Goal: Information Seeking & Learning: Learn about a topic

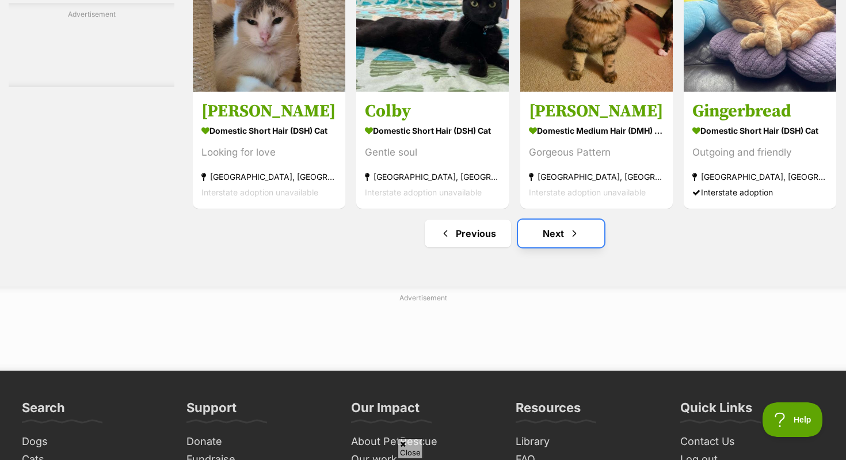
click at [569, 238] on span "Next page" at bounding box center [575, 233] width 12 height 14
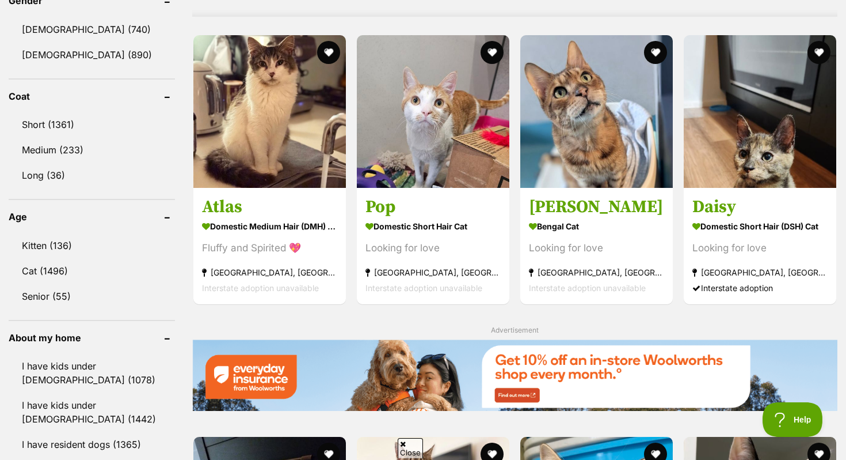
scroll to position [1012, 0]
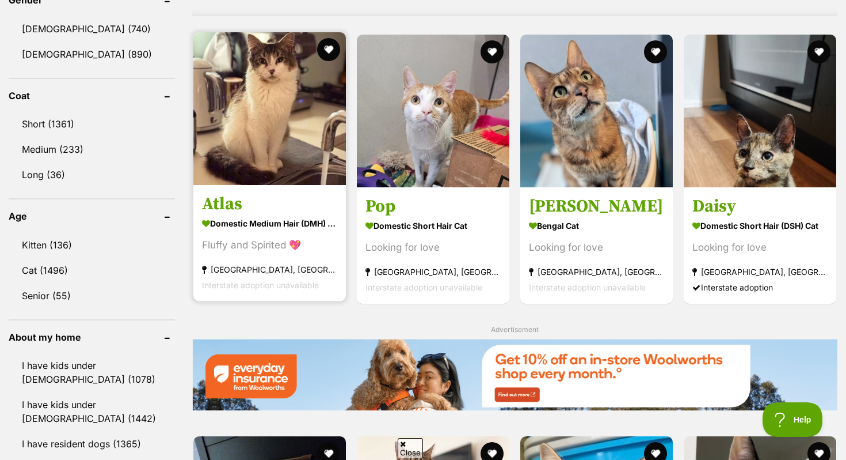
click at [226, 127] on img at bounding box center [269, 108] width 153 height 153
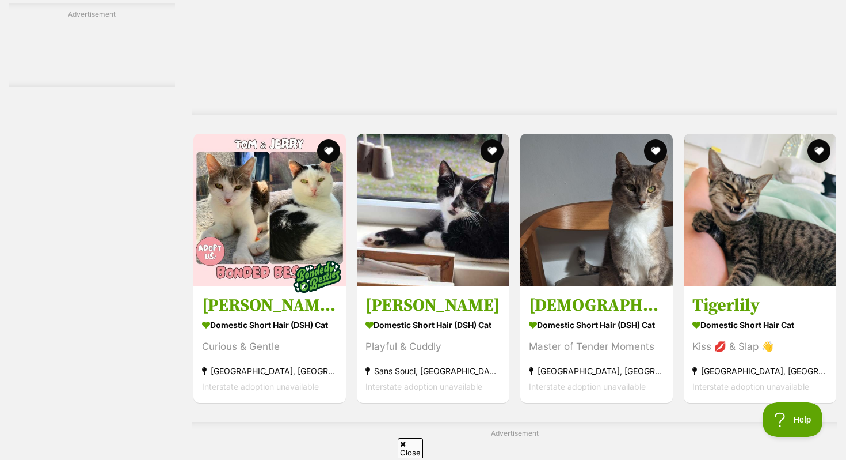
scroll to position [2126, 0]
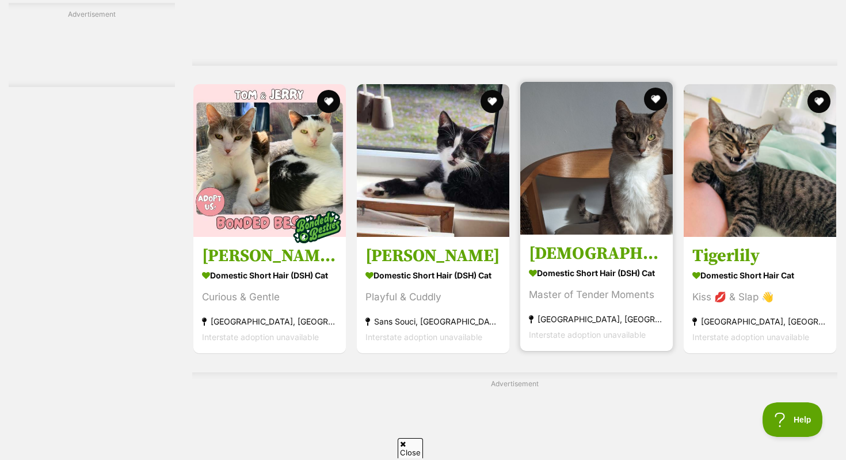
click at [615, 189] on img at bounding box center [597, 158] width 153 height 153
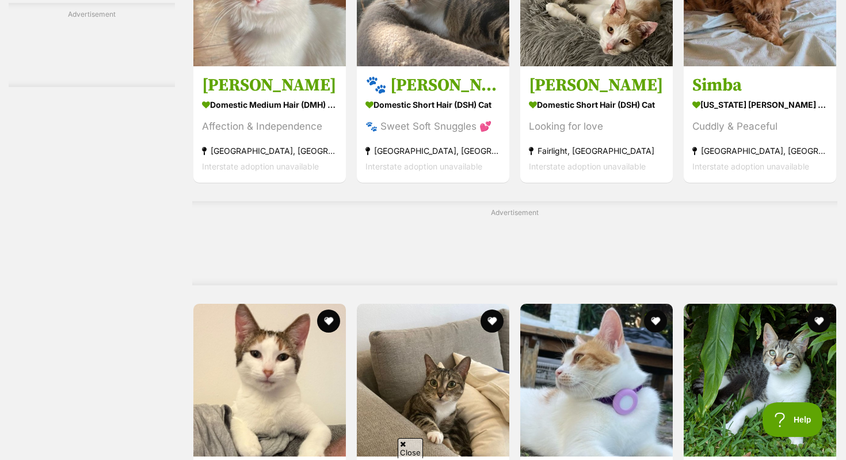
scroll to position [2971, 0]
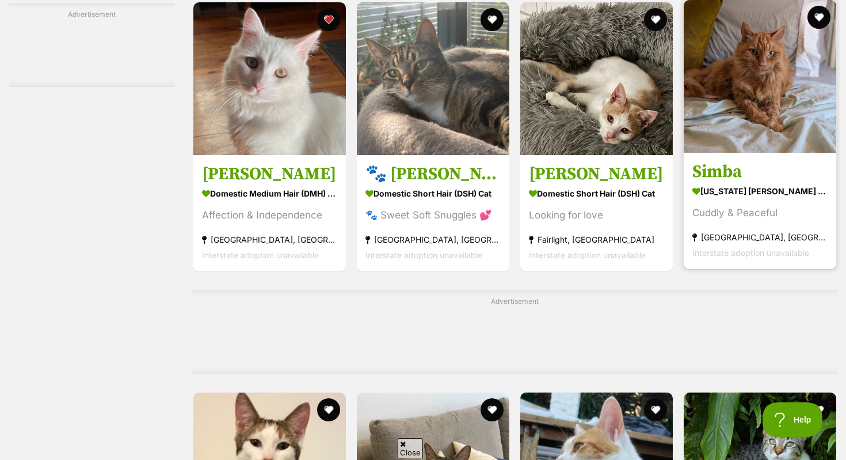
click at [713, 120] on img at bounding box center [760, 76] width 153 height 153
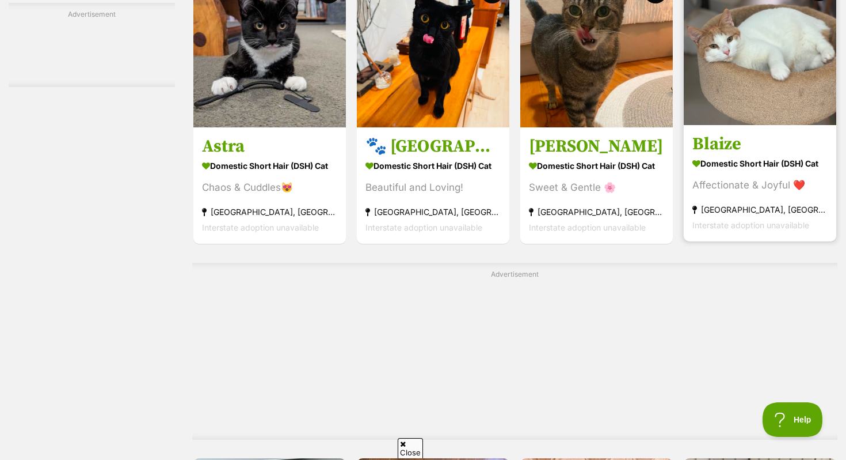
scroll to position [5208, 0]
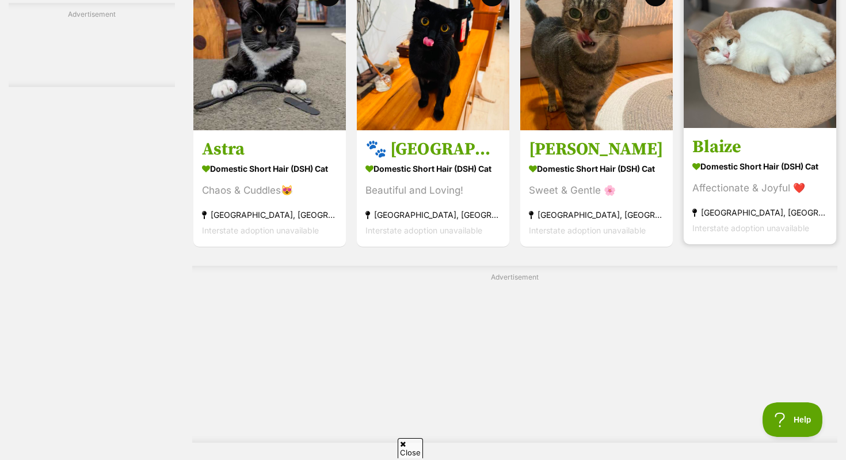
click at [742, 90] on img at bounding box center [760, 51] width 153 height 153
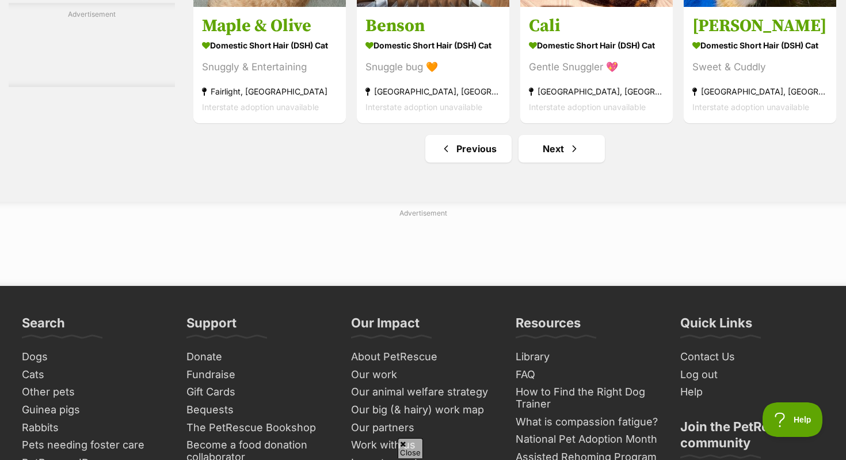
scroll to position [5826, 0]
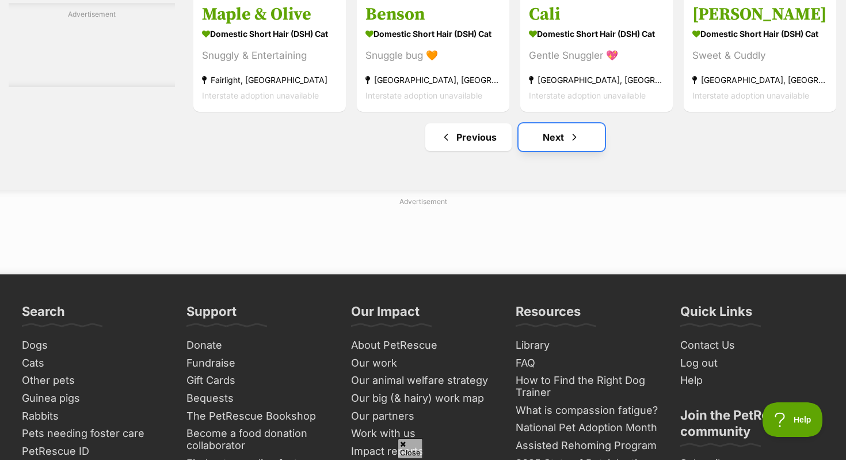
click at [572, 144] on span "Next page" at bounding box center [575, 137] width 12 height 14
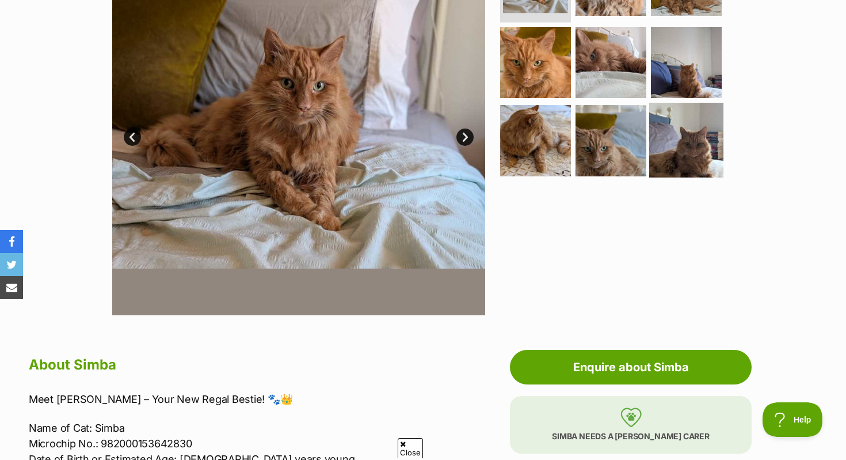
click at [697, 144] on img at bounding box center [687, 140] width 74 height 74
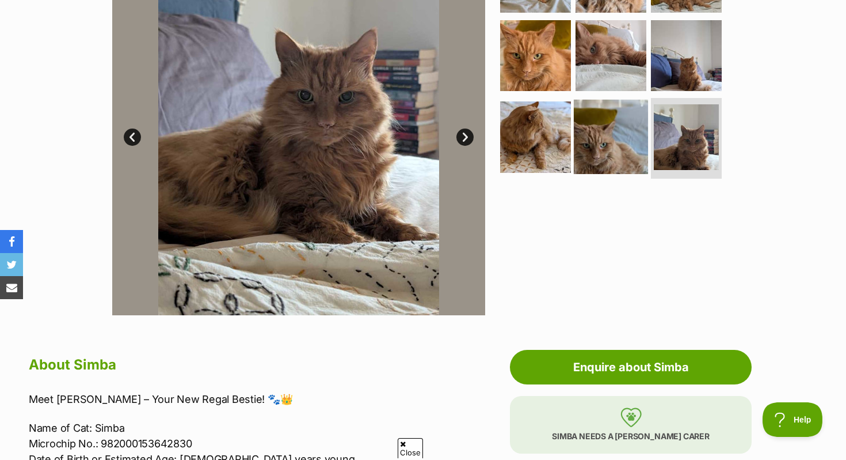
click at [616, 134] on img at bounding box center [611, 137] width 74 height 74
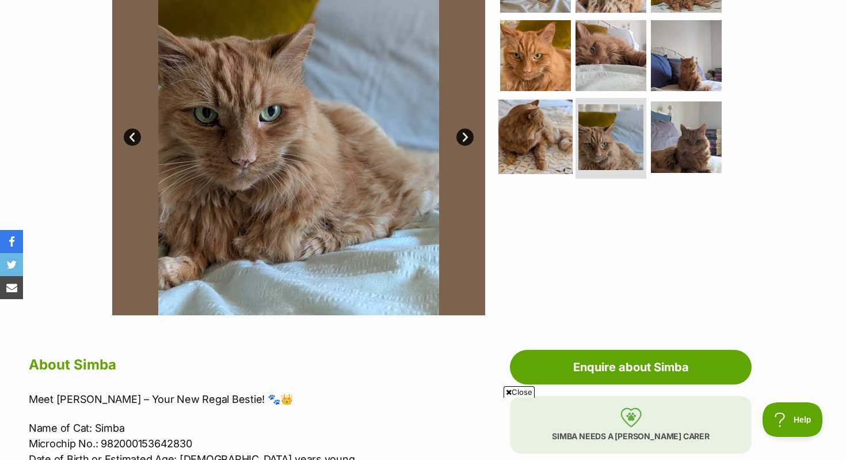
click at [541, 115] on img at bounding box center [536, 137] width 74 height 74
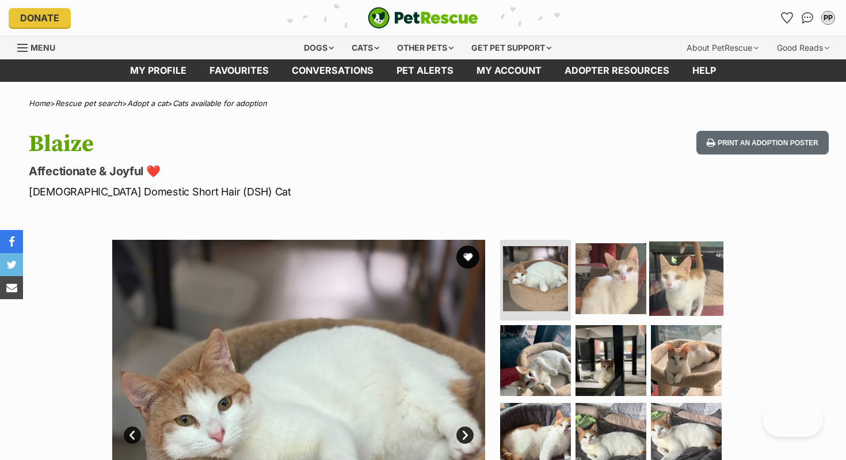
click at [656, 251] on img at bounding box center [687, 278] width 74 height 74
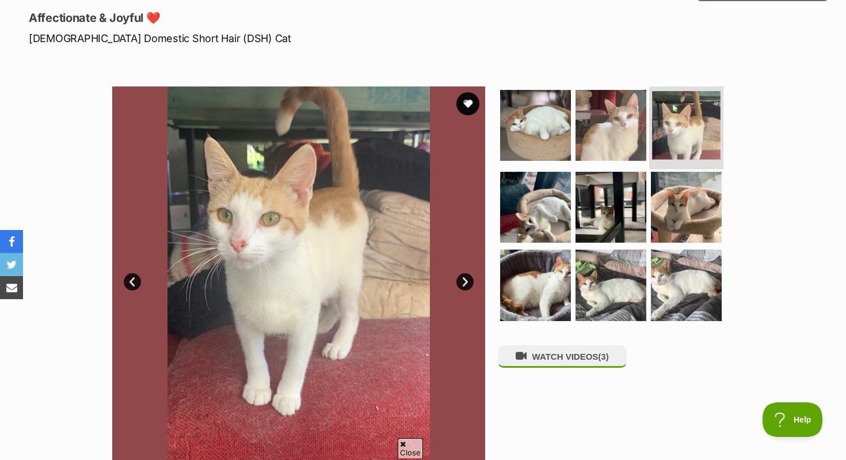
scroll to position [154, 0]
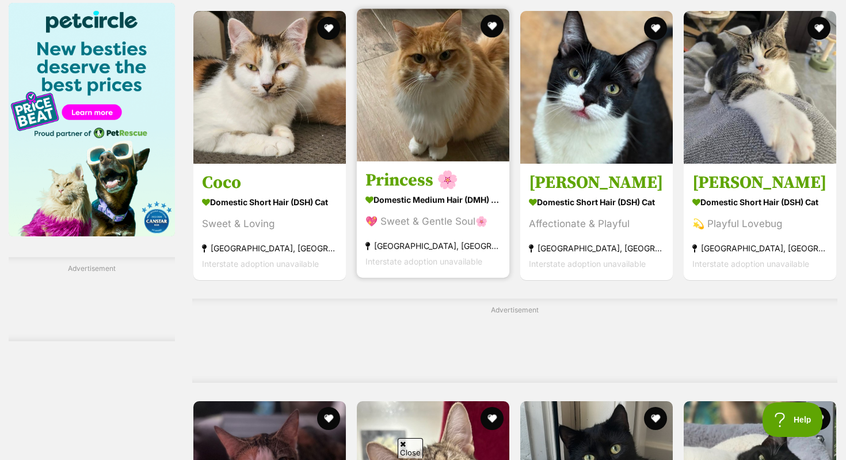
scroll to position [1867, 0]
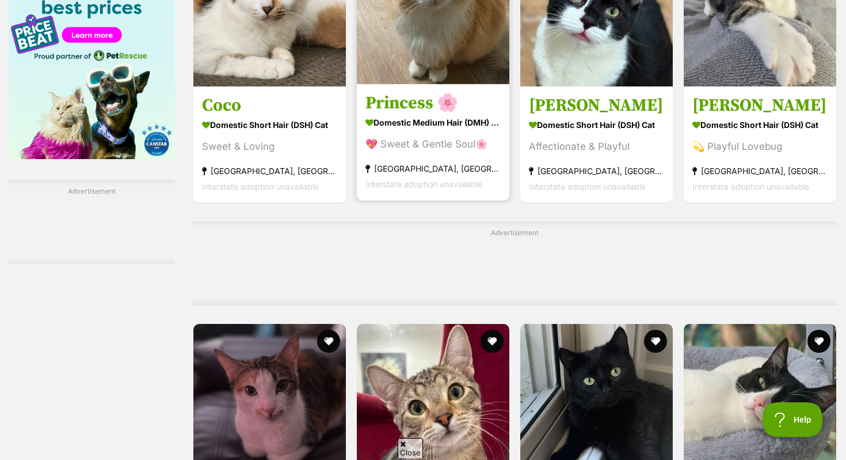
click at [398, 28] on img at bounding box center [433, 7] width 153 height 153
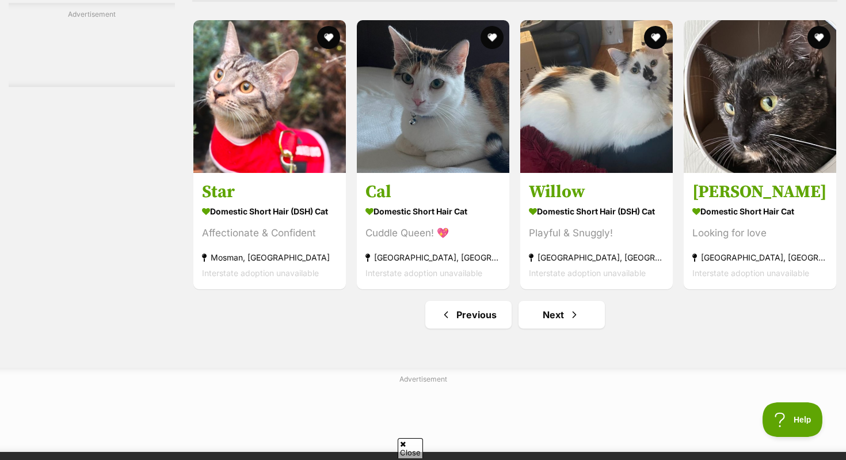
scroll to position [5385, 0]
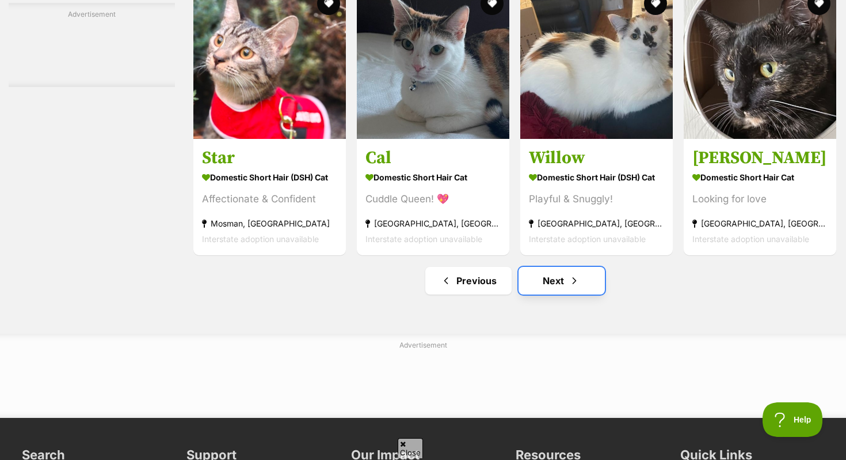
click at [537, 294] on link "Next" at bounding box center [562, 281] width 86 height 28
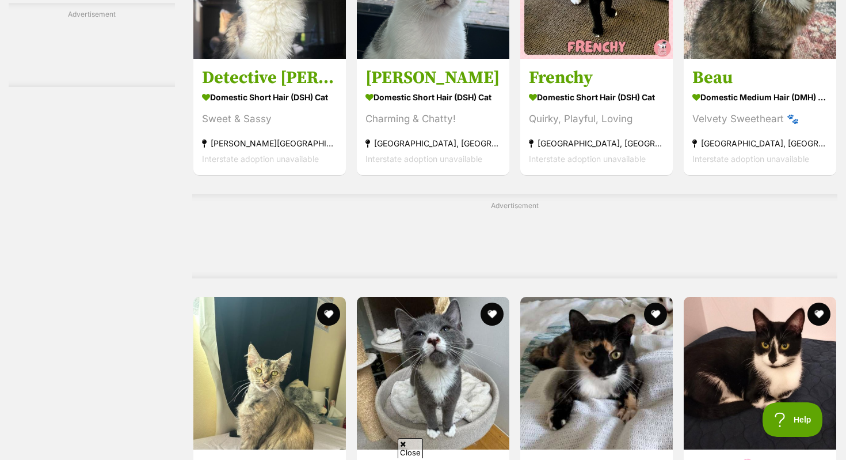
scroll to position [2236, 0]
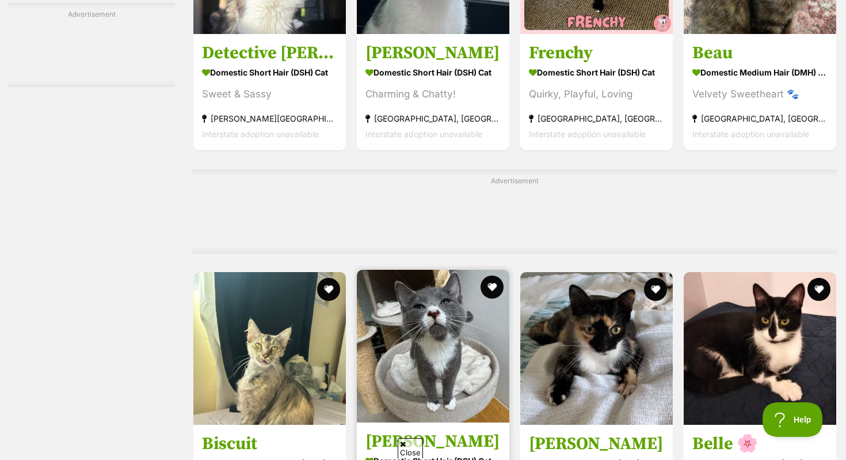
click at [434, 346] on img at bounding box center [433, 345] width 153 height 153
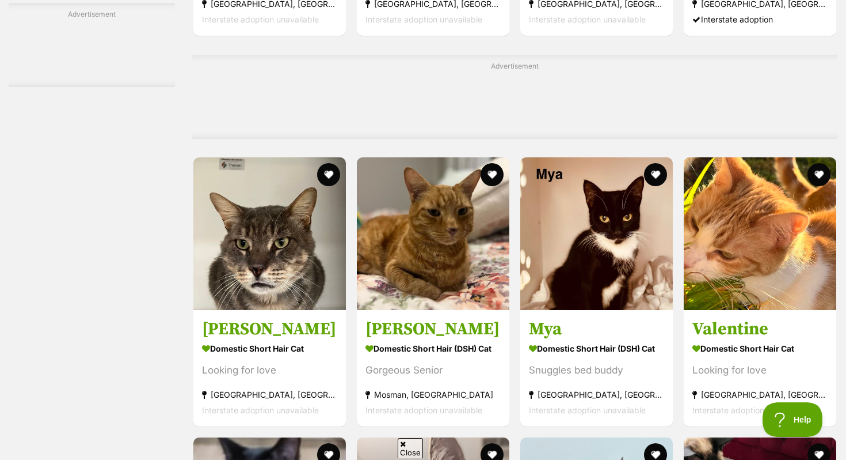
scroll to position [3413, 0]
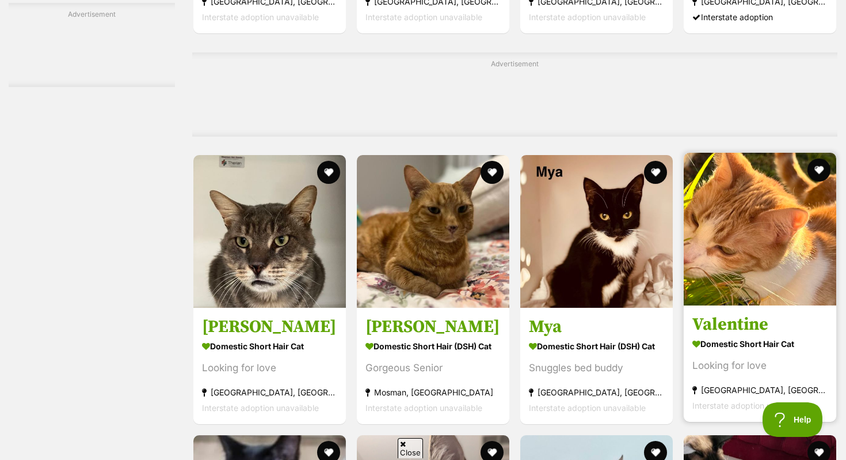
click at [726, 283] on img at bounding box center [760, 229] width 153 height 153
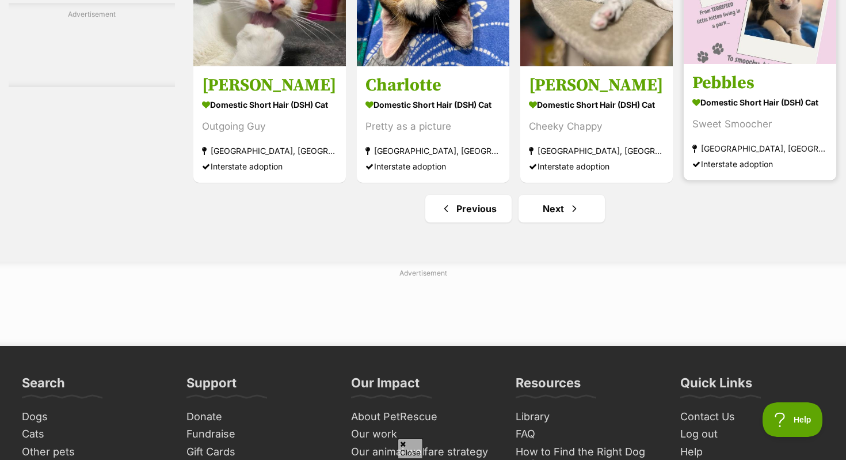
scroll to position [5389, 0]
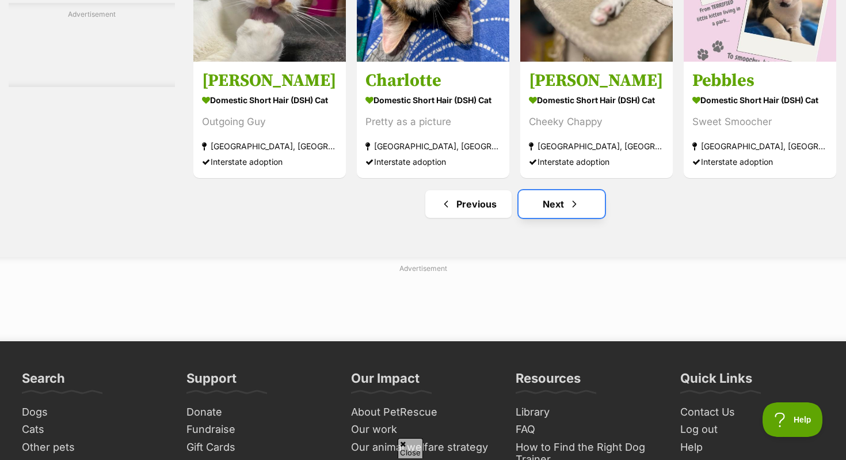
click at [557, 218] on link "Next" at bounding box center [562, 204] width 86 height 28
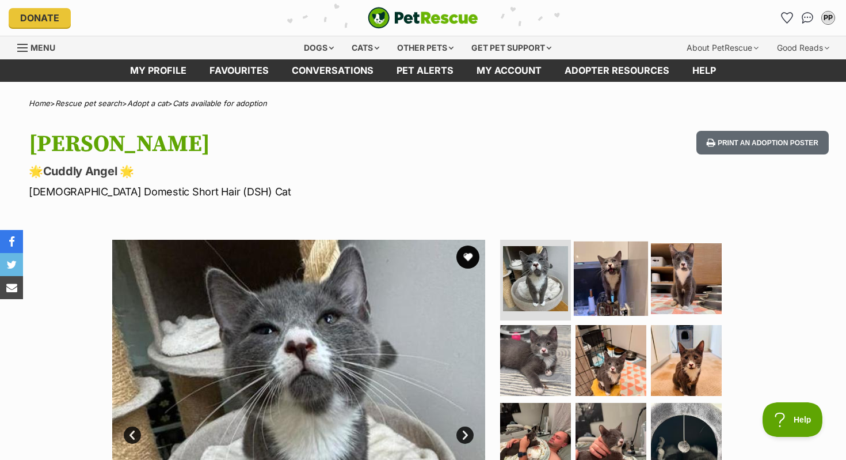
click at [605, 314] on link at bounding box center [611, 311] width 74 height 13
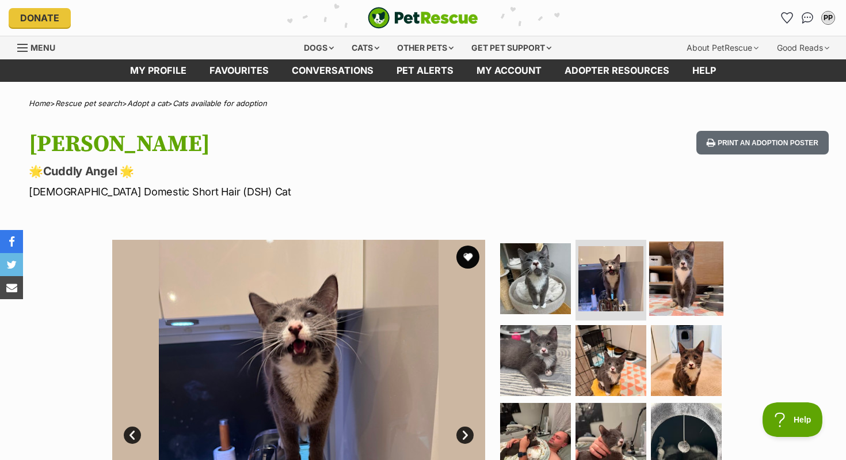
click at [691, 314] on img at bounding box center [687, 278] width 74 height 74
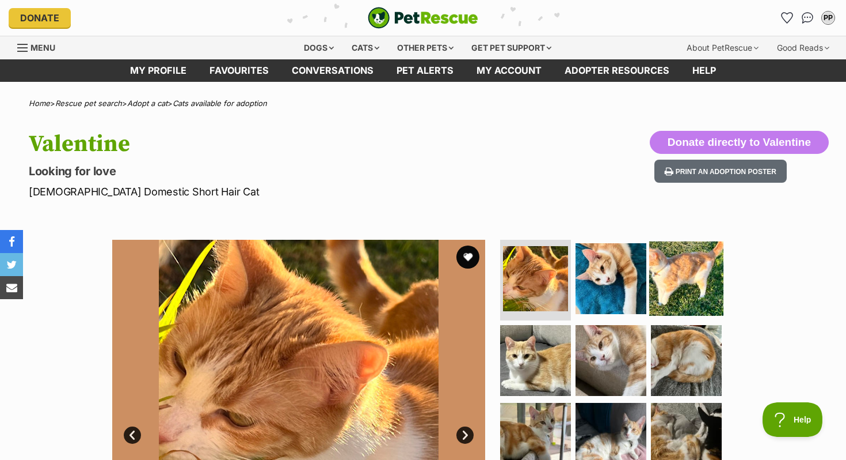
click at [689, 274] on img at bounding box center [687, 278] width 74 height 74
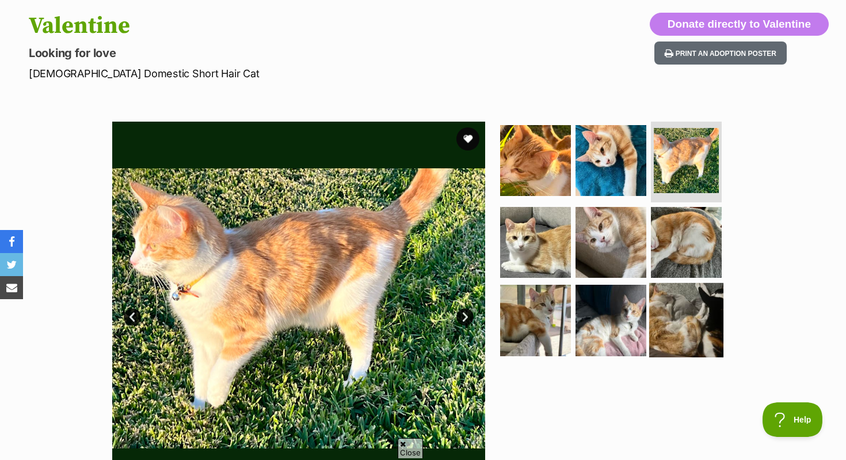
click at [676, 333] on img at bounding box center [687, 320] width 74 height 74
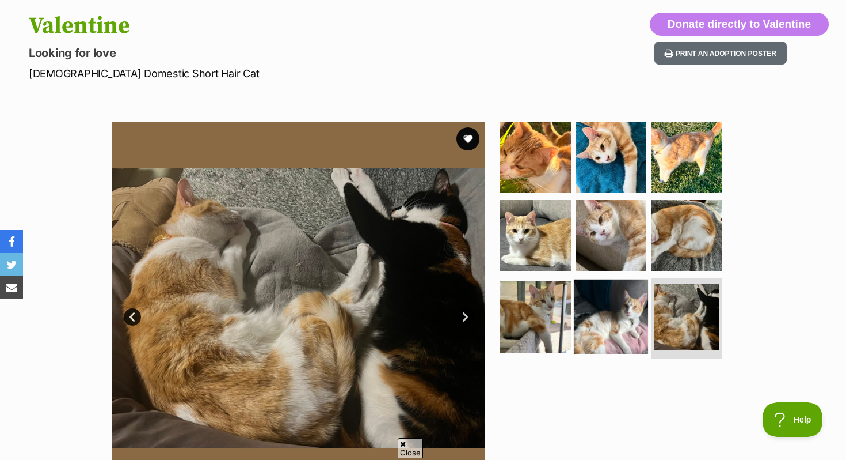
click at [597, 322] on img at bounding box center [611, 316] width 74 height 74
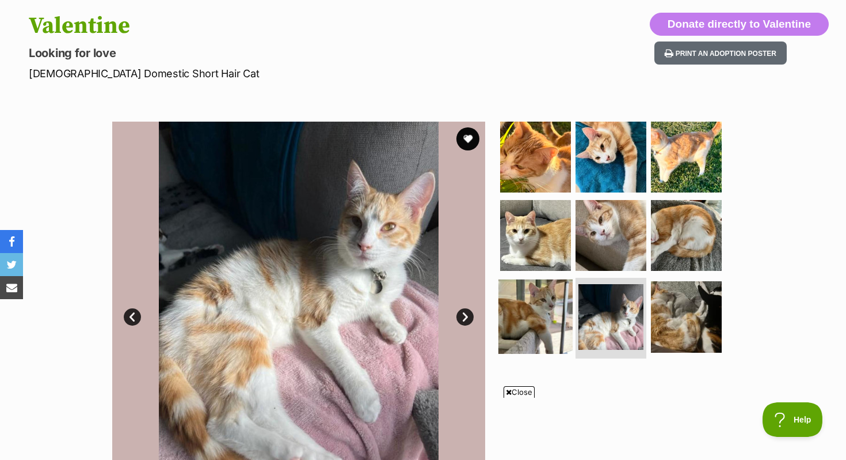
click at [505, 314] on img at bounding box center [536, 316] width 74 height 74
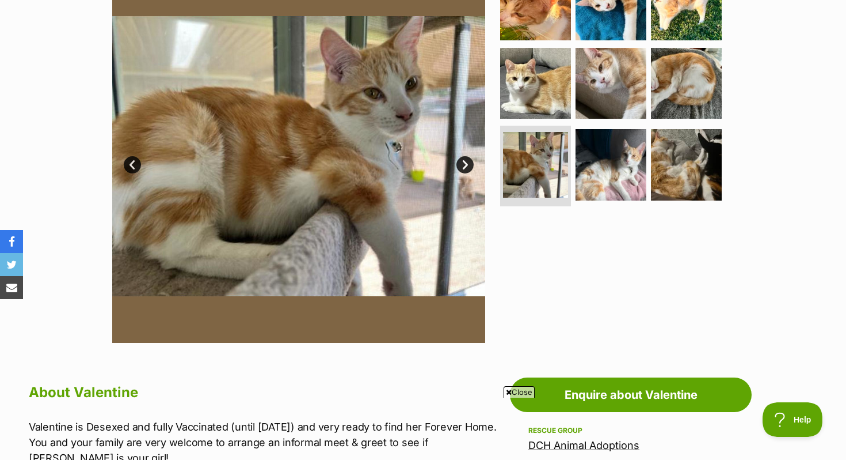
scroll to position [224, 0]
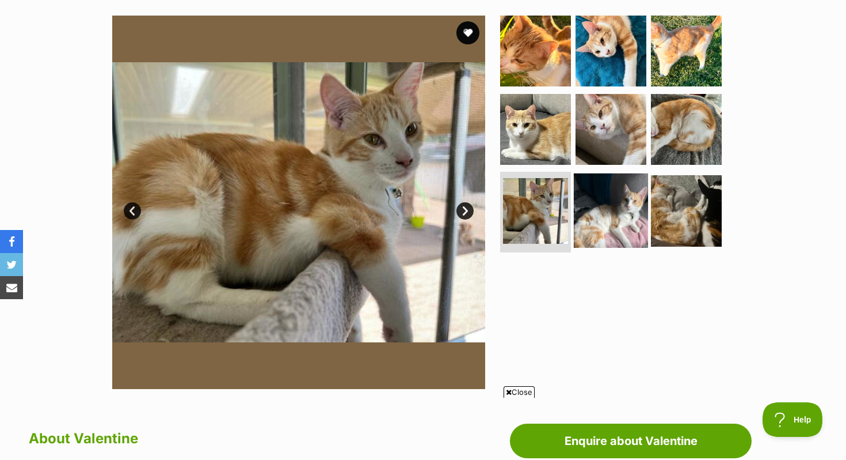
click at [602, 182] on img at bounding box center [611, 210] width 74 height 74
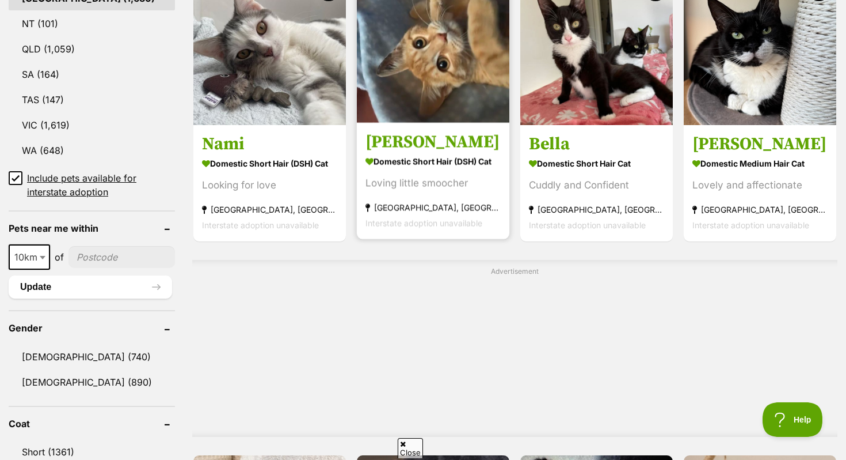
scroll to position [677, 0]
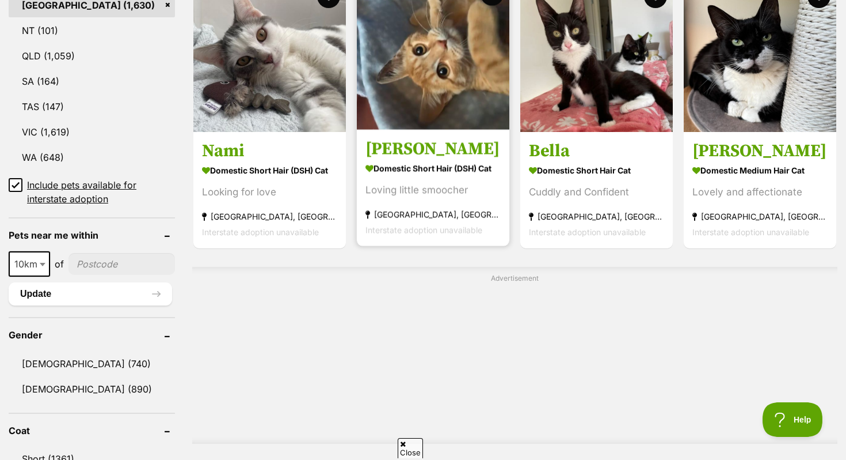
click at [394, 70] on img at bounding box center [433, 53] width 153 height 153
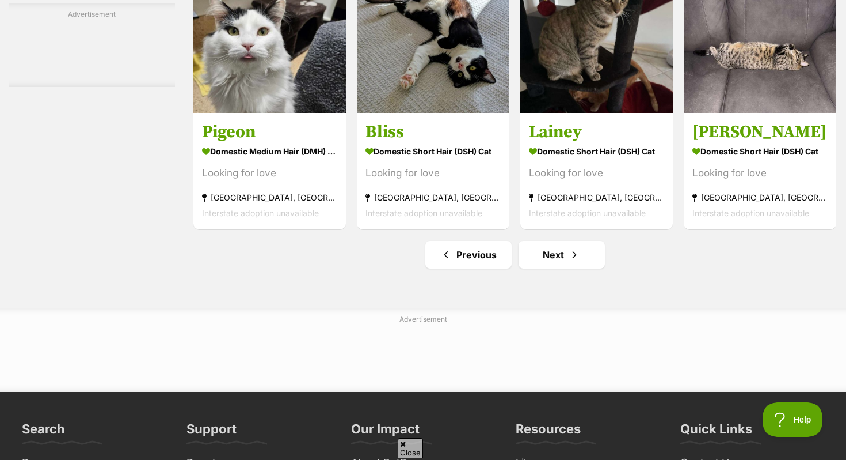
scroll to position [5522, 0]
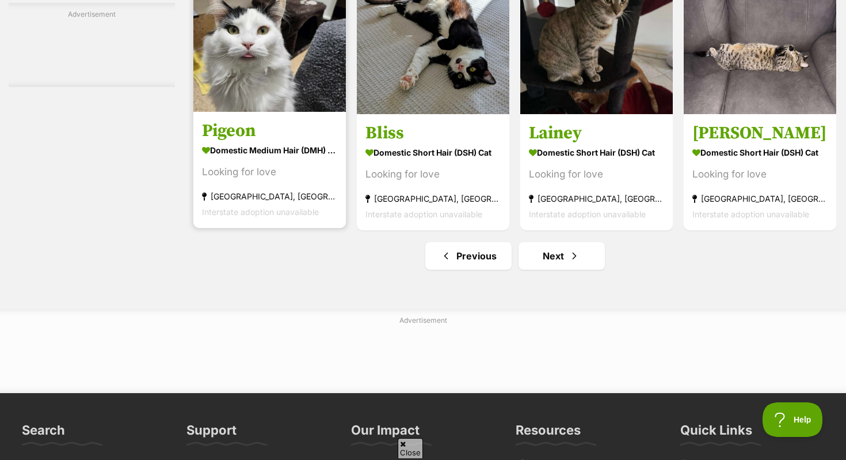
click at [267, 137] on link "Pigeon Domestic Medium Hair (DMH) Cat Looking for love [GEOGRAPHIC_DATA], [GEOG…" at bounding box center [269, 169] width 153 height 117
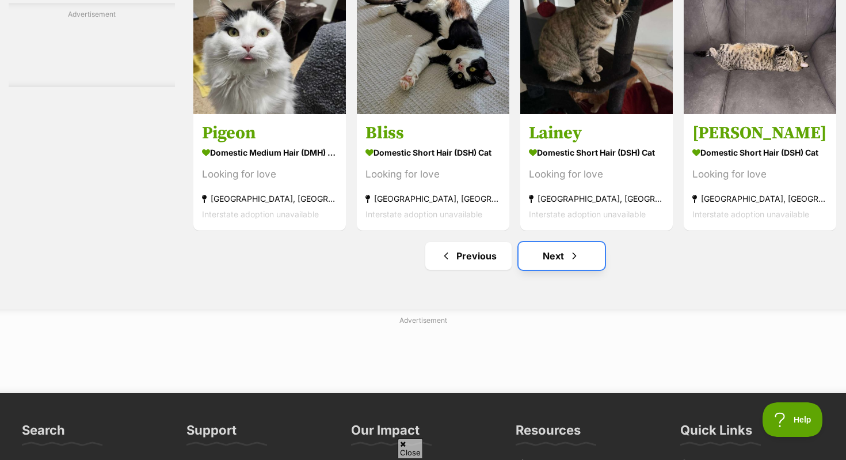
click at [547, 264] on link "Next" at bounding box center [562, 256] width 86 height 28
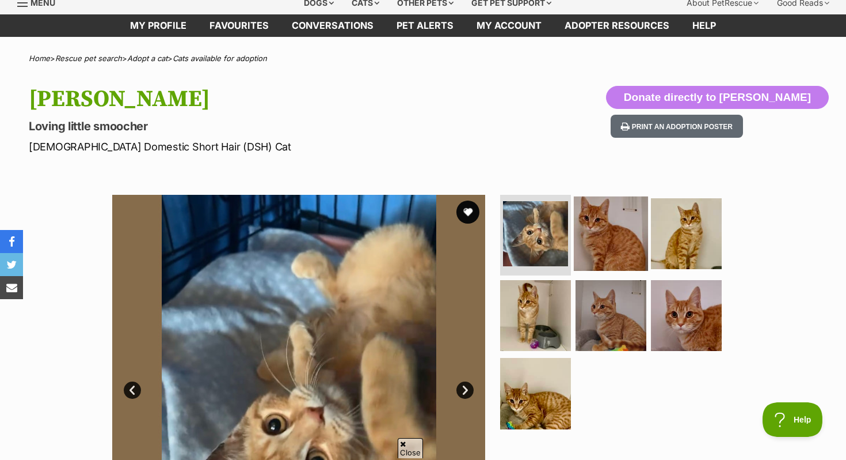
click at [618, 252] on img at bounding box center [611, 233] width 74 height 74
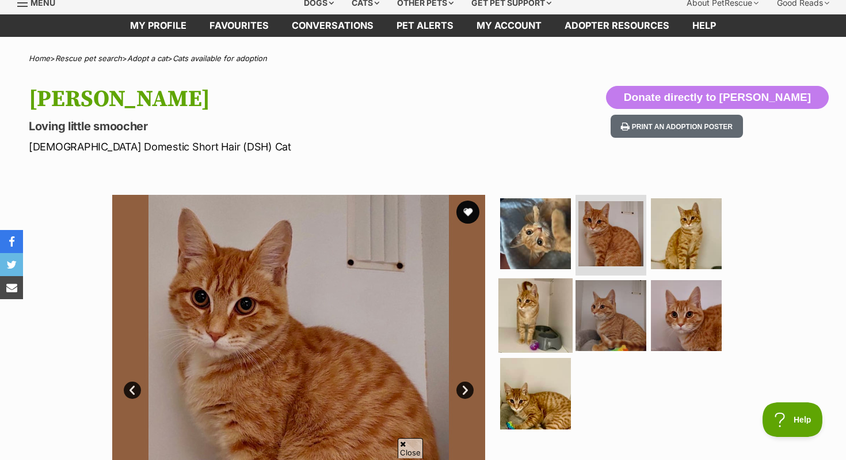
click at [553, 311] on img at bounding box center [536, 315] width 74 height 74
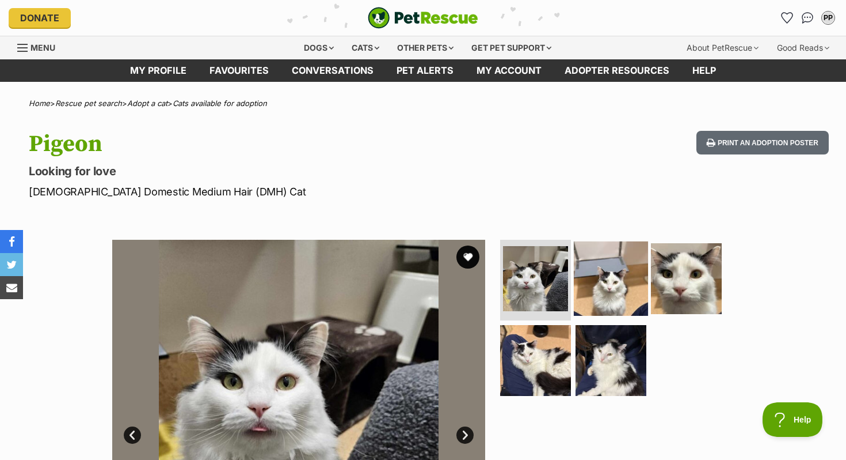
click at [601, 303] on img at bounding box center [611, 278] width 74 height 74
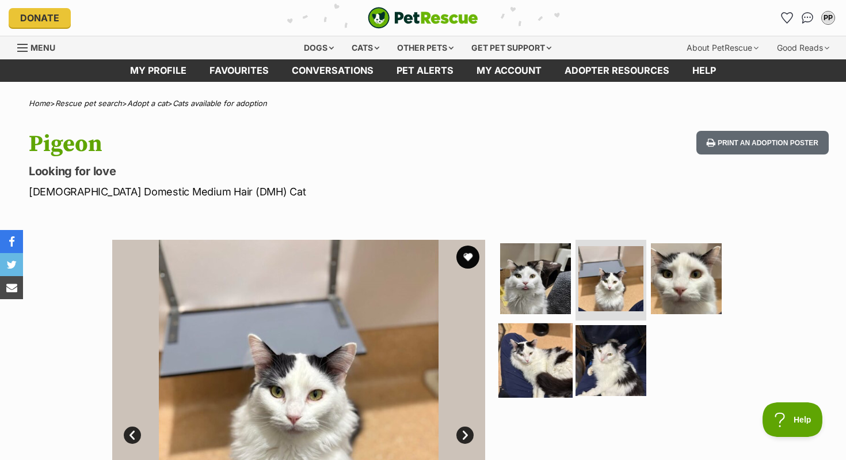
click at [548, 346] on img at bounding box center [536, 359] width 74 height 74
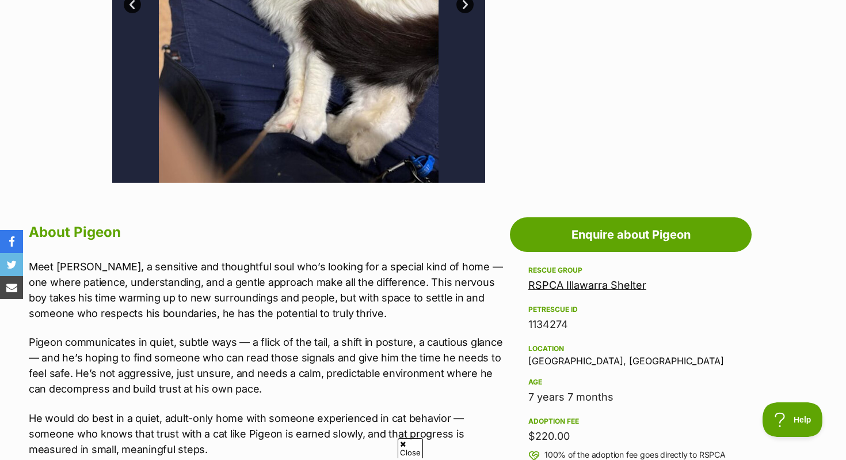
scroll to position [429, 0]
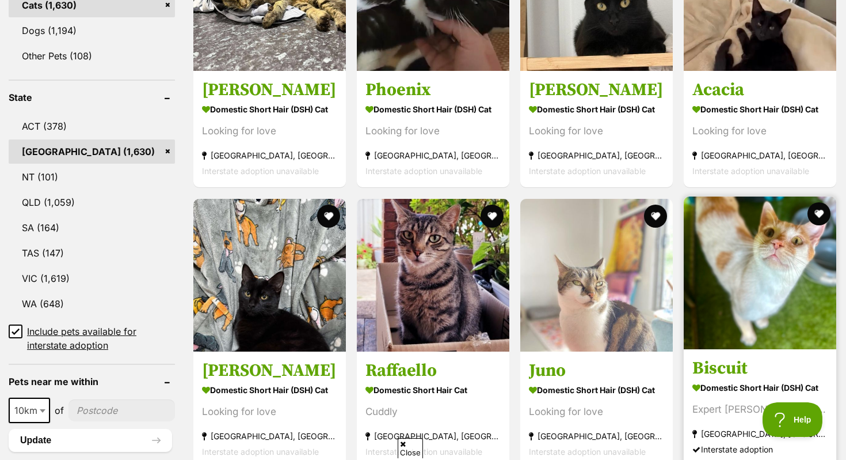
click at [761, 302] on img at bounding box center [760, 272] width 153 height 153
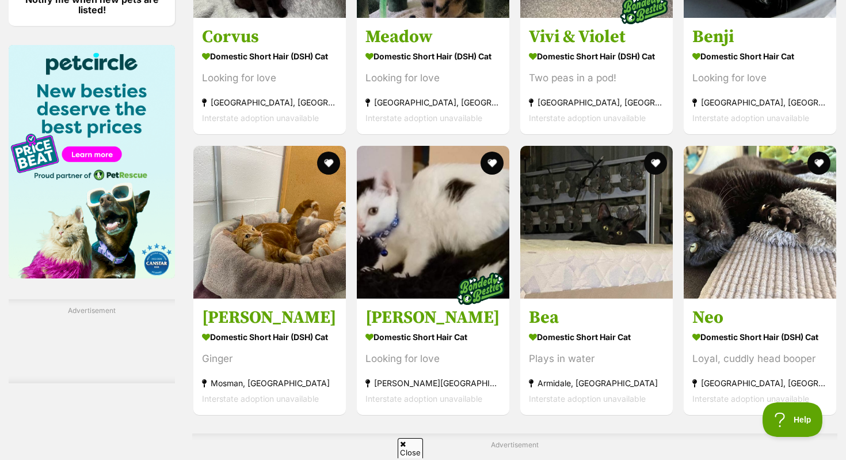
scroll to position [1758, 0]
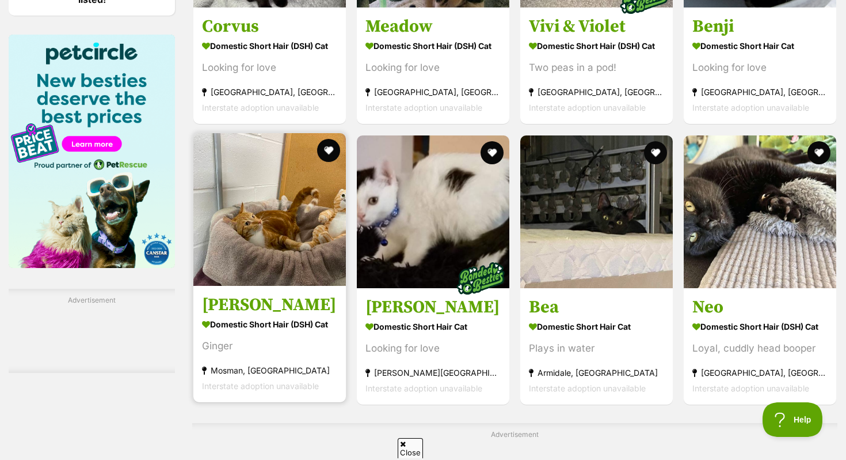
click at [295, 264] on img at bounding box center [269, 209] width 153 height 153
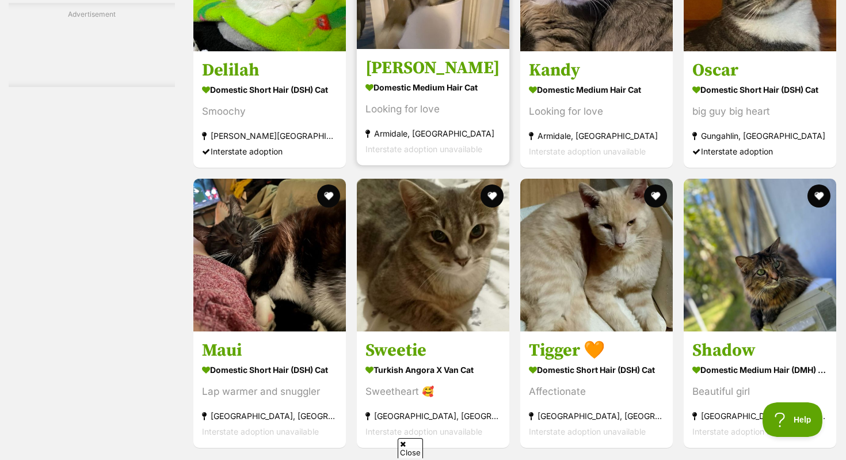
scroll to position [2879, 0]
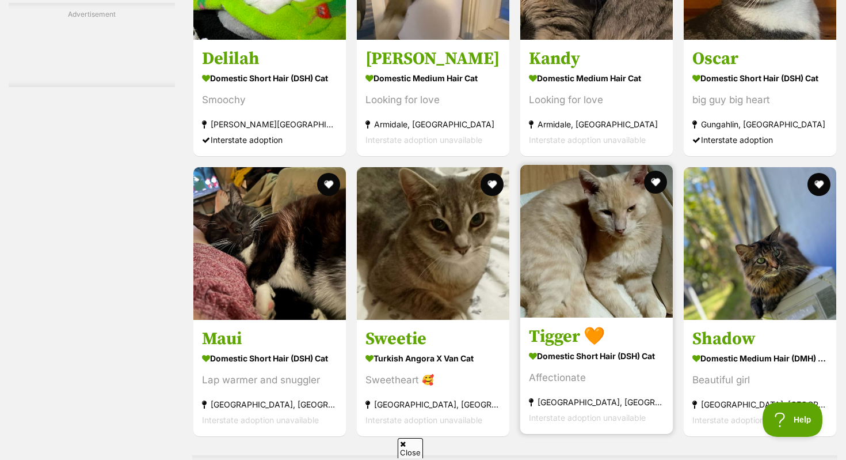
click at [595, 291] on img at bounding box center [597, 241] width 153 height 153
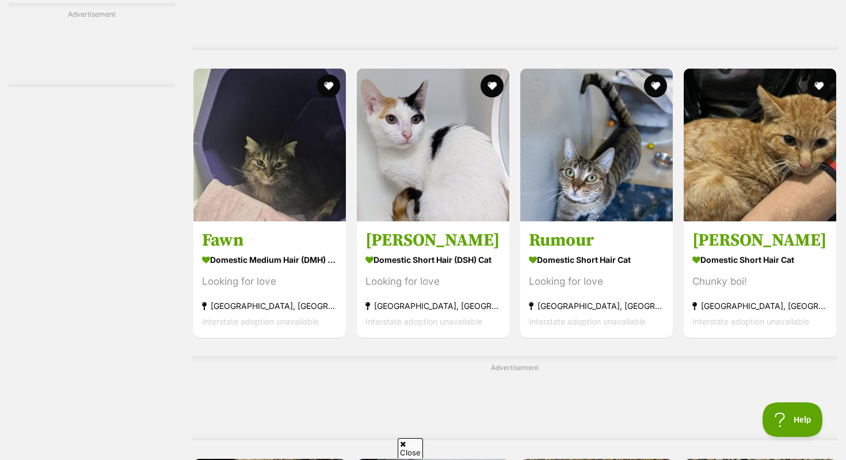
scroll to position [4529, 0]
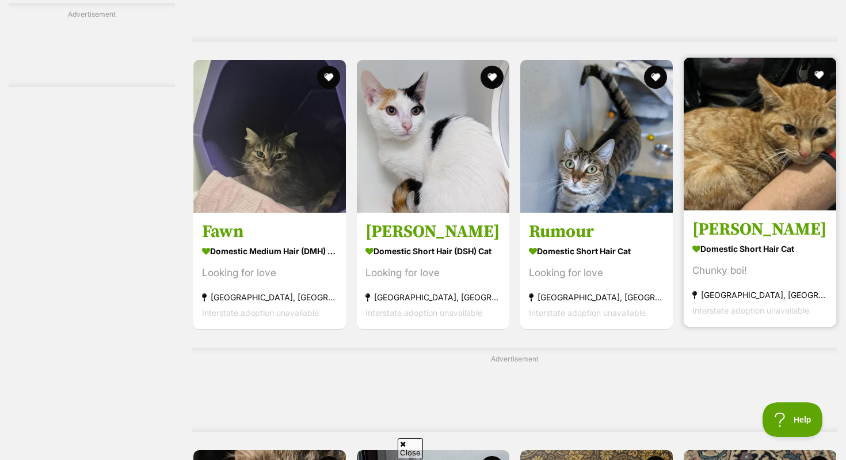
click at [724, 210] on img at bounding box center [760, 134] width 153 height 153
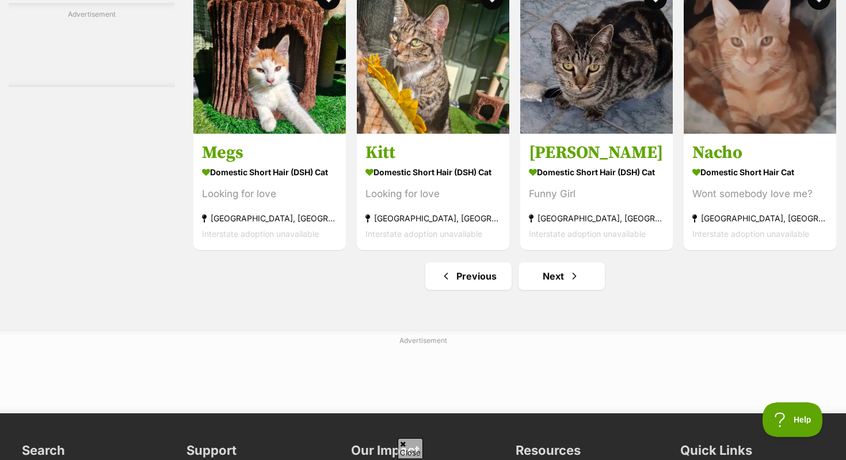
scroll to position [5669, 0]
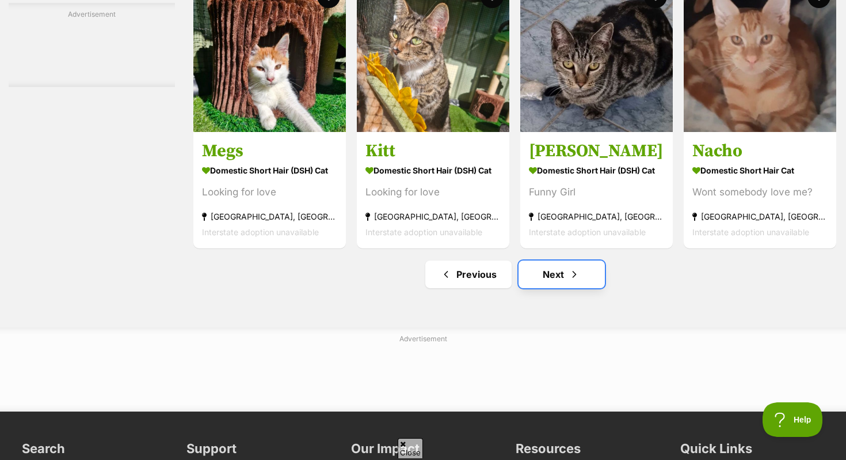
click at [564, 288] on link "Next" at bounding box center [562, 274] width 86 height 28
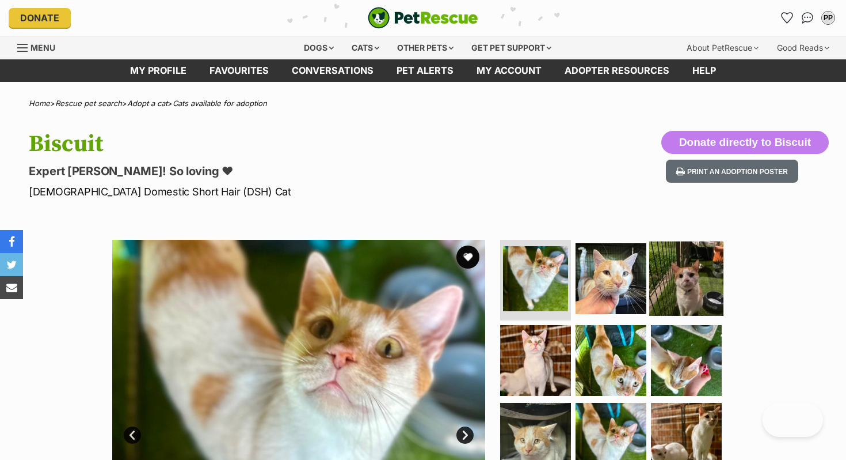
click at [692, 278] on img at bounding box center [687, 278] width 74 height 74
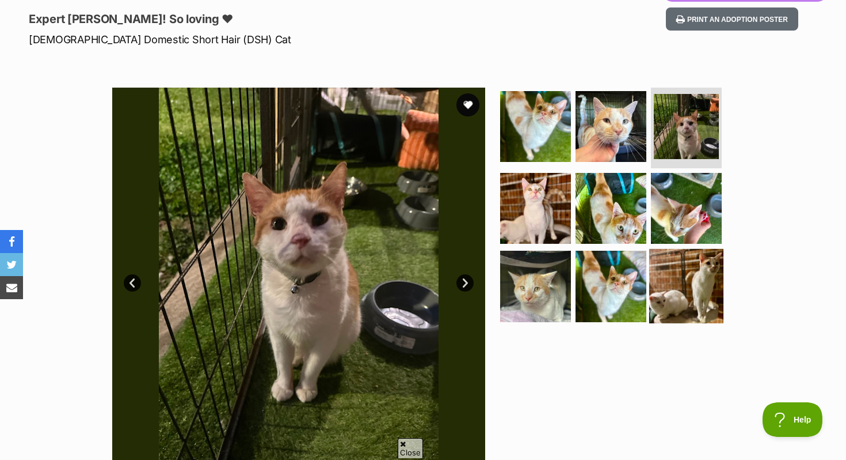
click at [676, 279] on img at bounding box center [687, 286] width 74 height 74
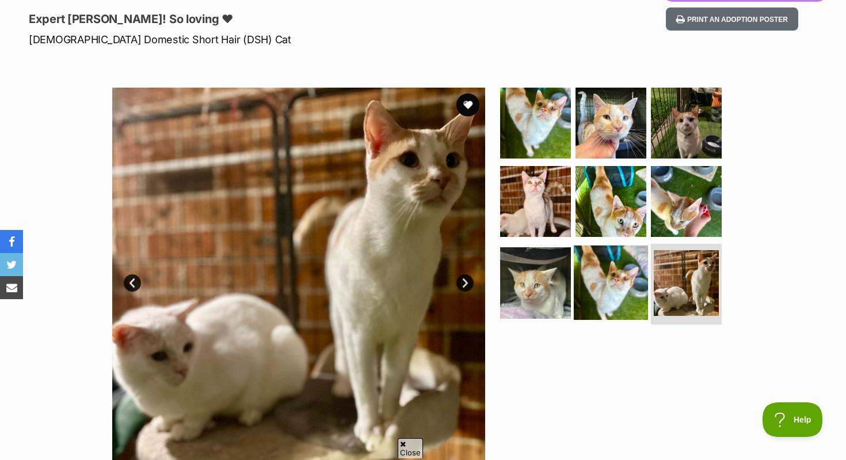
click at [634, 277] on img at bounding box center [611, 282] width 74 height 74
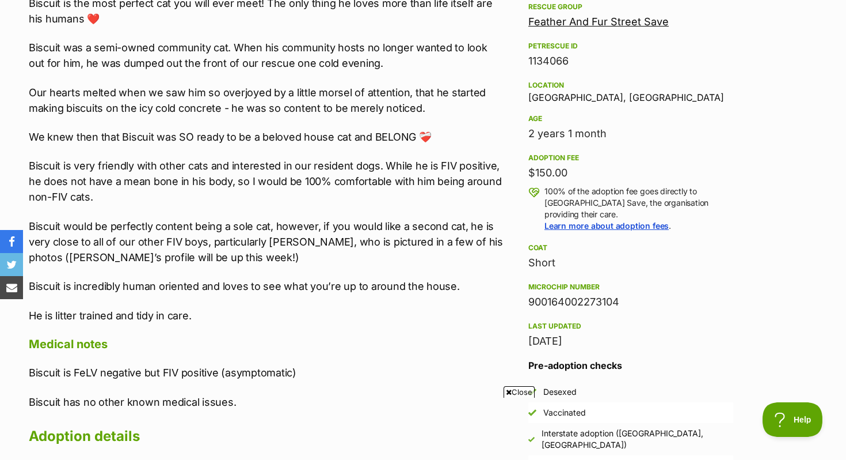
scroll to position [696, 0]
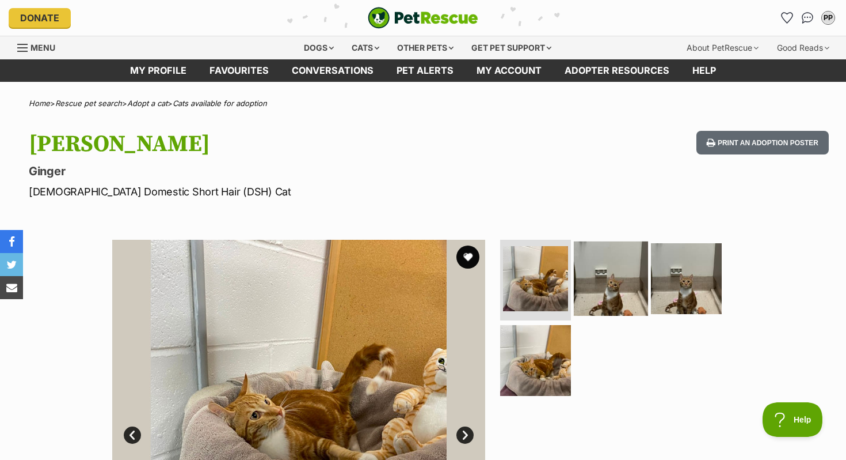
click at [610, 288] on img at bounding box center [611, 278] width 74 height 74
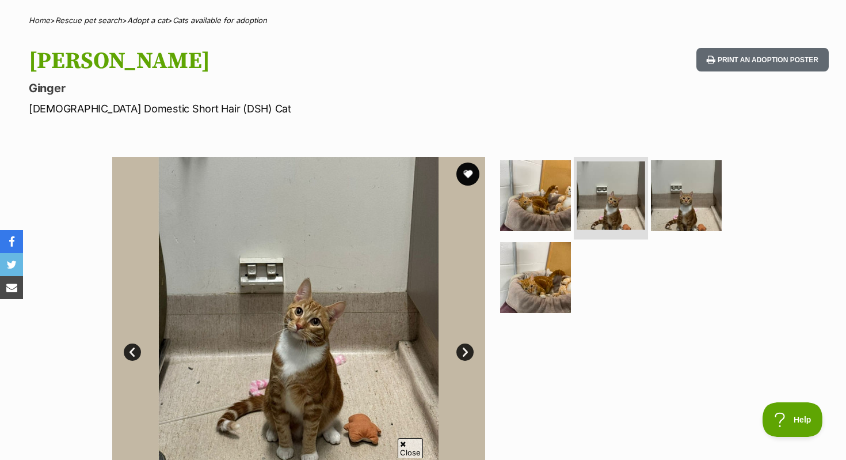
scroll to position [84, 0]
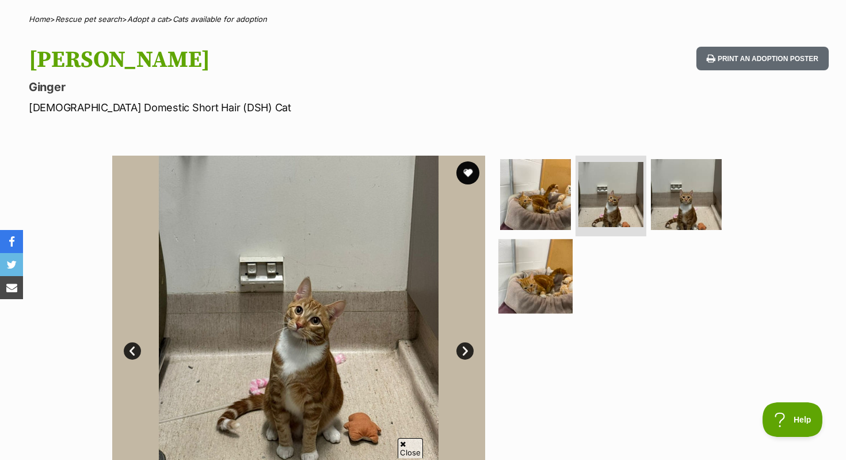
click at [508, 290] on img at bounding box center [536, 275] width 74 height 74
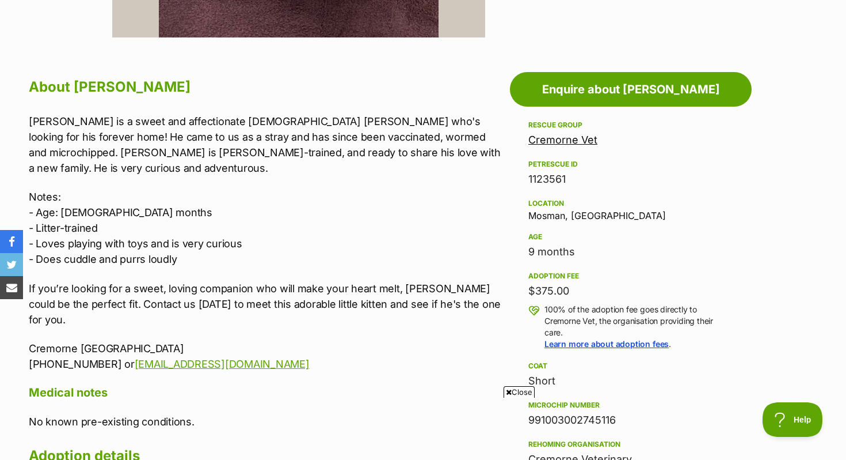
scroll to position [578, 0]
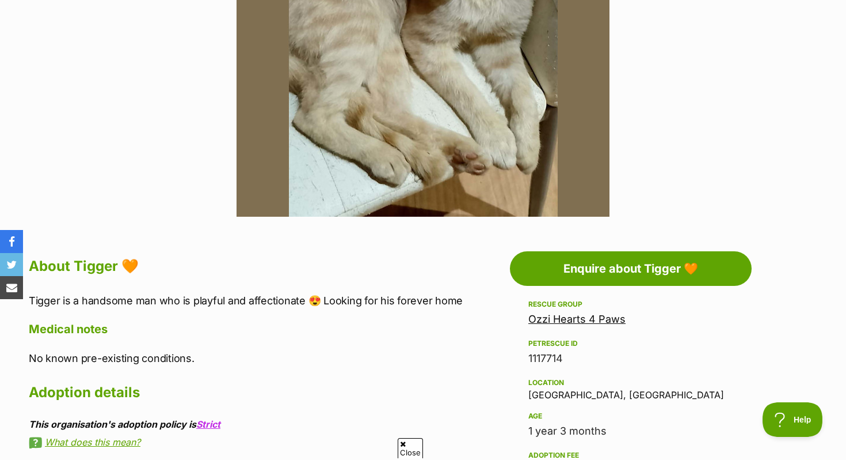
scroll to position [403, 0]
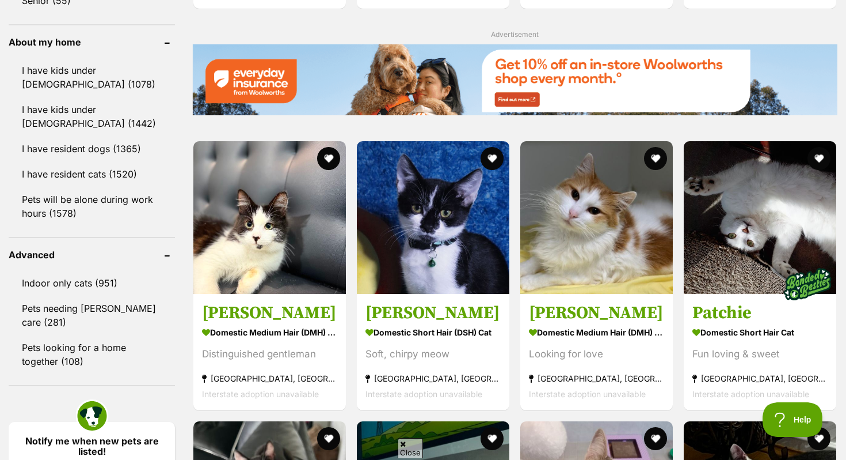
scroll to position [1329, 0]
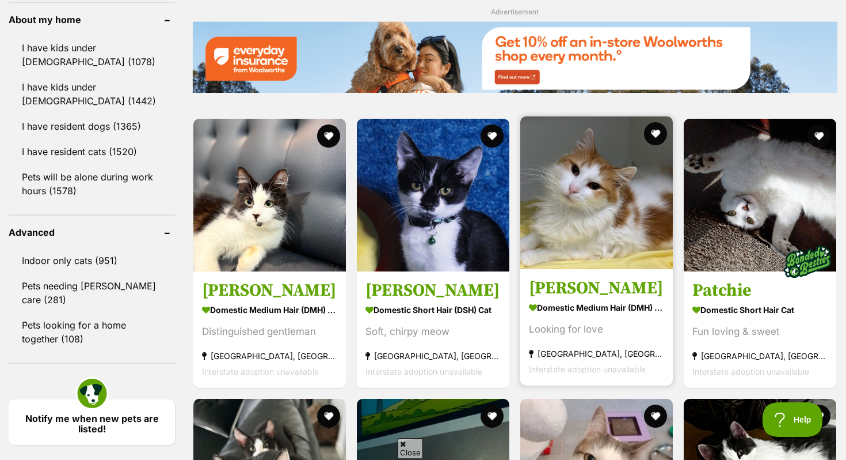
click at [620, 248] on img at bounding box center [597, 192] width 153 height 153
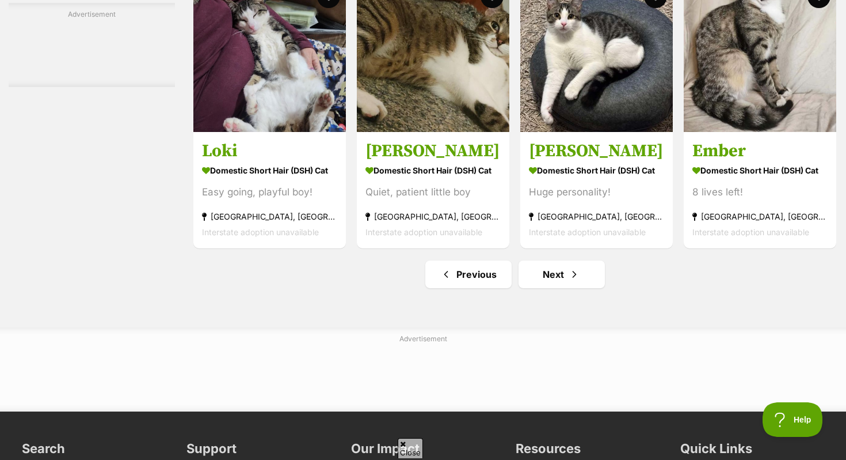
scroll to position [5314, 0]
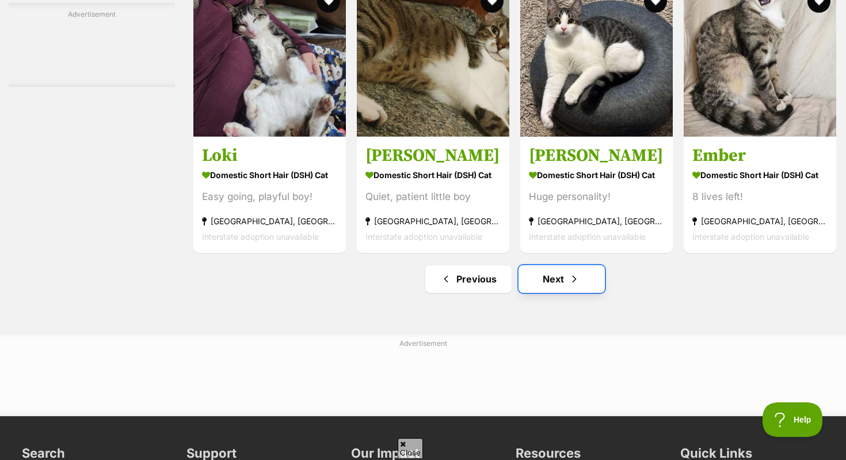
click at [540, 293] on link "Next" at bounding box center [562, 279] width 86 height 28
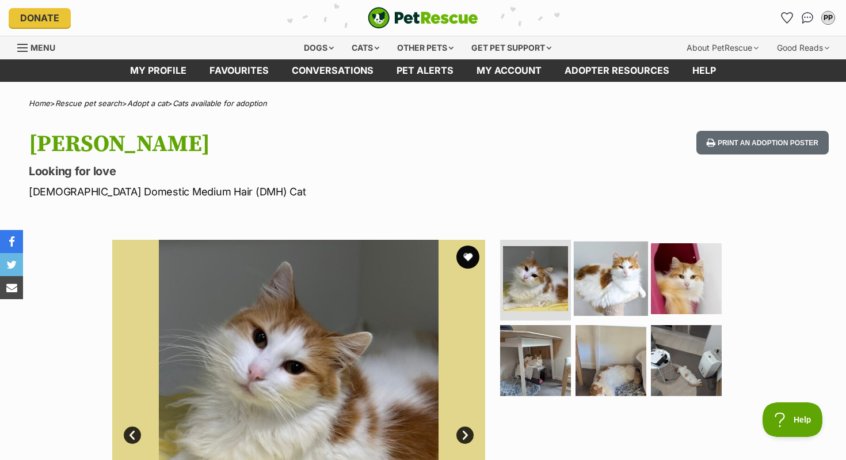
click at [629, 279] on img at bounding box center [611, 278] width 74 height 74
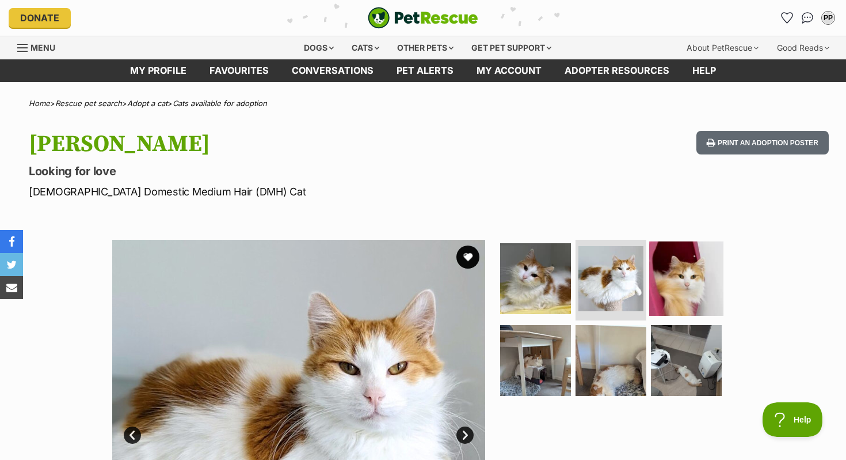
click at [685, 296] on img at bounding box center [687, 278] width 74 height 74
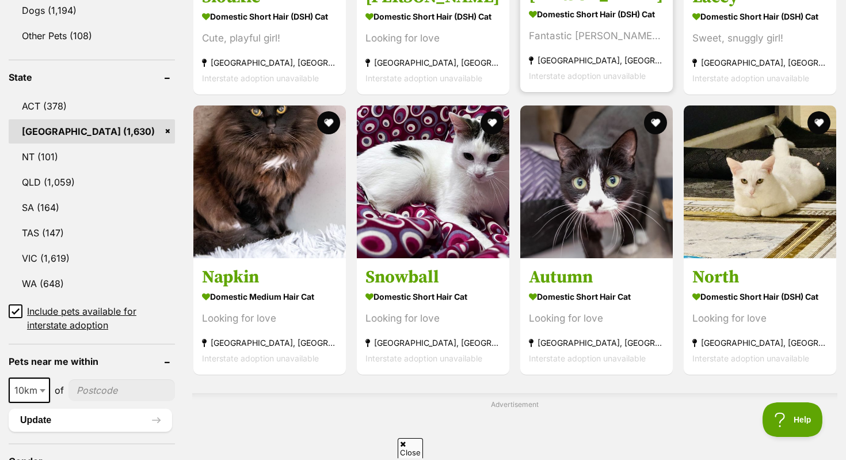
scroll to position [561, 0]
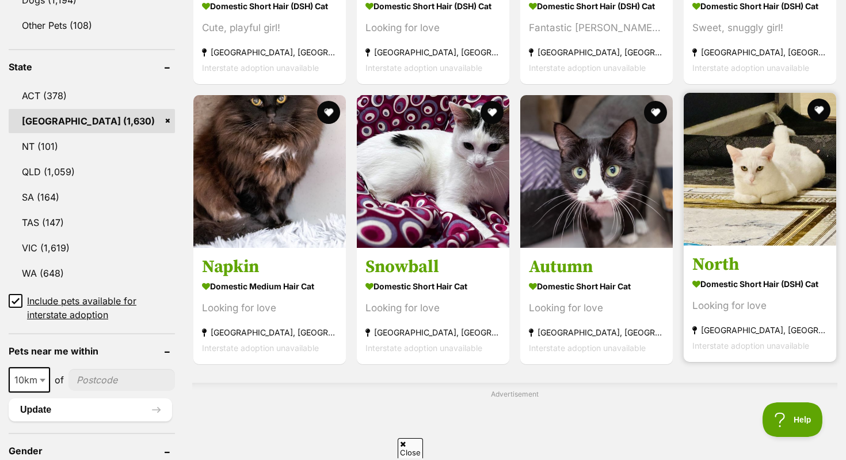
click at [754, 123] on img at bounding box center [760, 169] width 153 height 153
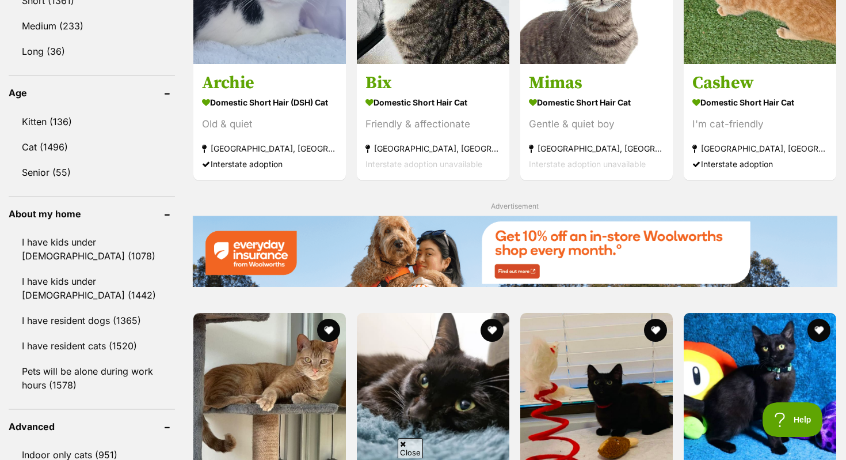
scroll to position [1146, 0]
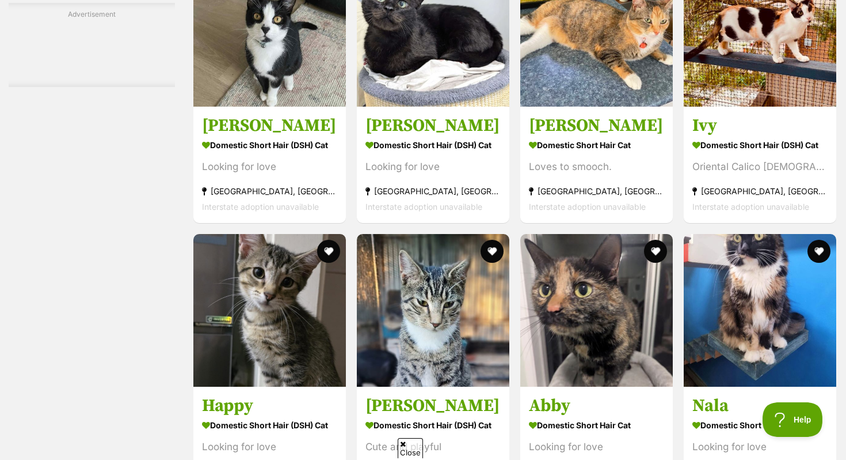
scroll to position [2620, 0]
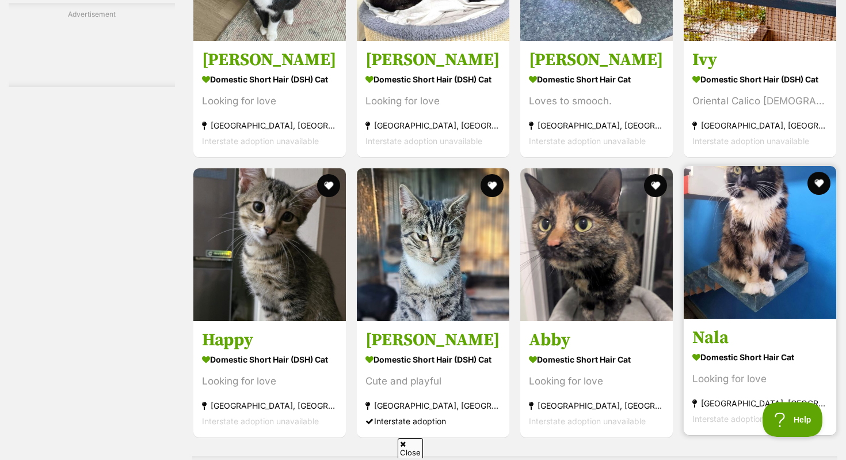
click at [783, 249] on img at bounding box center [760, 242] width 153 height 153
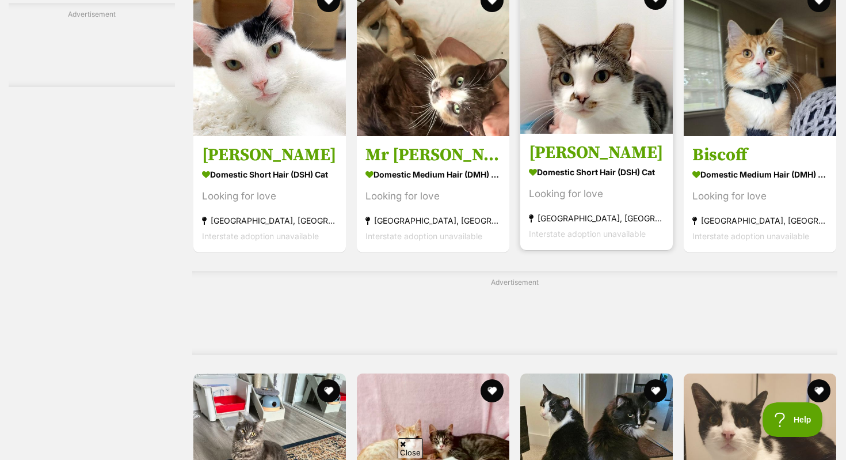
scroll to position [5231, 0]
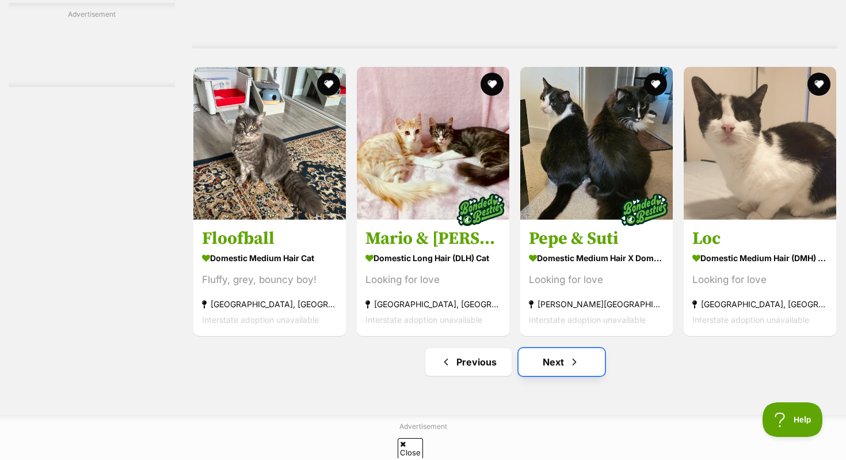
click at [569, 369] on span "Next page" at bounding box center [575, 362] width 12 height 14
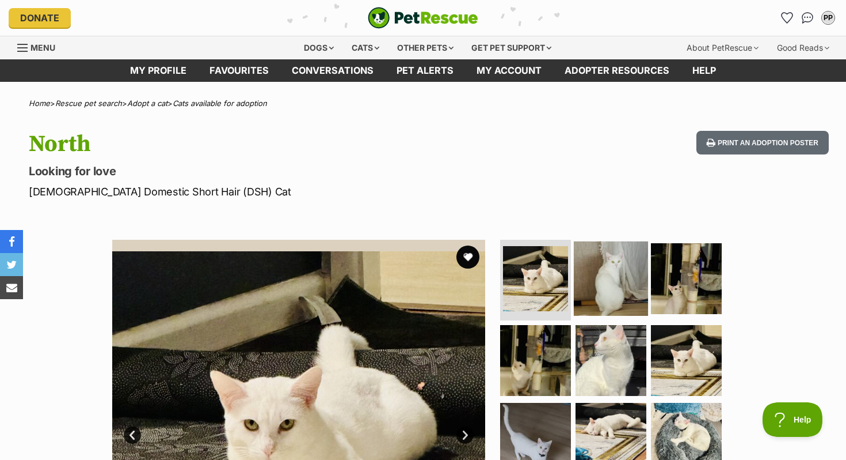
click at [619, 267] on img at bounding box center [611, 278] width 74 height 74
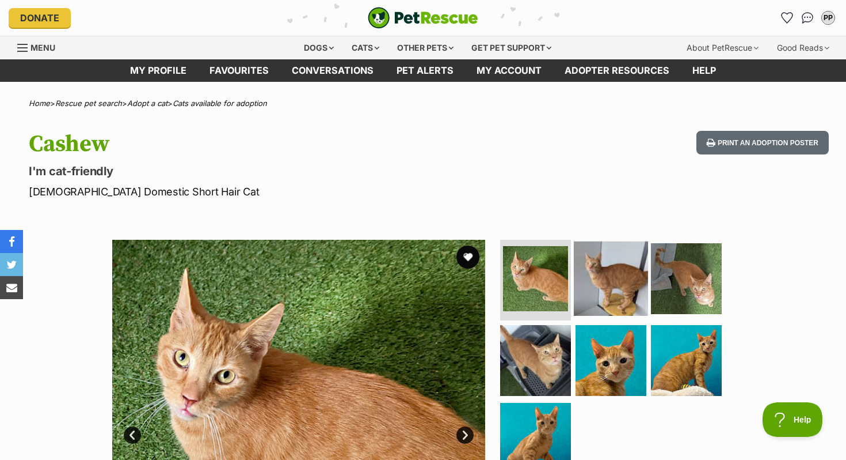
click at [602, 299] on img at bounding box center [611, 278] width 74 height 74
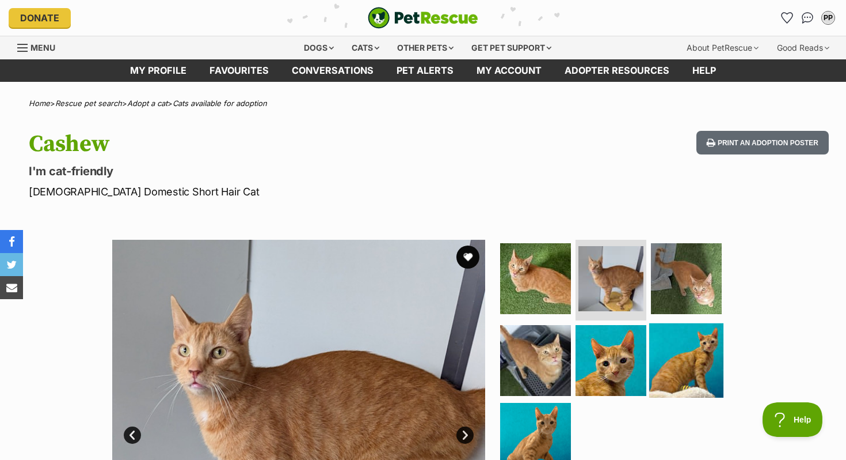
click at [689, 336] on img at bounding box center [687, 359] width 74 height 74
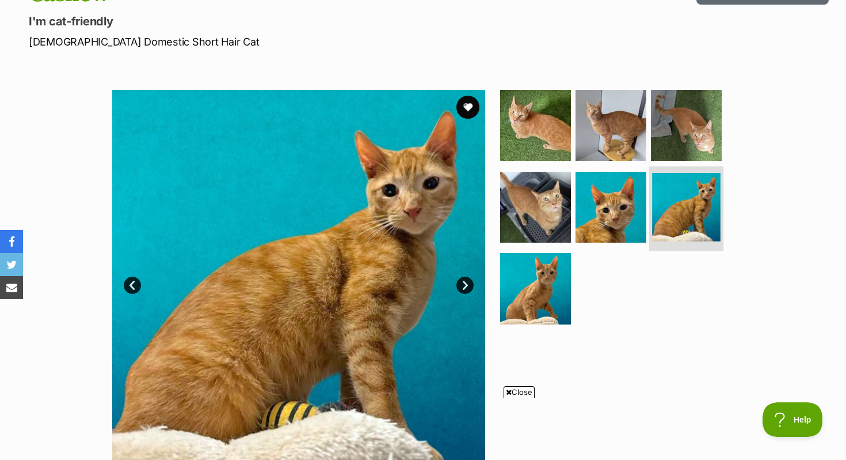
scroll to position [150, 0]
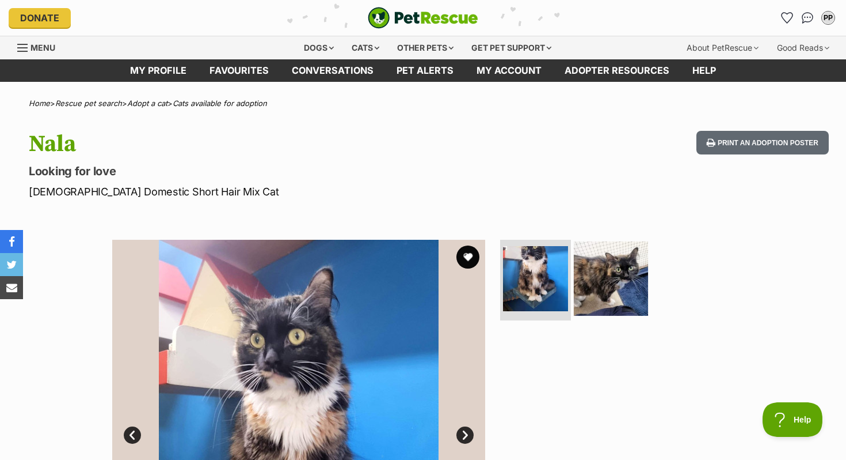
click at [619, 295] on img at bounding box center [611, 278] width 74 height 74
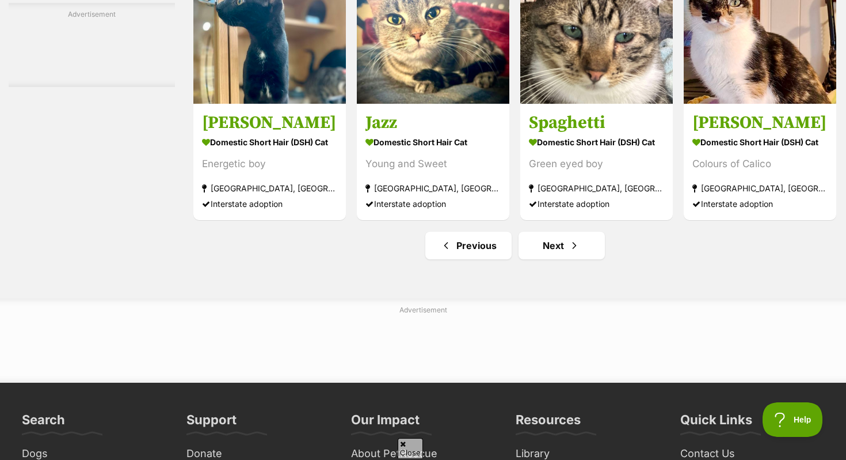
scroll to position [5536, 0]
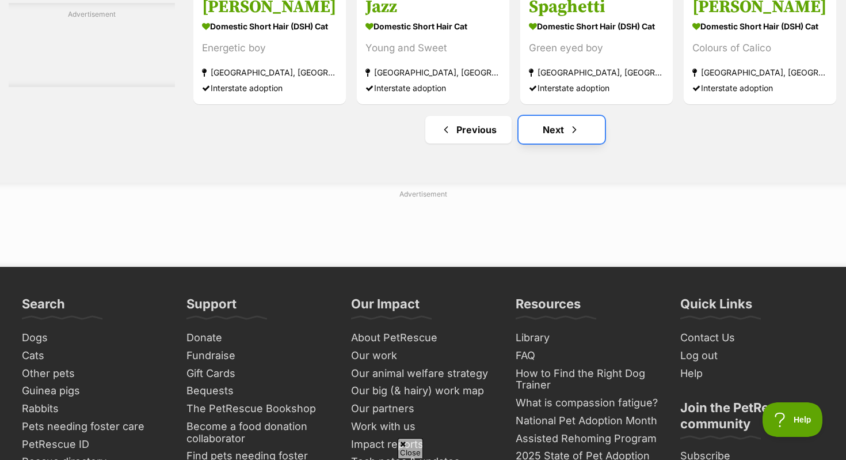
click at [552, 143] on link "Next" at bounding box center [562, 130] width 86 height 28
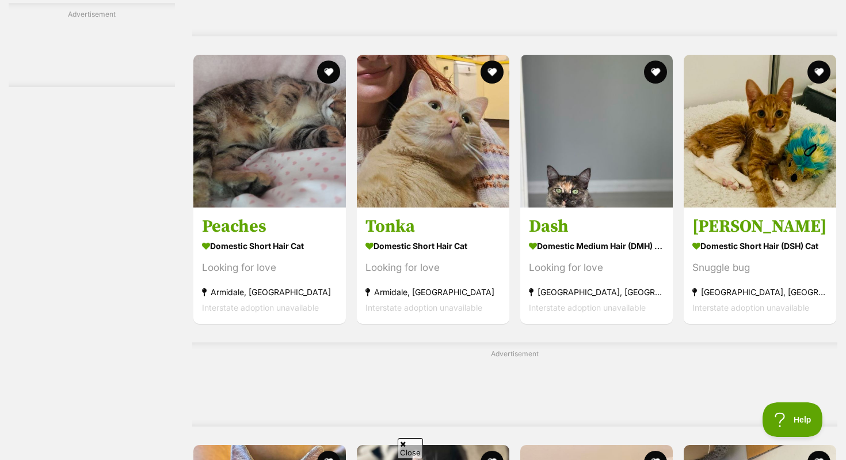
scroll to position [2278, 0]
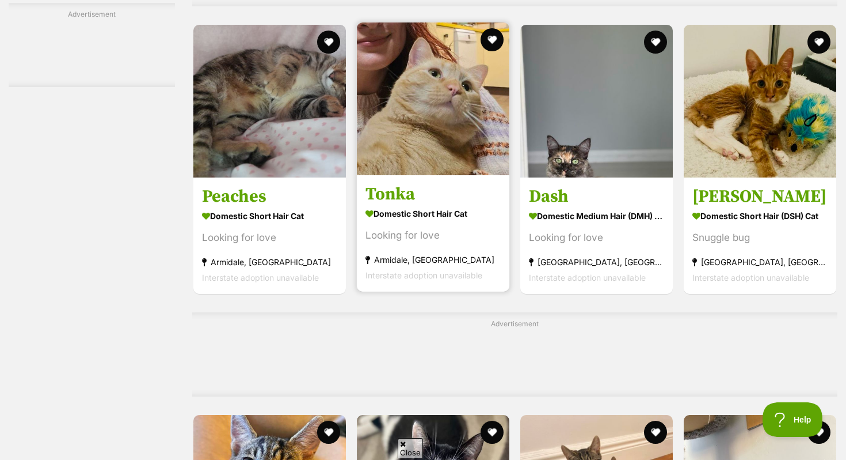
click at [451, 158] on img at bounding box center [433, 98] width 153 height 153
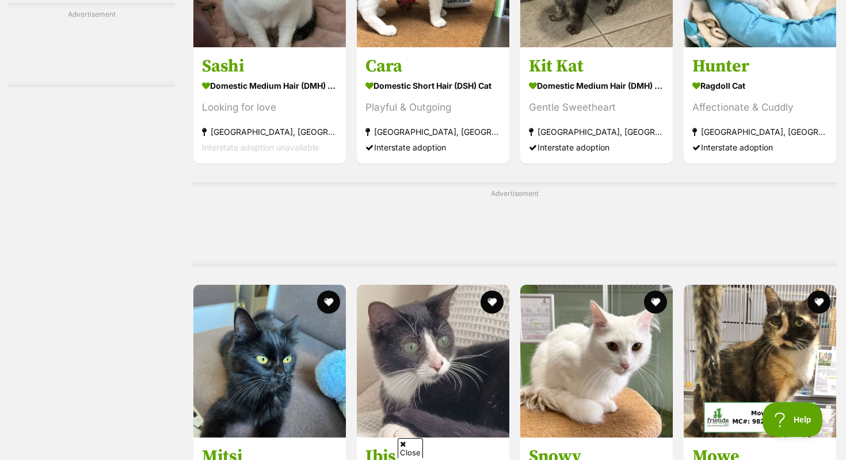
scroll to position [5389, 0]
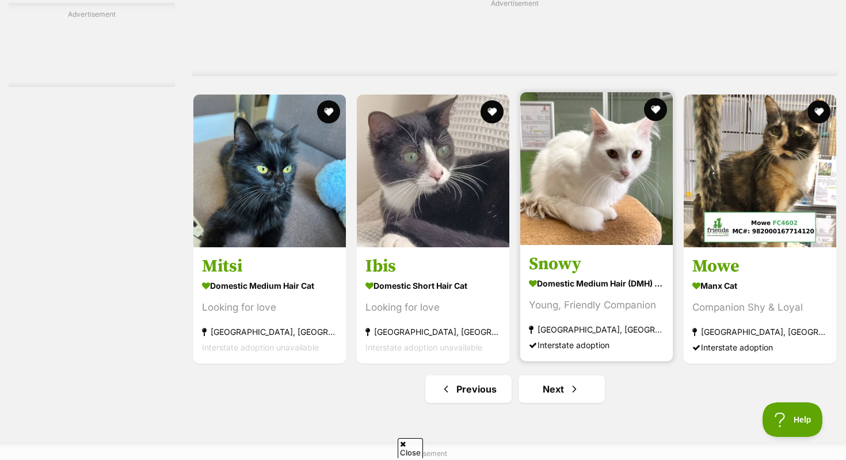
click at [635, 310] on section "Domestic Medium Hair (DMH) Cat Young, Friendly Companion Tweed Heads South, NSW…" at bounding box center [596, 314] width 135 height 78
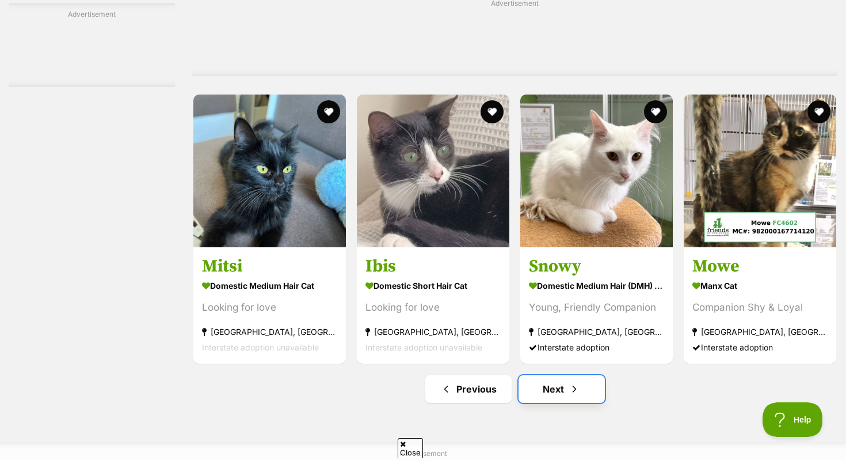
click at [549, 403] on link "Next" at bounding box center [562, 389] width 86 height 28
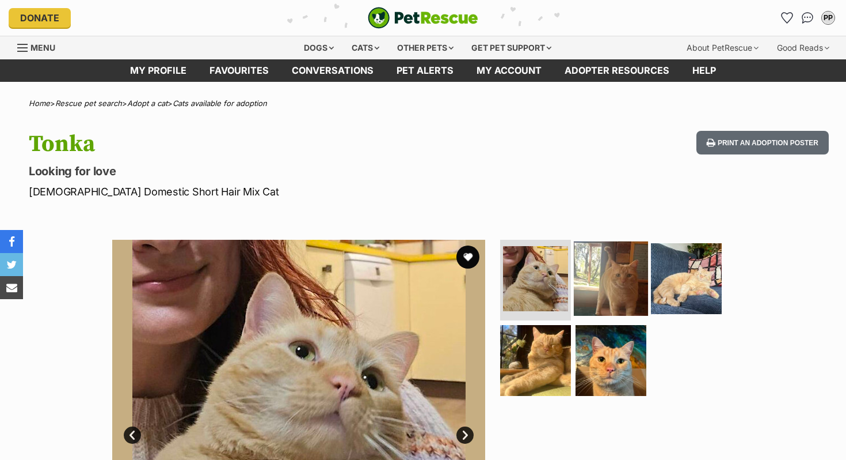
click at [620, 278] on img at bounding box center [611, 278] width 74 height 74
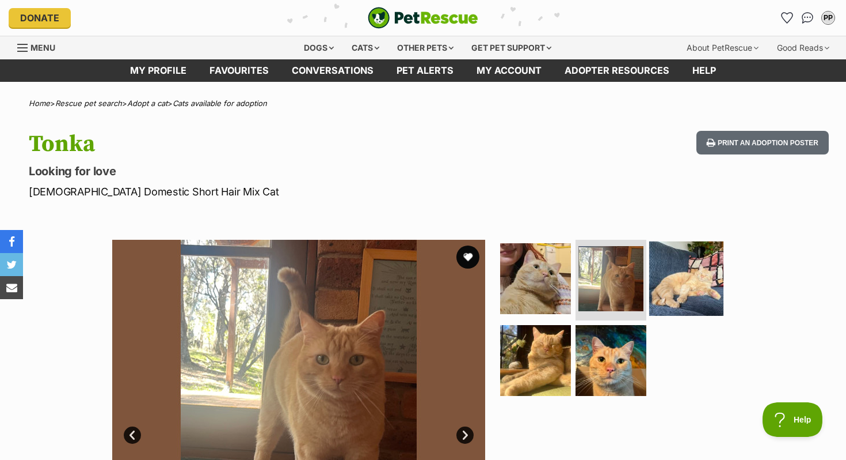
click at [696, 311] on img at bounding box center [687, 278] width 74 height 74
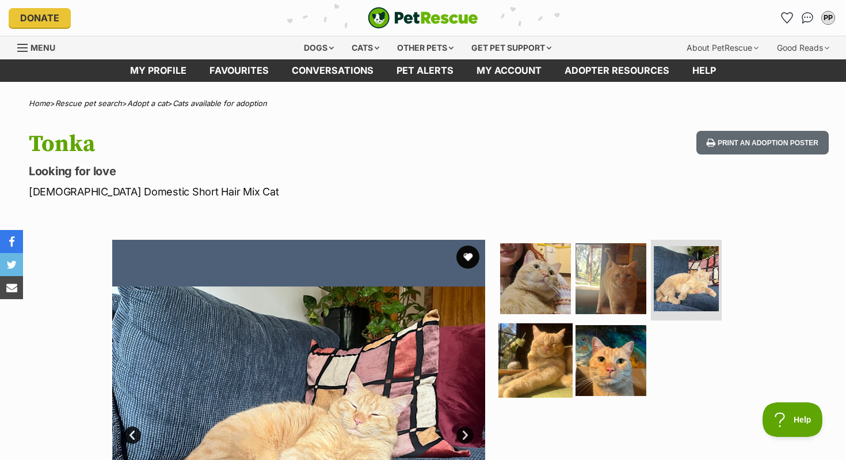
click at [535, 359] on img at bounding box center [536, 359] width 74 height 74
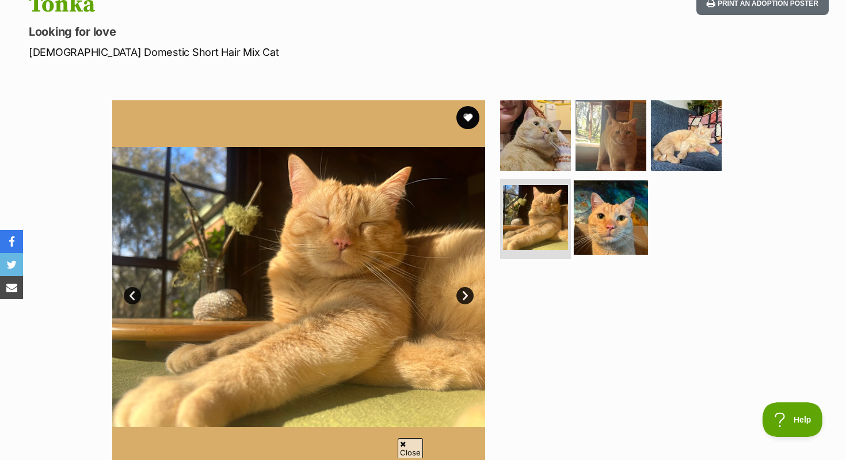
scroll to position [146, 0]
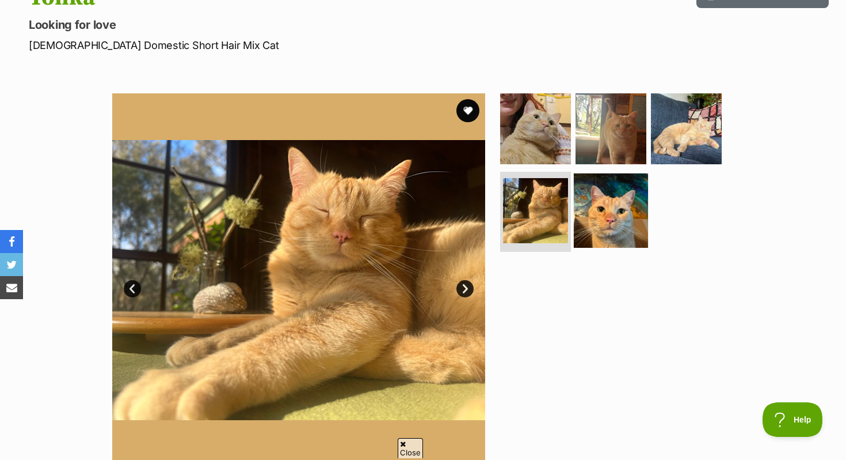
click at [612, 212] on img at bounding box center [611, 210] width 74 height 74
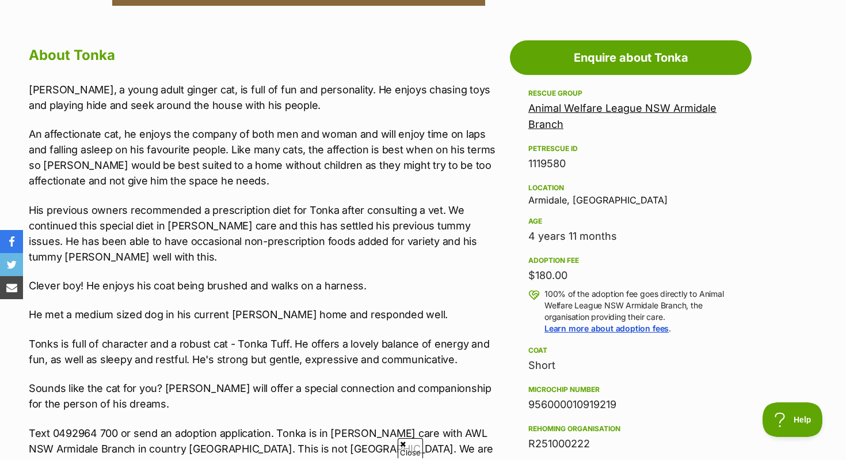
scroll to position [605, 0]
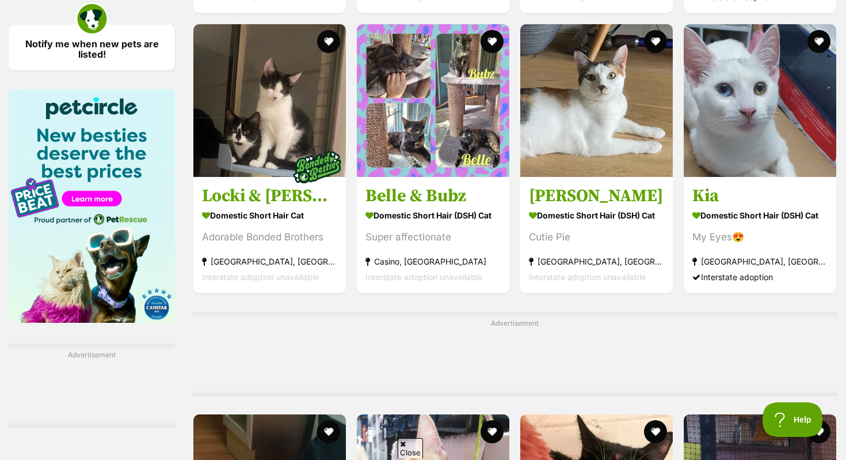
scroll to position [1675, 0]
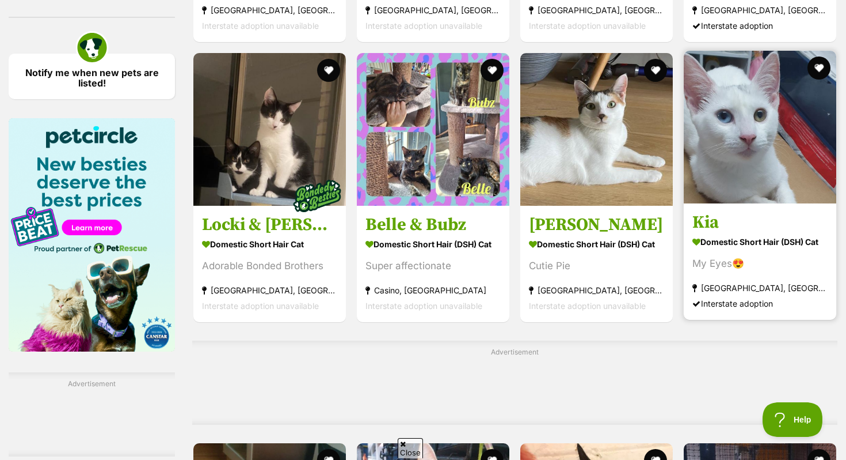
click at [774, 219] on link "Kia Domestic Short Hair (DSH) Cat My Eyes😍 Riverwood, NSW Interstate adoption" at bounding box center [760, 261] width 153 height 117
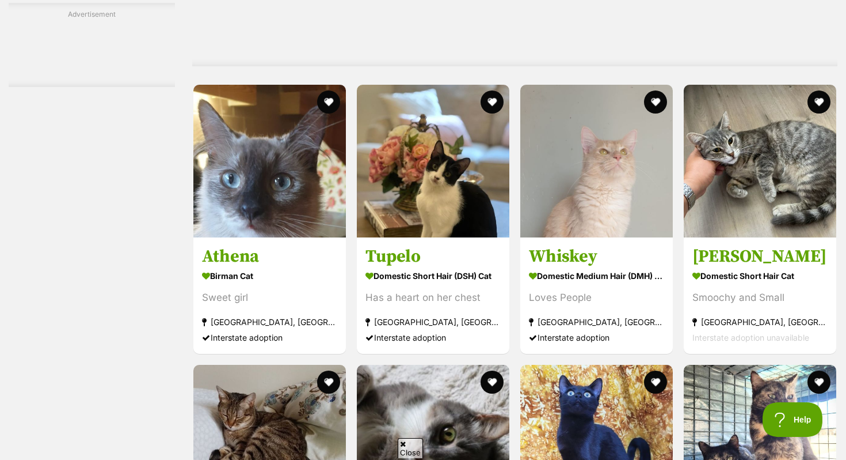
scroll to position [2549, 0]
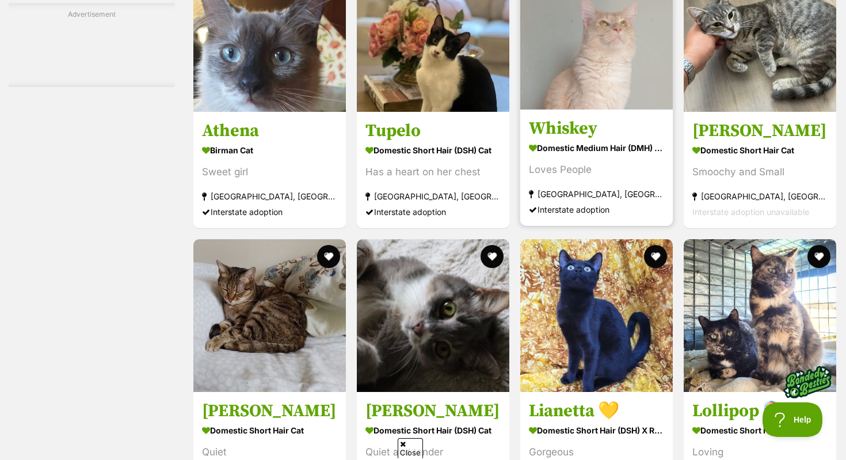
click at [604, 139] on h3 "Whiskey" at bounding box center [596, 128] width 135 height 22
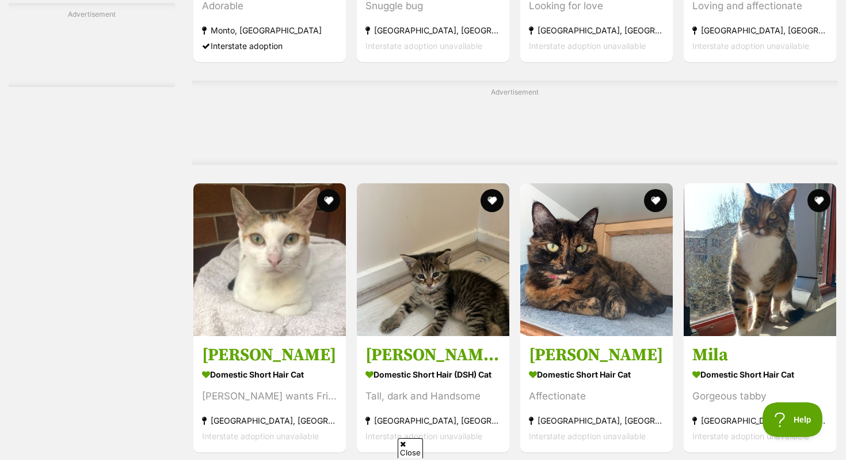
scroll to position [5242, 0]
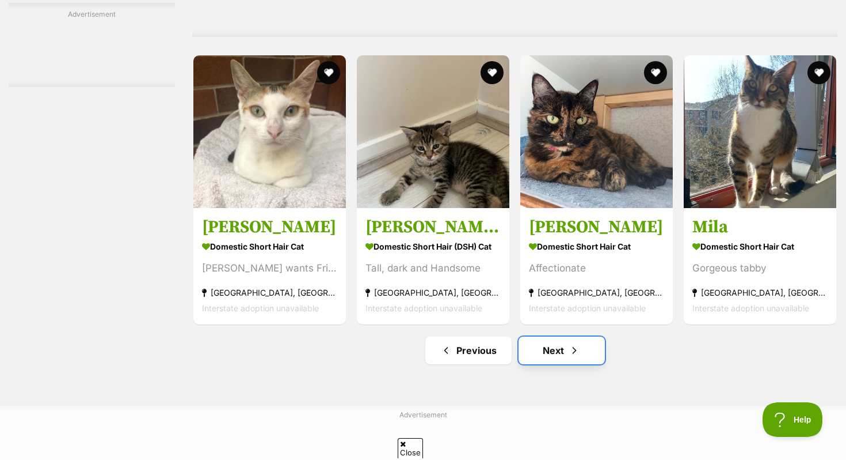
click at [555, 364] on link "Next" at bounding box center [562, 350] width 86 height 28
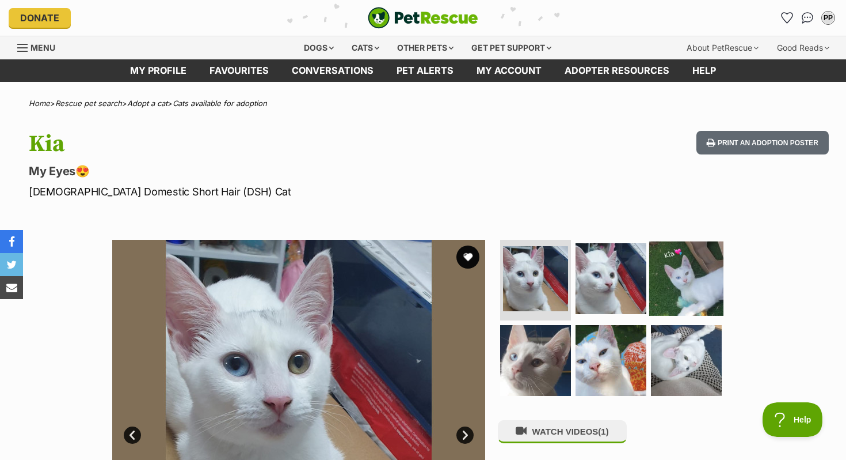
click at [673, 286] on img at bounding box center [687, 278] width 74 height 74
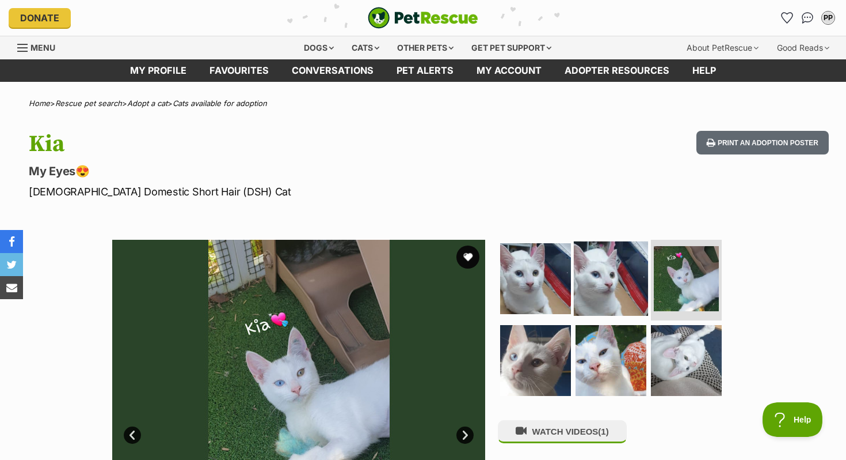
click at [624, 275] on img at bounding box center [611, 278] width 74 height 74
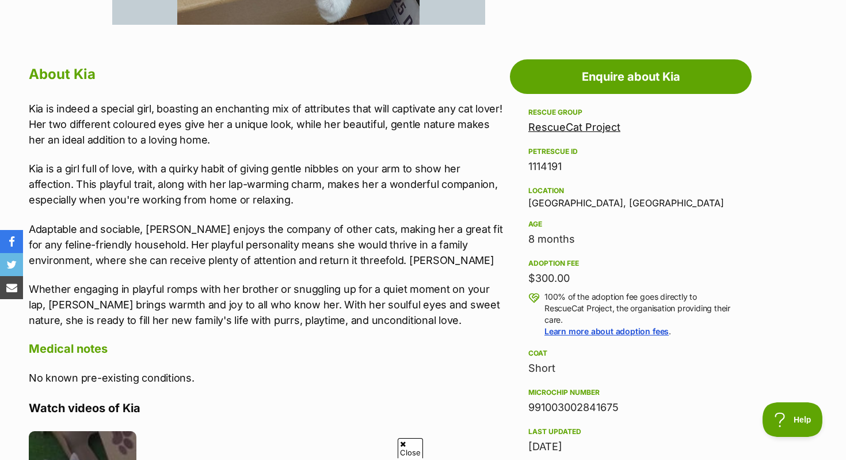
scroll to position [602, 0]
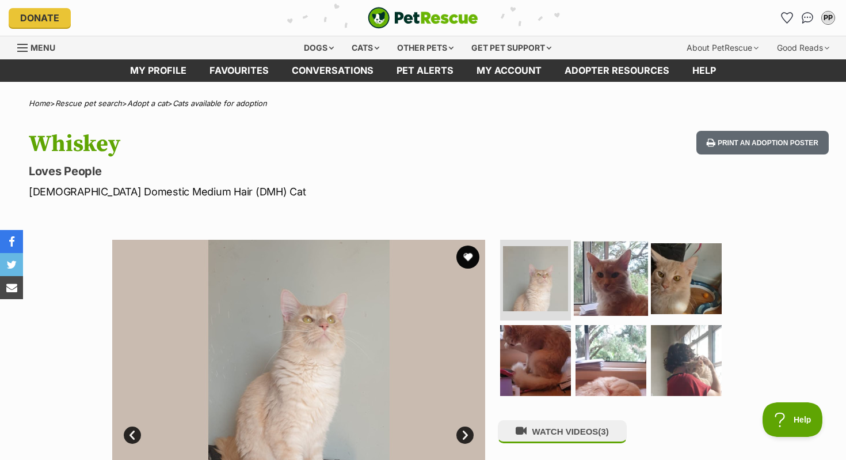
click at [604, 286] on img at bounding box center [611, 278] width 74 height 74
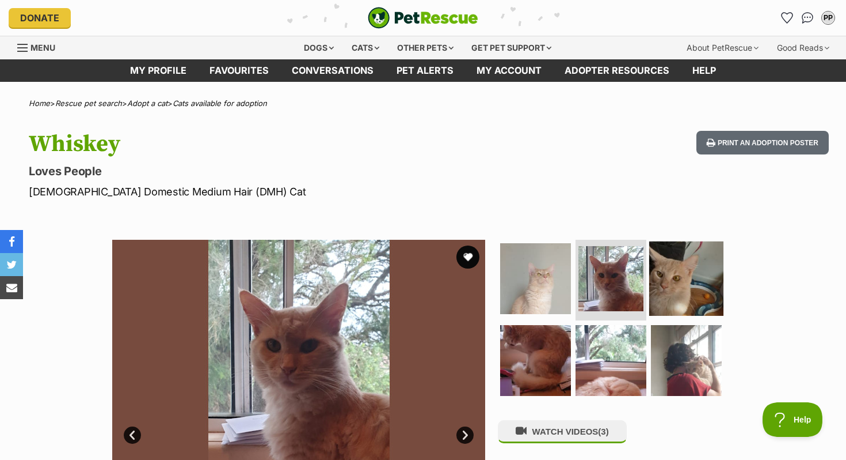
click at [654, 291] on img at bounding box center [687, 278] width 74 height 74
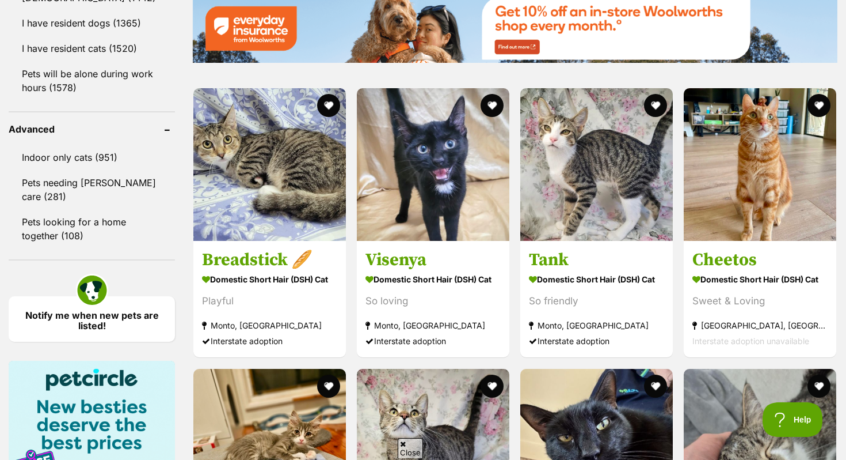
scroll to position [1447, 0]
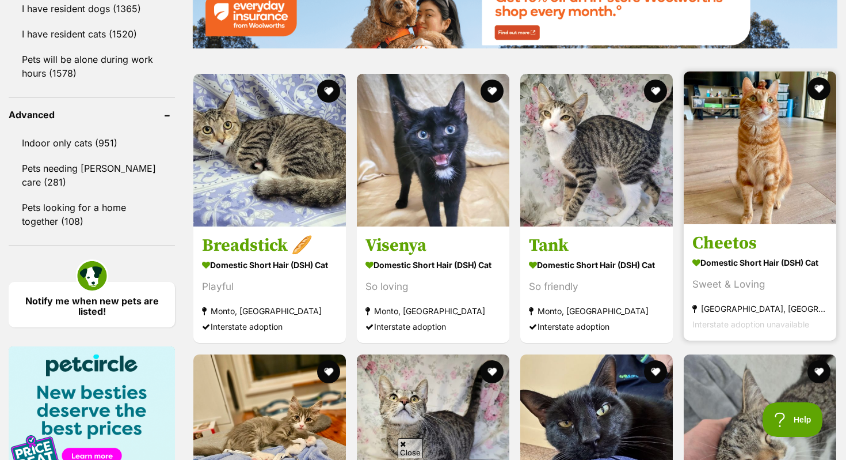
click at [749, 257] on link "Cheetos Domestic Short Hair (DSH) Cat Sweet & Loving [GEOGRAPHIC_DATA], [GEOGRA…" at bounding box center [760, 282] width 153 height 117
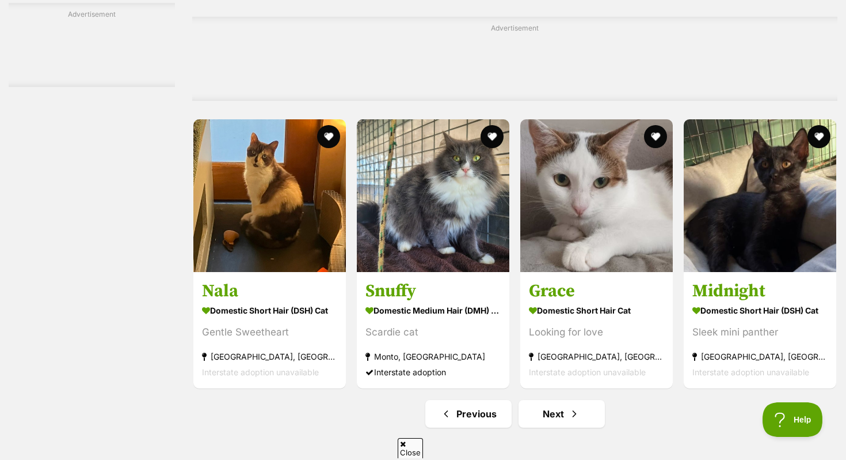
scroll to position [5249, 0]
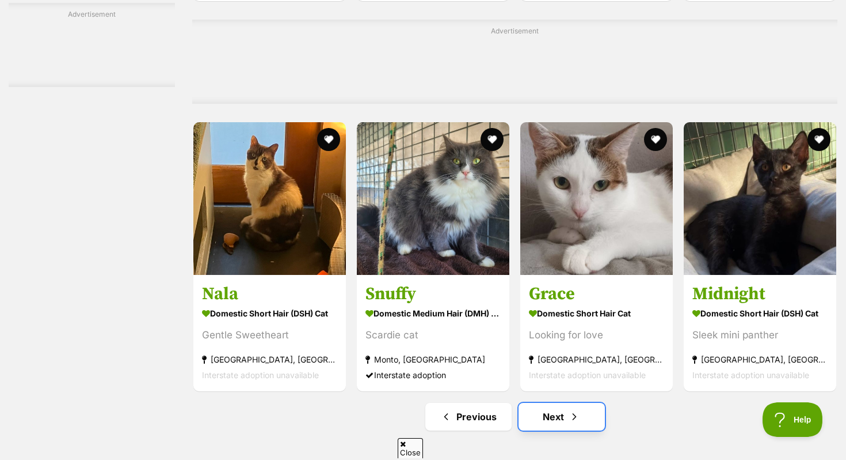
click at [563, 430] on link "Next" at bounding box center [562, 417] width 86 height 28
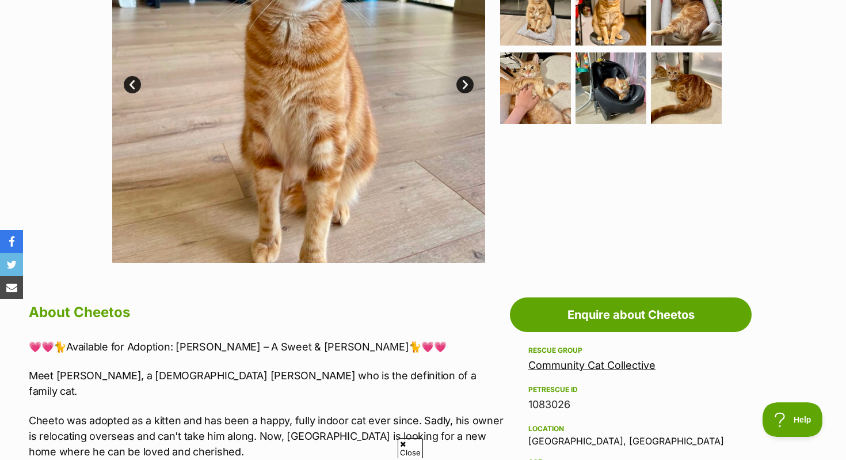
scroll to position [344, 0]
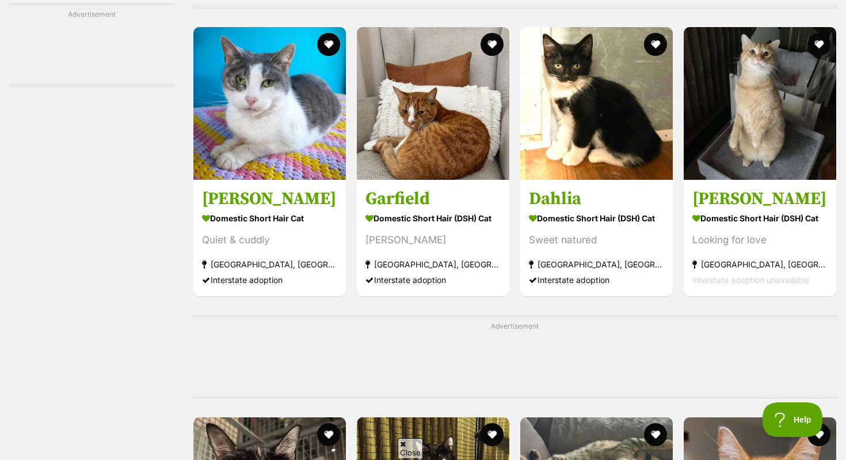
scroll to position [2277, 0]
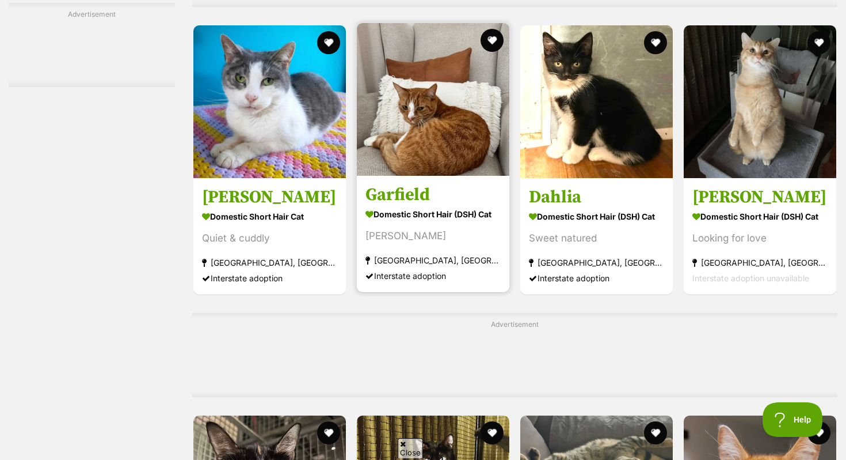
click at [485, 158] on img at bounding box center [433, 99] width 153 height 153
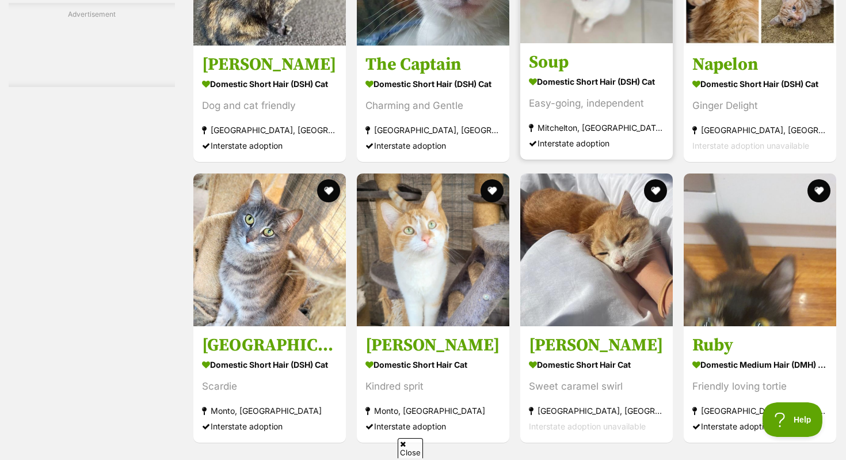
scroll to position [3893, 0]
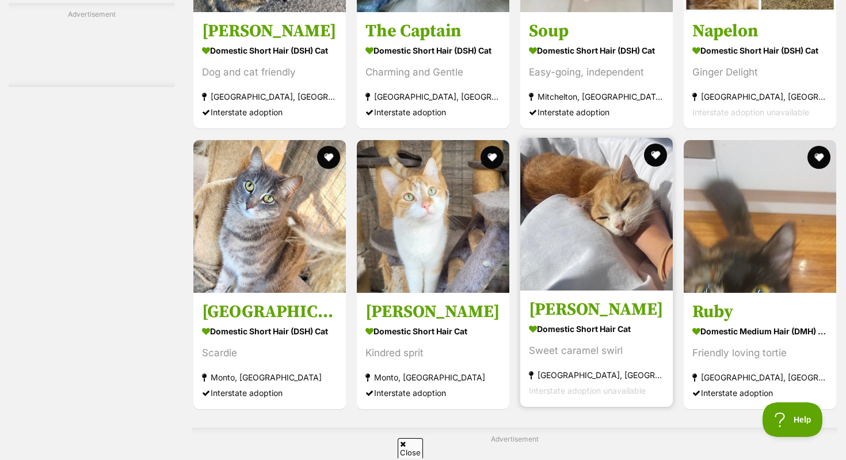
click at [636, 337] on strong "Domestic Short Hair Cat" at bounding box center [596, 328] width 135 height 17
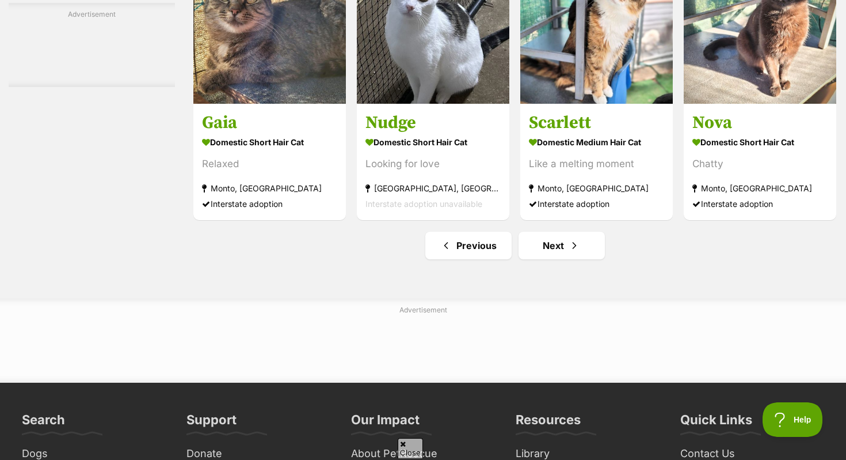
scroll to position [5533, 0]
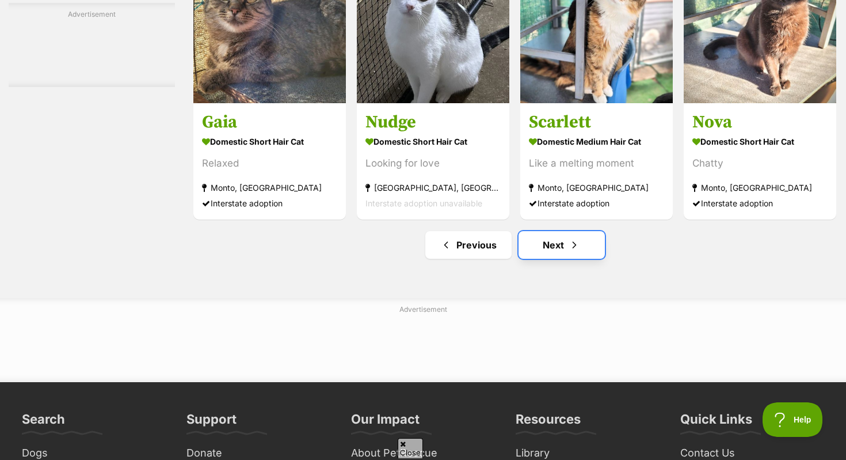
click at [561, 259] on link "Next" at bounding box center [562, 245] width 86 height 28
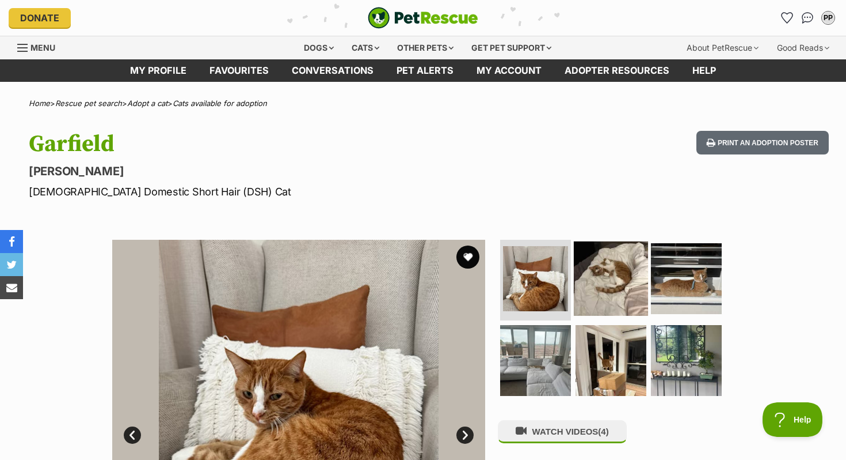
click at [622, 286] on img at bounding box center [611, 278] width 74 height 74
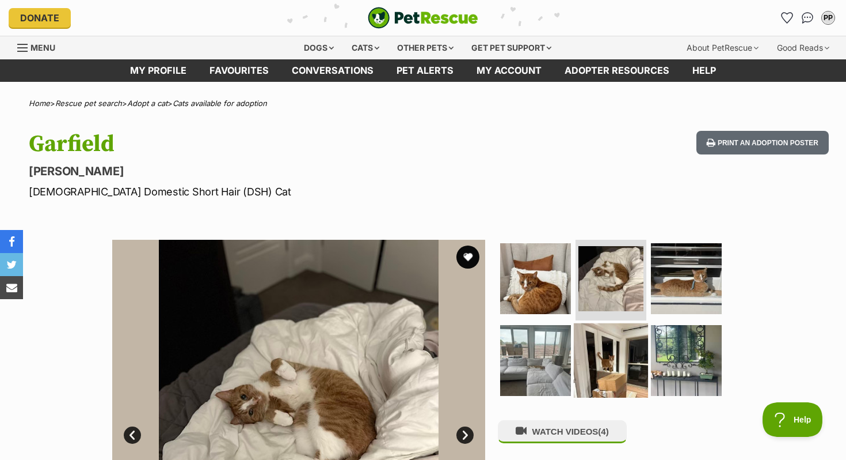
click at [639, 358] on img at bounding box center [611, 359] width 74 height 74
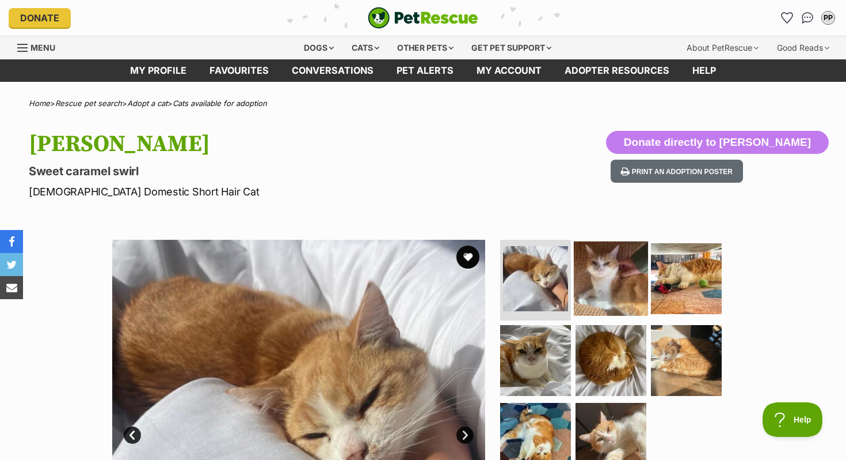
click at [618, 310] on img at bounding box center [611, 278] width 74 height 74
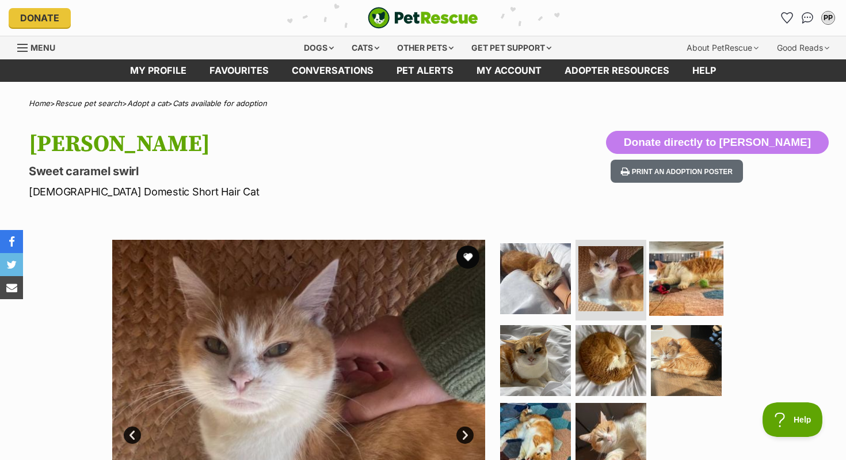
click at [680, 291] on img at bounding box center [687, 278] width 74 height 74
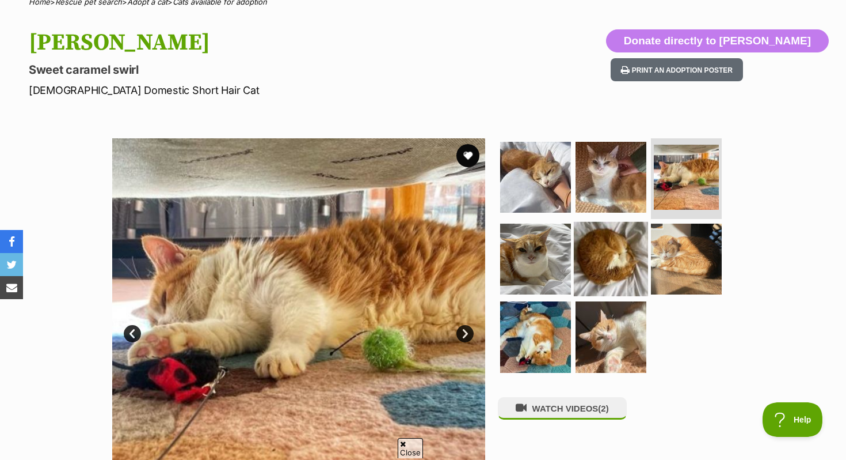
scroll to position [107, 0]
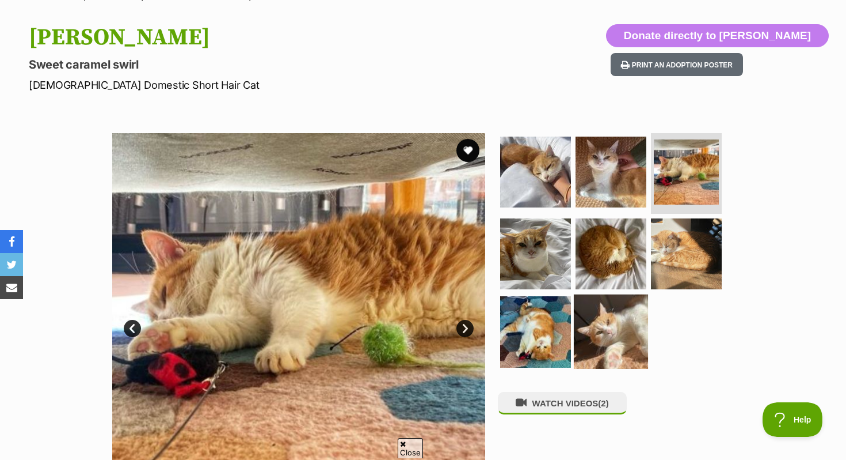
click at [609, 330] on img at bounding box center [611, 331] width 74 height 74
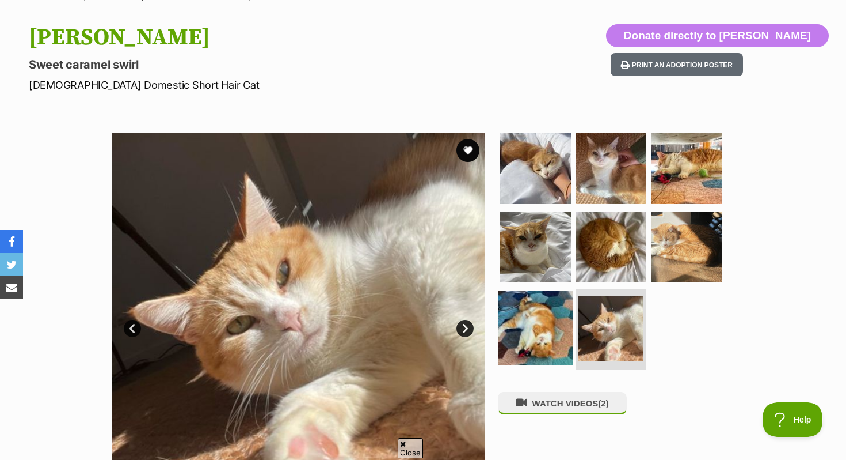
click at [550, 332] on img at bounding box center [536, 328] width 74 height 74
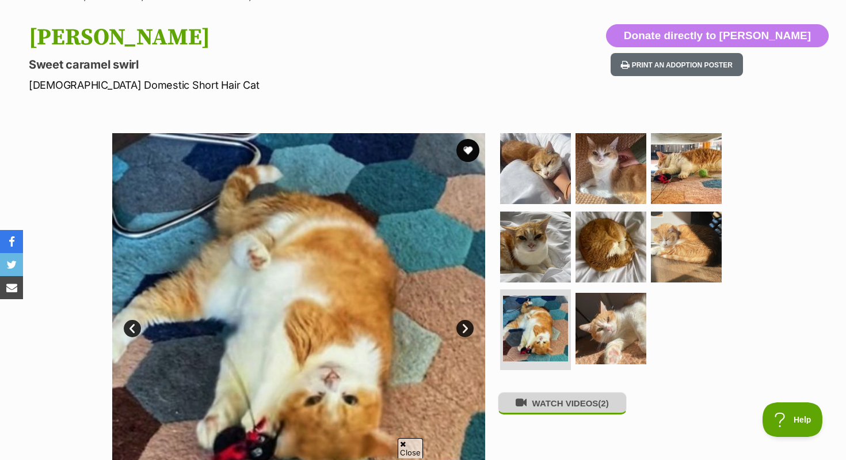
click at [581, 409] on button "WATCH VIDEOS (2)" at bounding box center [562, 403] width 129 height 22
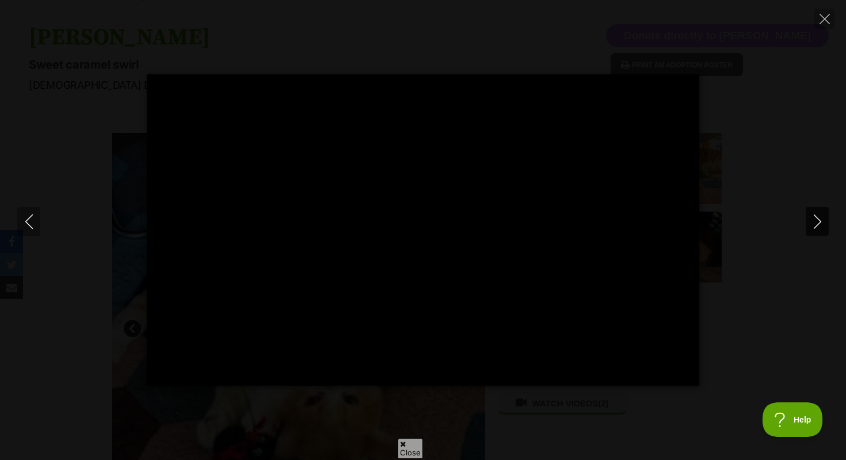
click at [825, 231] on button "Next" at bounding box center [817, 221] width 23 height 29
type input "80.36"
click at [820, 20] on icon "Close" at bounding box center [825, 19] width 10 height 10
type input "39.95"
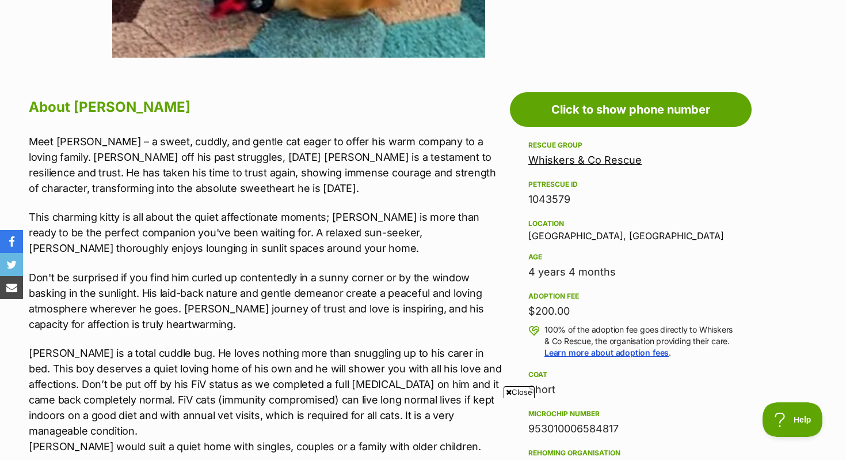
scroll to position [575, 0]
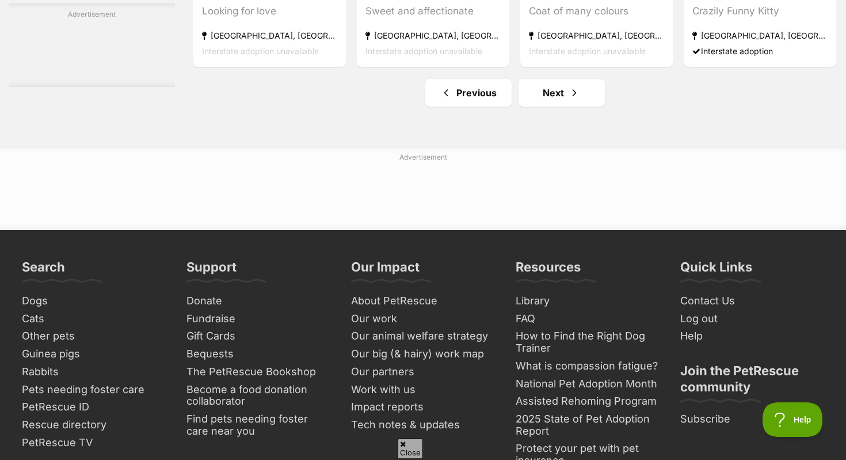
scroll to position [5787, 0]
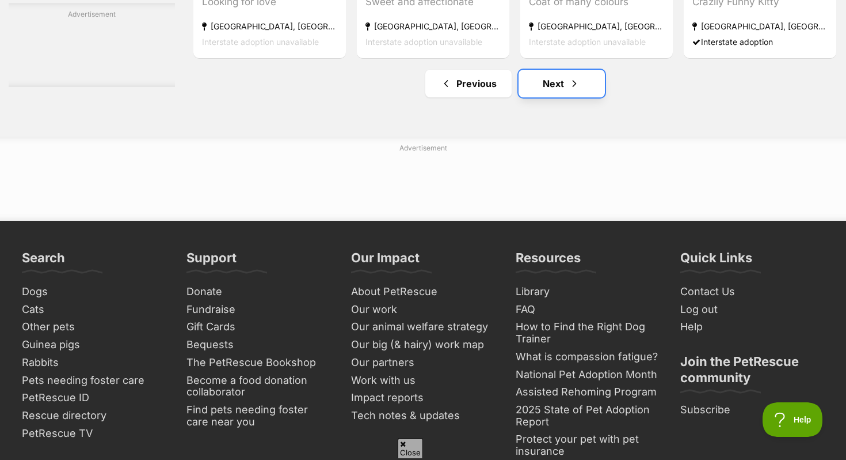
click at [566, 97] on link "Next" at bounding box center [562, 84] width 86 height 28
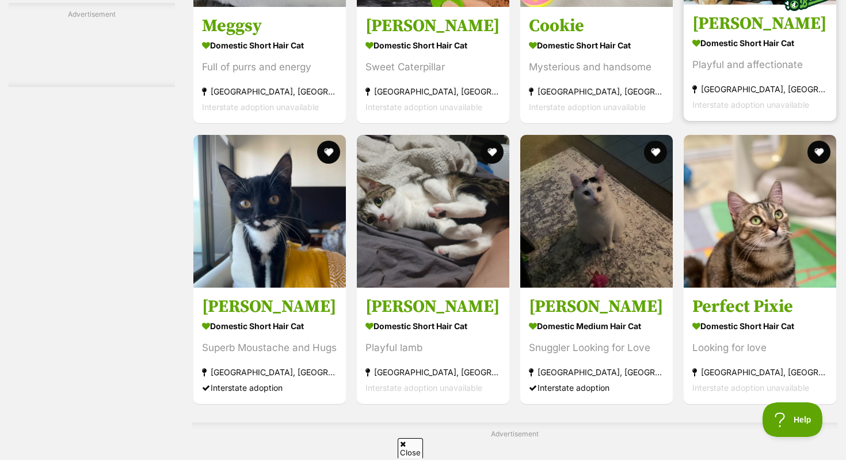
scroll to position [4619, 0]
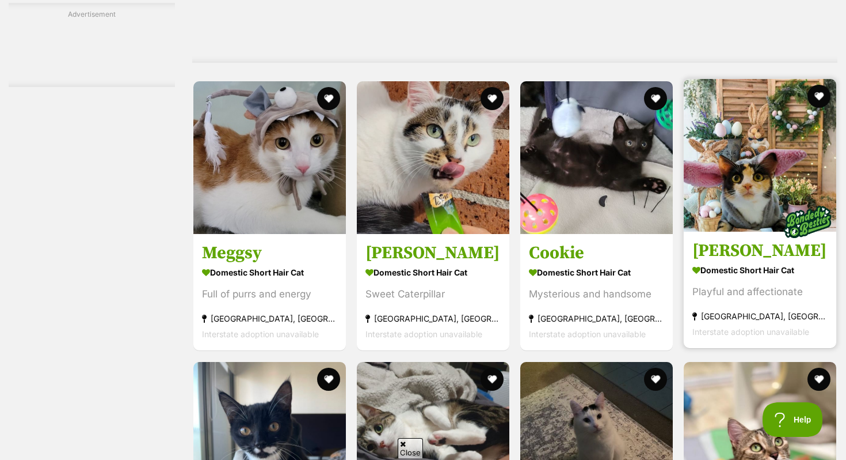
click at [784, 134] on img at bounding box center [760, 155] width 153 height 153
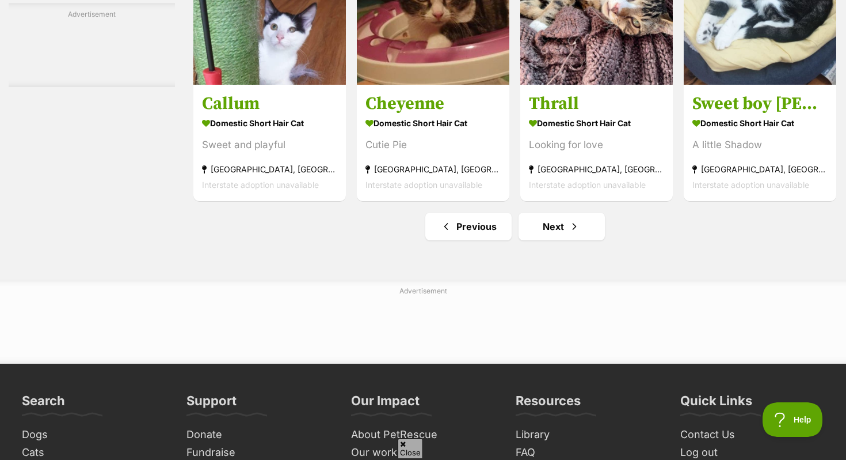
scroll to position [5643, 0]
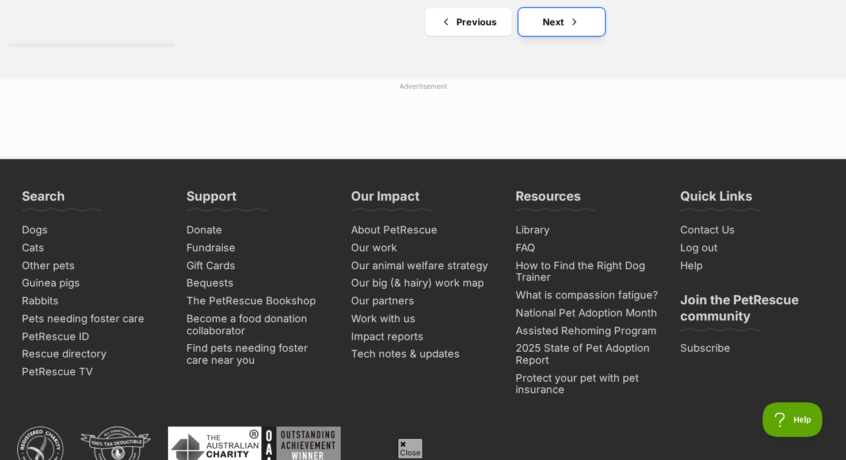
click at [575, 27] on link "Next" at bounding box center [562, 22] width 86 height 28
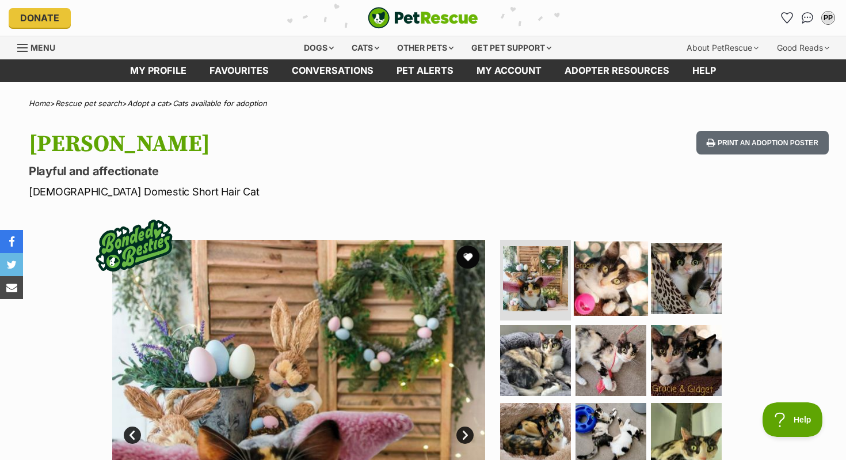
click at [609, 291] on img at bounding box center [611, 278] width 74 height 74
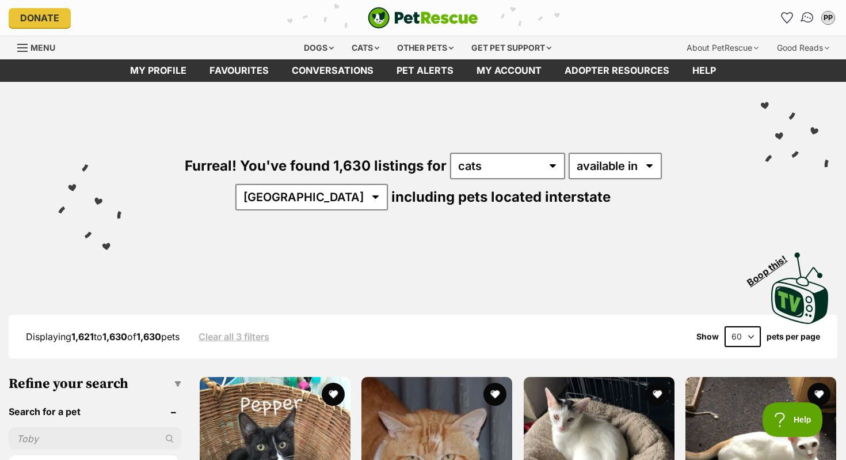
click at [806, 17] on img "Conversations" at bounding box center [808, 17] width 16 height 15
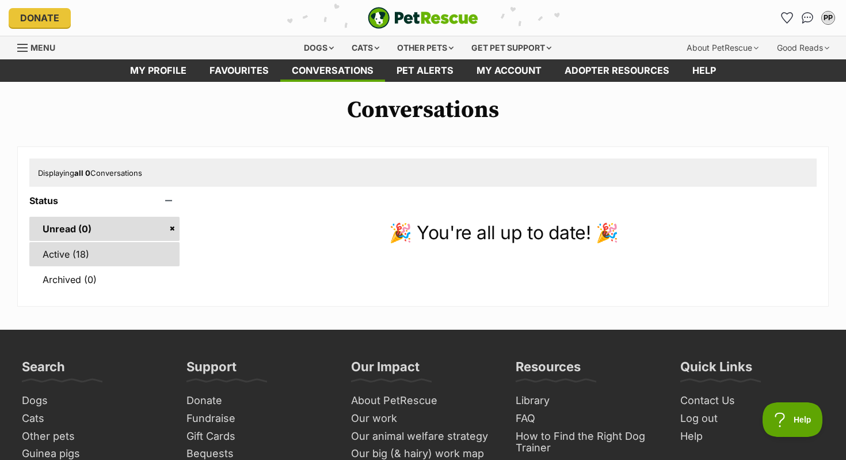
click at [100, 246] on link "Active (18)" at bounding box center [104, 254] width 150 height 24
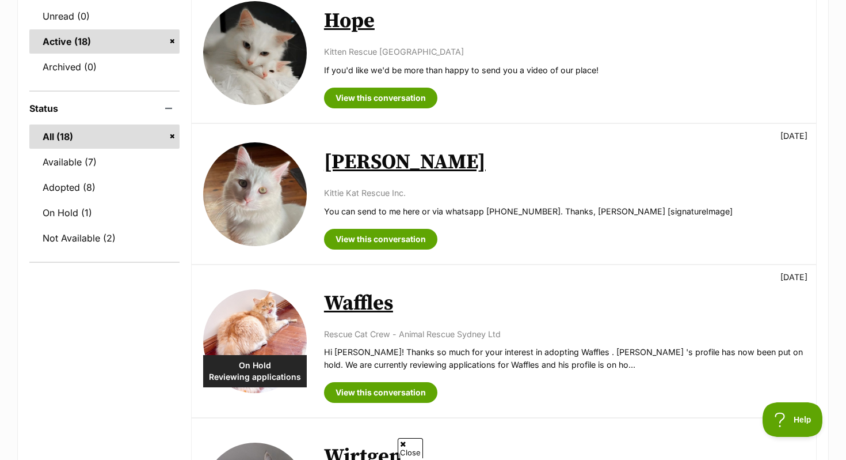
scroll to position [218, 0]
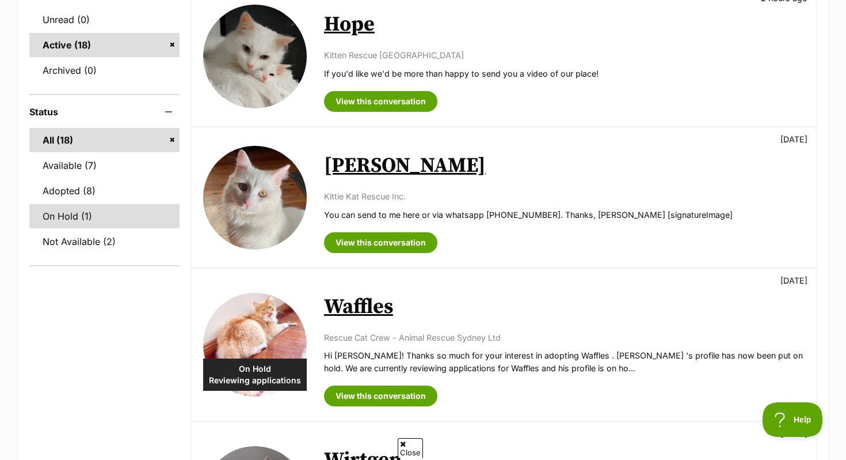
click at [69, 217] on link "On Hold (1)" at bounding box center [104, 216] width 150 height 24
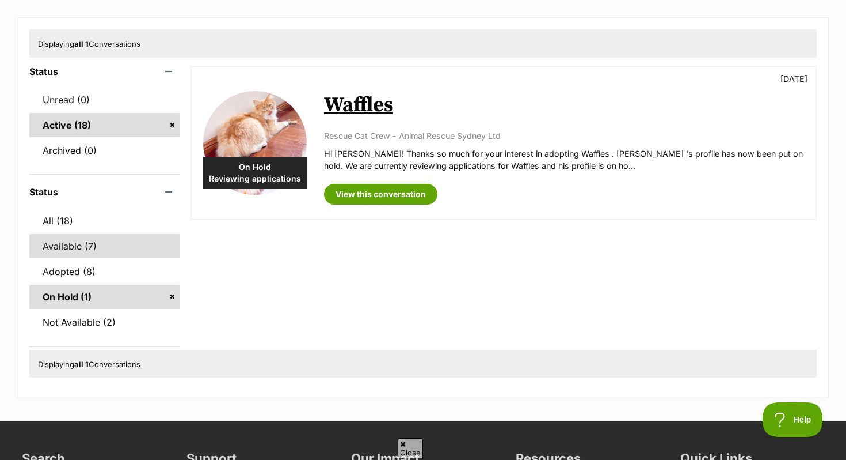
scroll to position [131, 0]
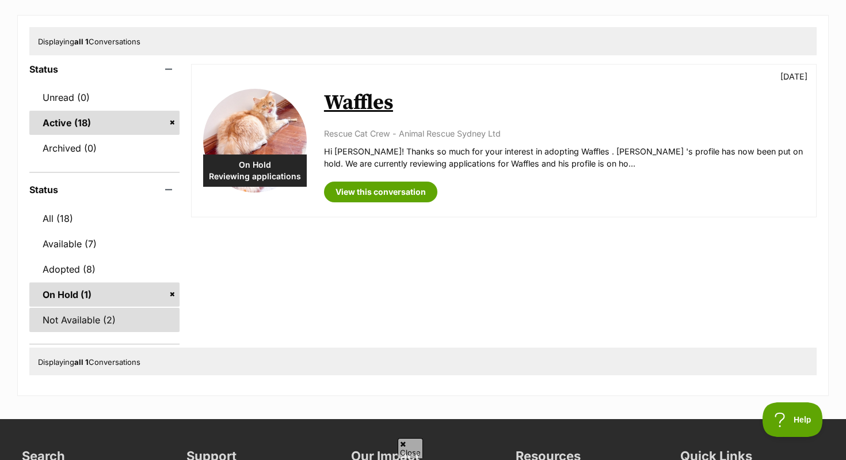
click at [105, 326] on link "Not Available (2)" at bounding box center [104, 320] width 150 height 24
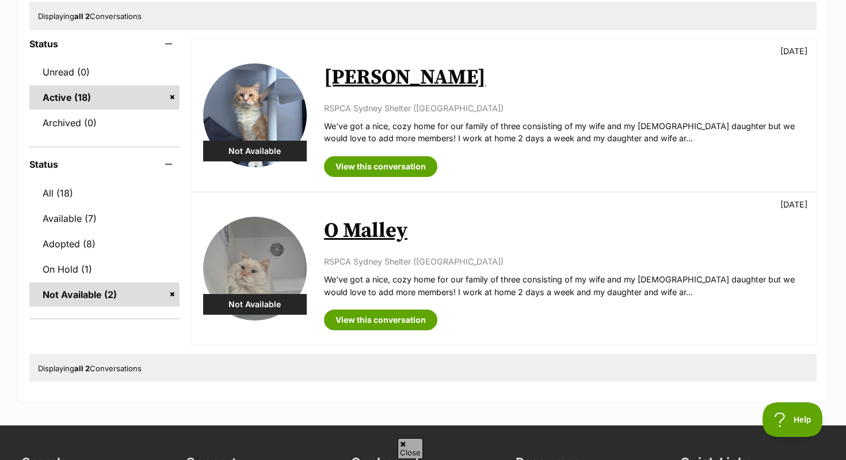
click at [173, 294] on link "Not Available (2)" at bounding box center [104, 294] width 150 height 24
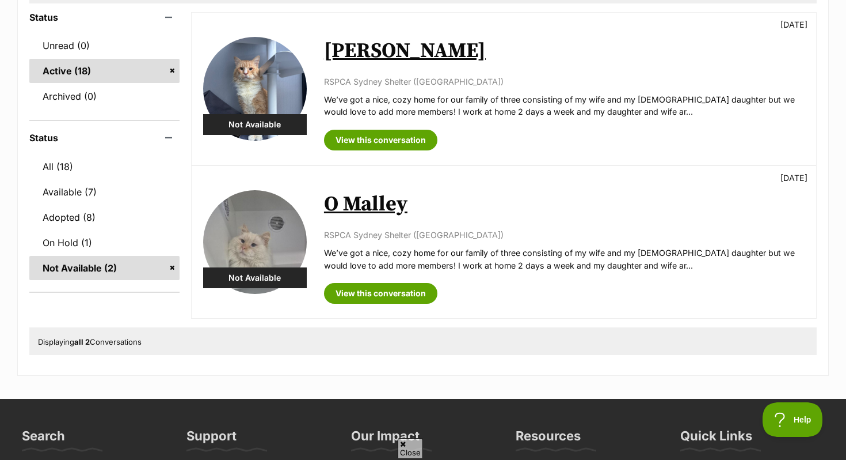
scroll to position [236, 0]
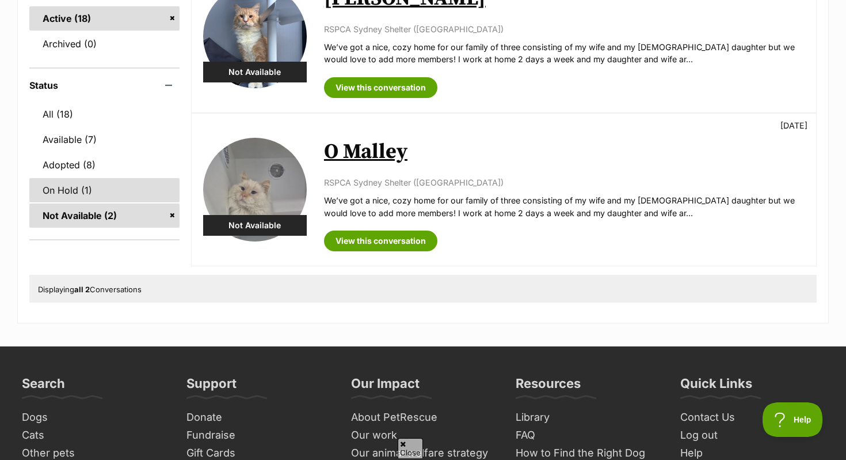
click at [119, 191] on link "On Hold (1)" at bounding box center [104, 190] width 150 height 24
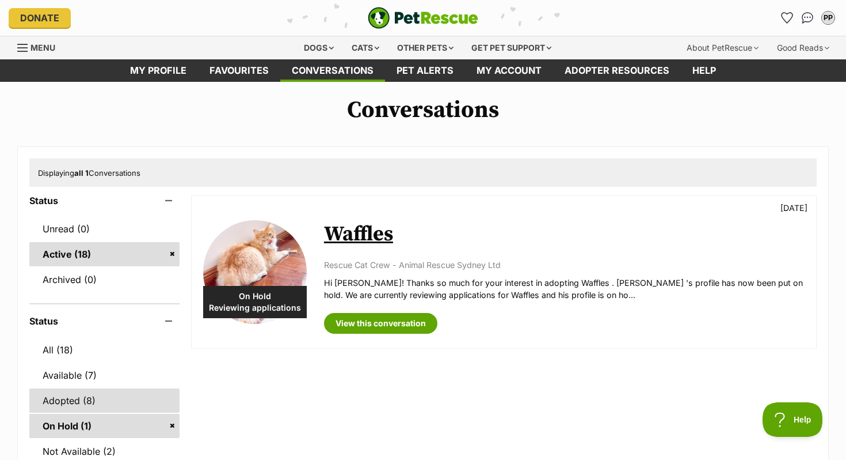
click at [116, 394] on link "Adopted (8)" at bounding box center [104, 400] width 150 height 24
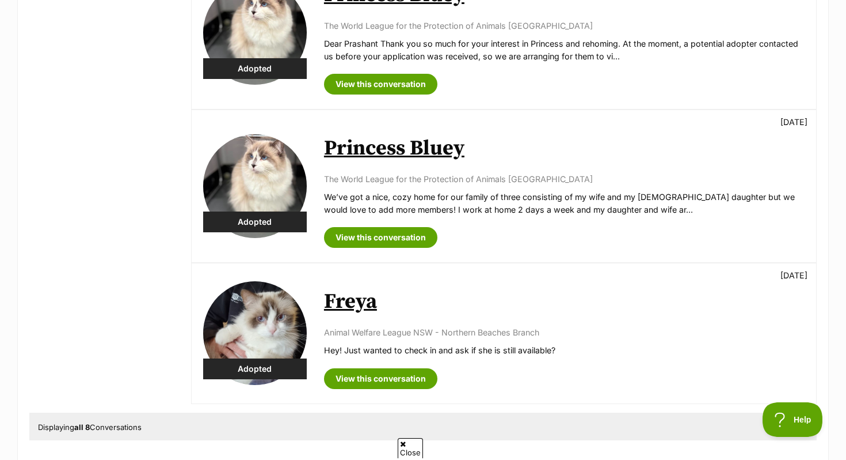
scroll to position [996, 0]
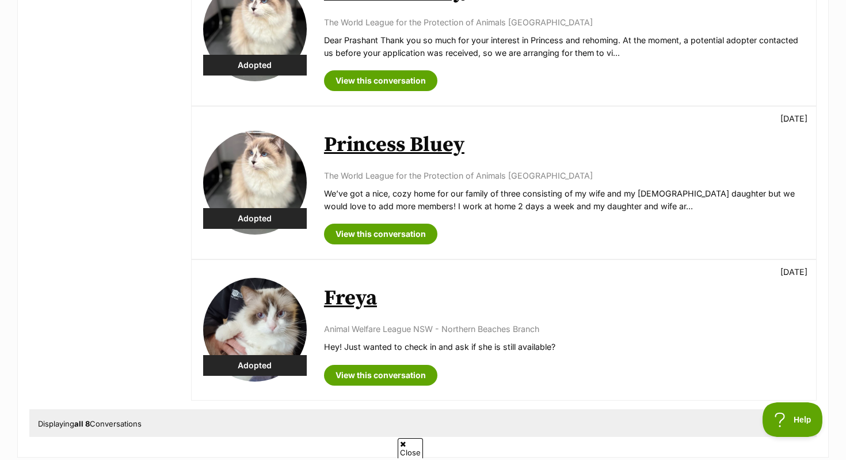
click at [280, 297] on img at bounding box center [255, 330] width 104 height 104
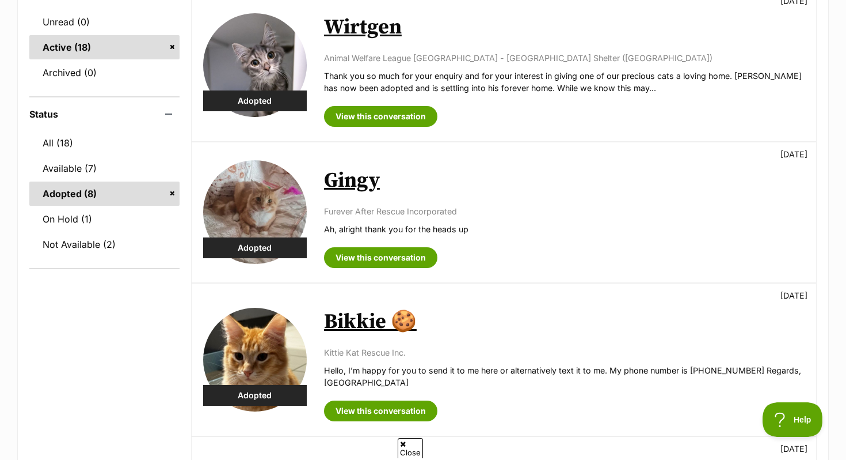
scroll to position [0, 0]
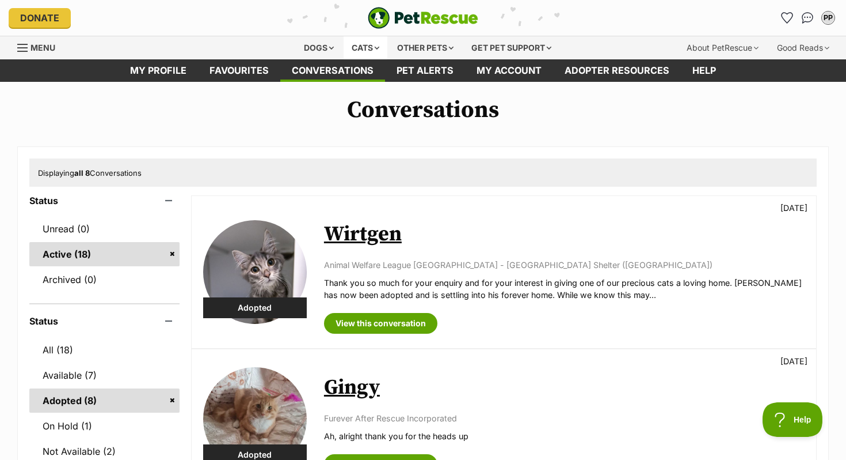
click at [371, 41] on div "Cats" at bounding box center [366, 47] width 44 height 23
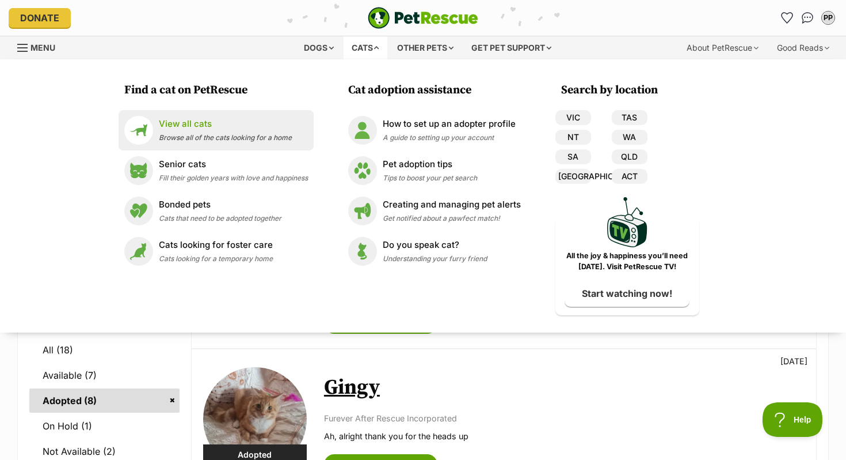
click at [245, 143] on link "View all cats Browse all of the cats looking for a home" at bounding box center [216, 130] width 184 height 29
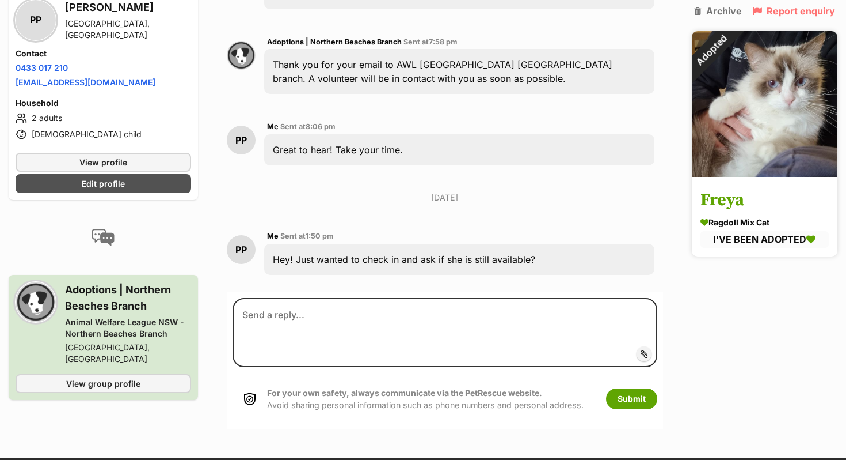
scroll to position [570, 0]
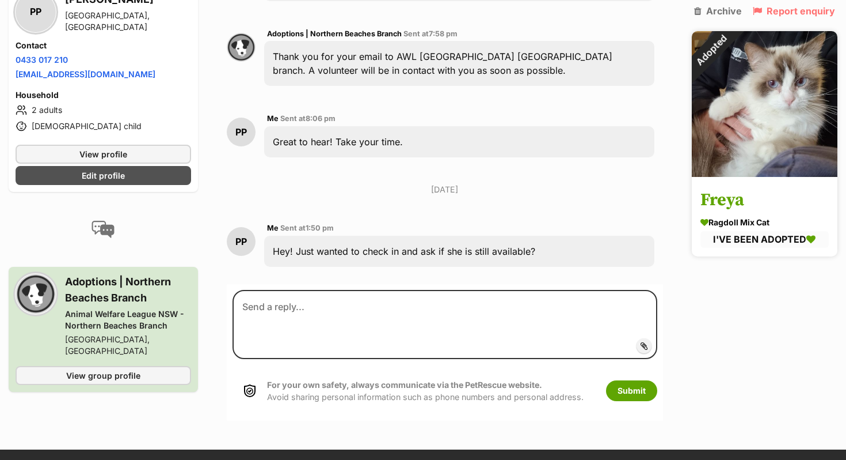
click at [768, 149] on img at bounding box center [765, 104] width 146 height 146
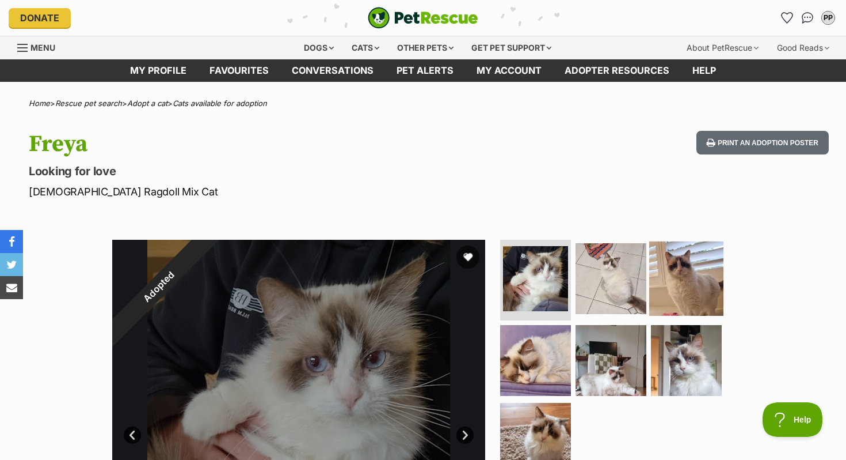
click at [675, 283] on img at bounding box center [687, 278] width 74 height 74
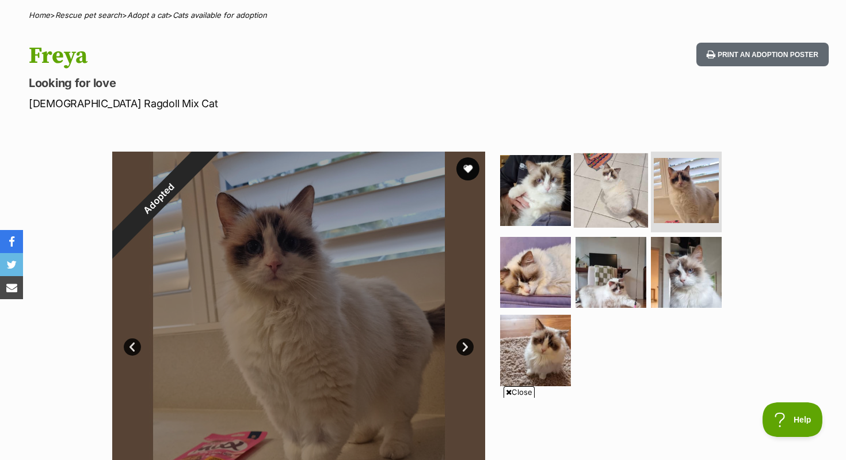
click at [614, 190] on img at bounding box center [611, 190] width 74 height 74
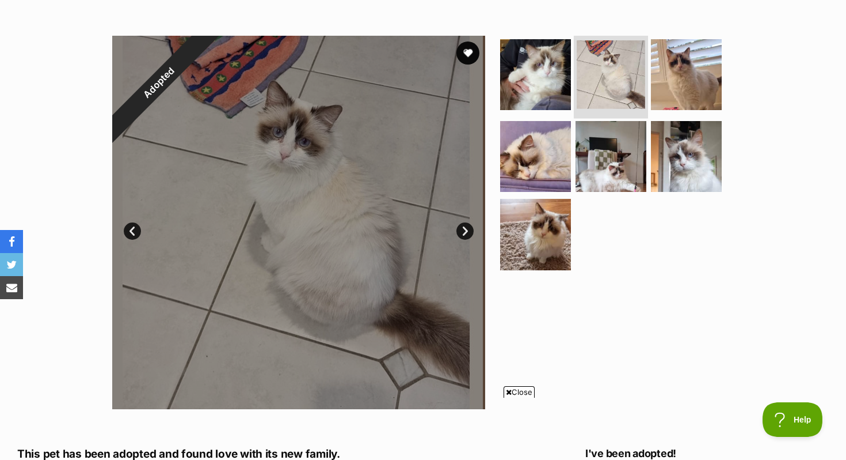
scroll to position [211, 0]
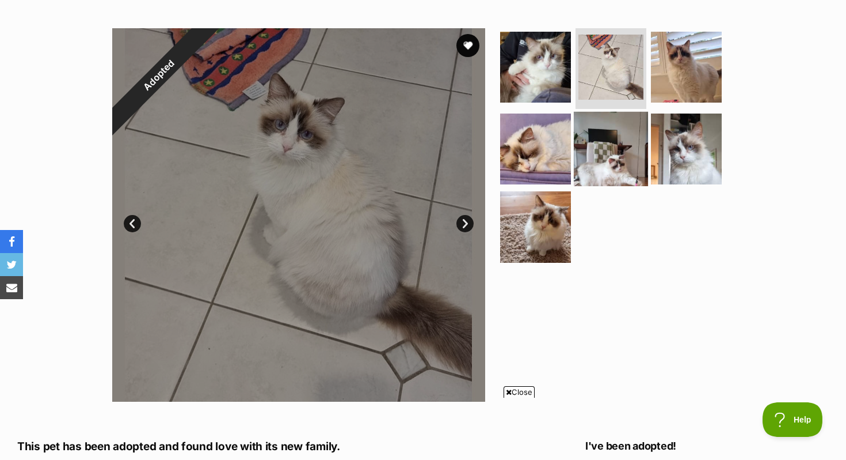
click at [610, 164] on img at bounding box center [611, 148] width 74 height 74
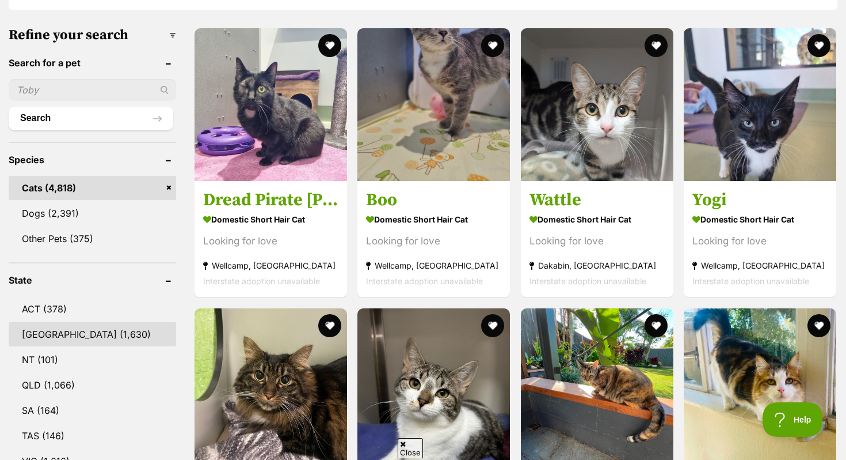
click at [78, 329] on link "NSW (1,630)" at bounding box center [93, 334] width 168 height 24
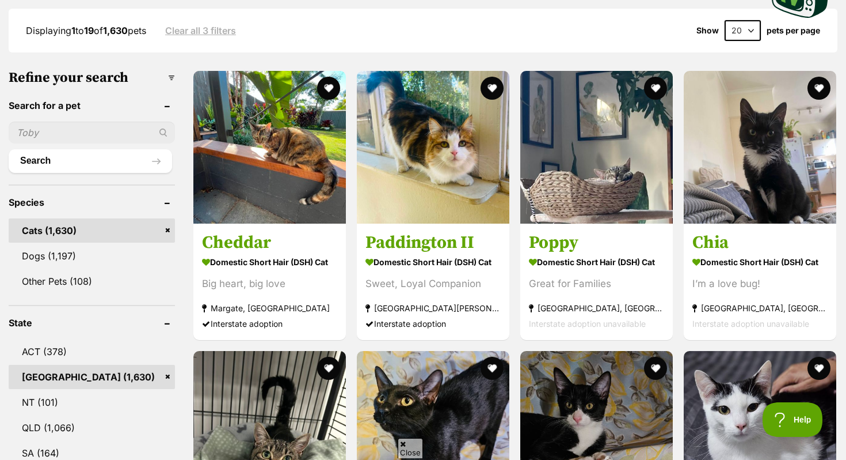
scroll to position [308, 0]
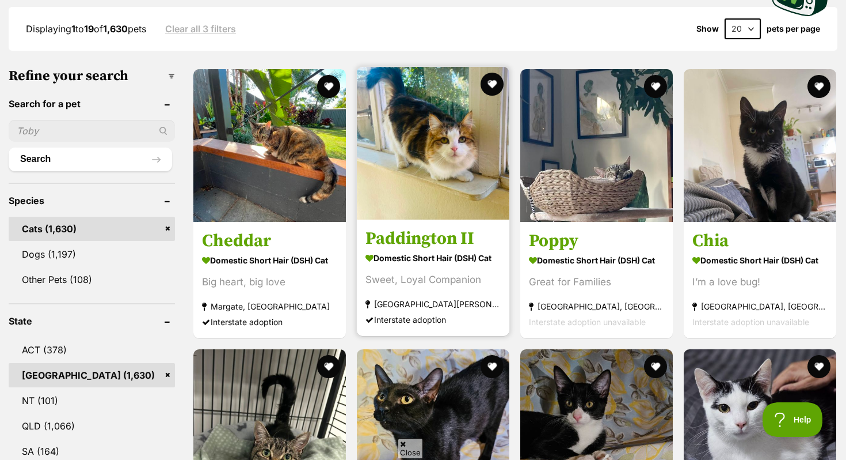
click at [426, 158] on img at bounding box center [433, 143] width 153 height 153
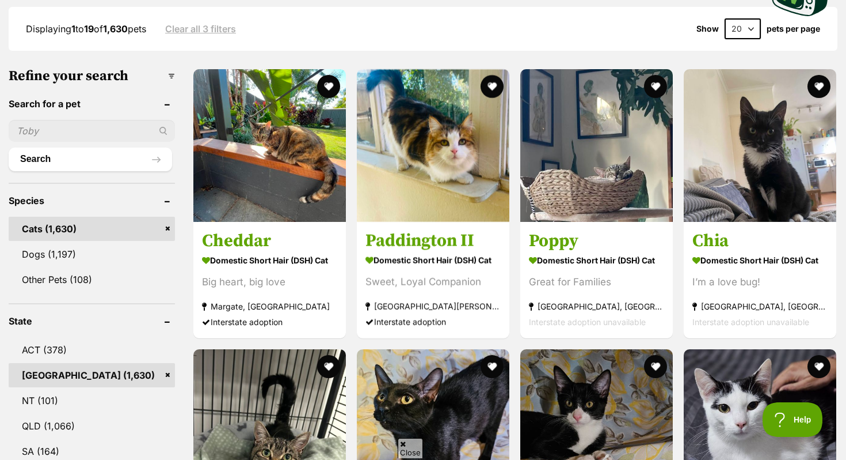
scroll to position [0, 0]
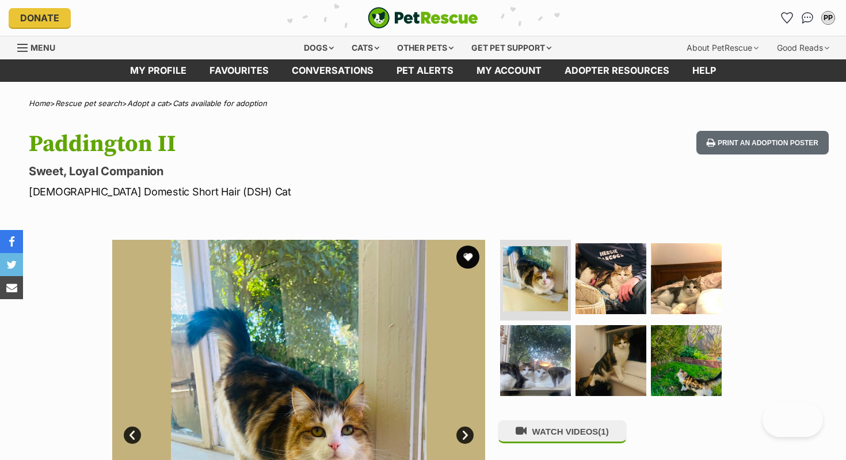
click at [602, 253] on img at bounding box center [611, 278] width 71 height 71
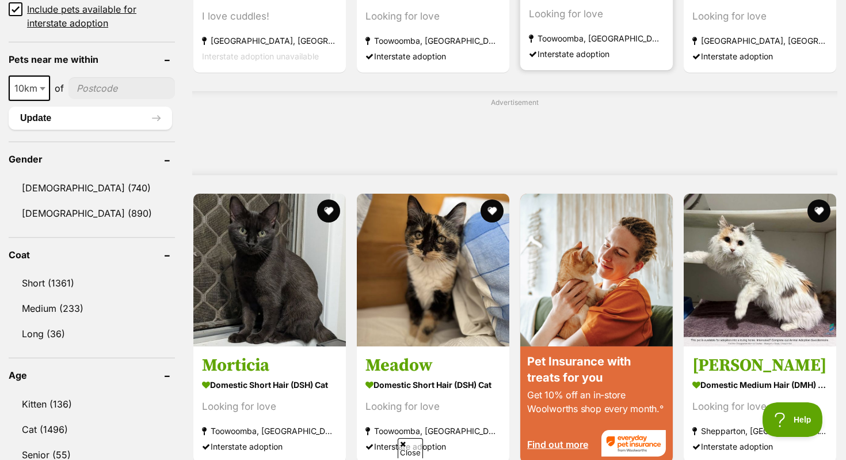
scroll to position [855, 0]
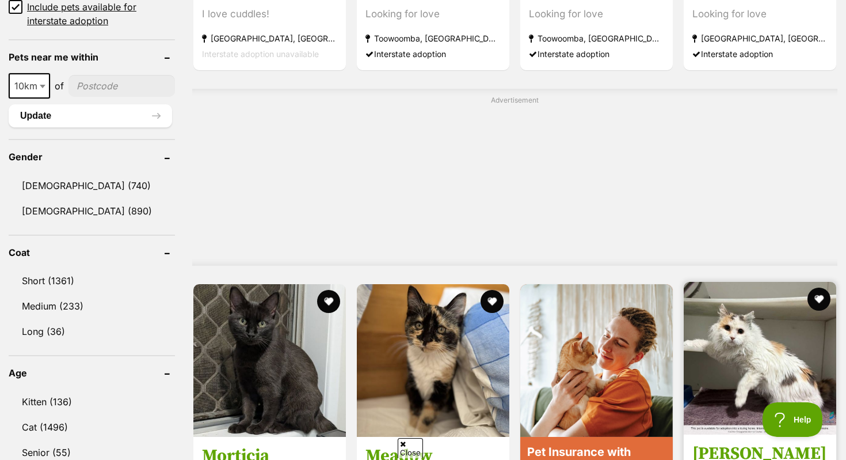
click at [794, 326] on img at bounding box center [760, 358] width 153 height 153
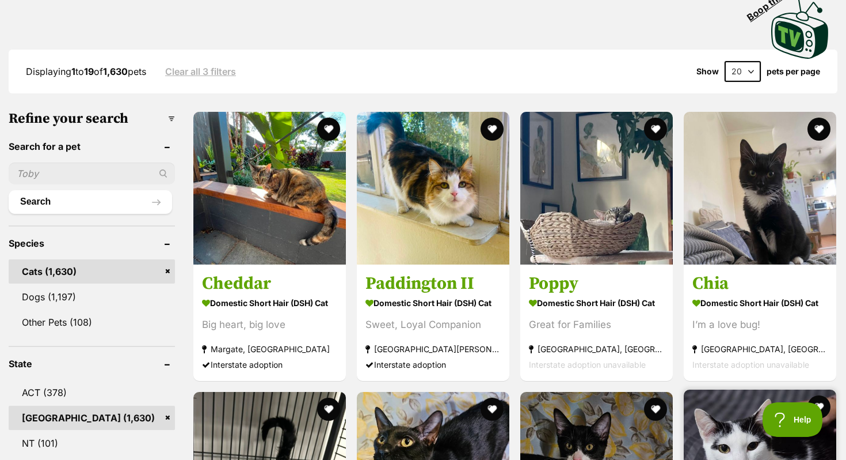
scroll to position [0, 0]
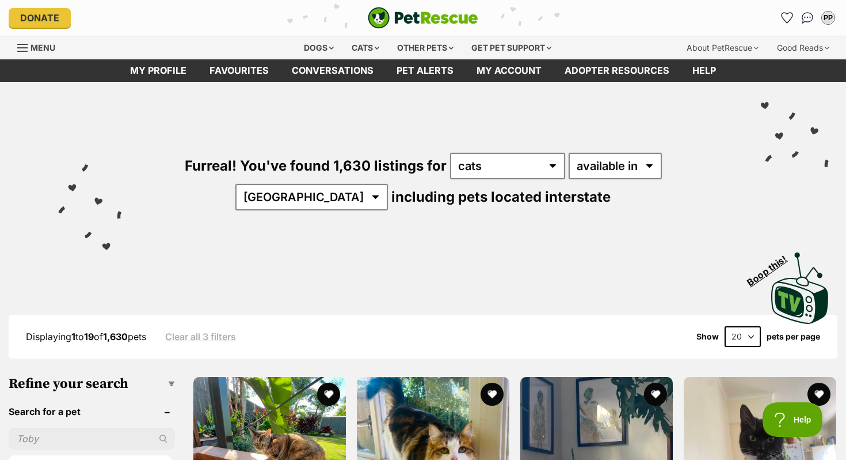
click at [747, 321] on div "Displaying 1 to 19 of 1,630 pets Clear all 3 filters Show 20 40 60 pets per page" at bounding box center [423, 336] width 829 height 44
click at [748, 326] on select "20 40 60" at bounding box center [743, 336] width 36 height 21
select select "60"
click at [725, 326] on select "20 40 60" at bounding box center [743, 336] width 36 height 21
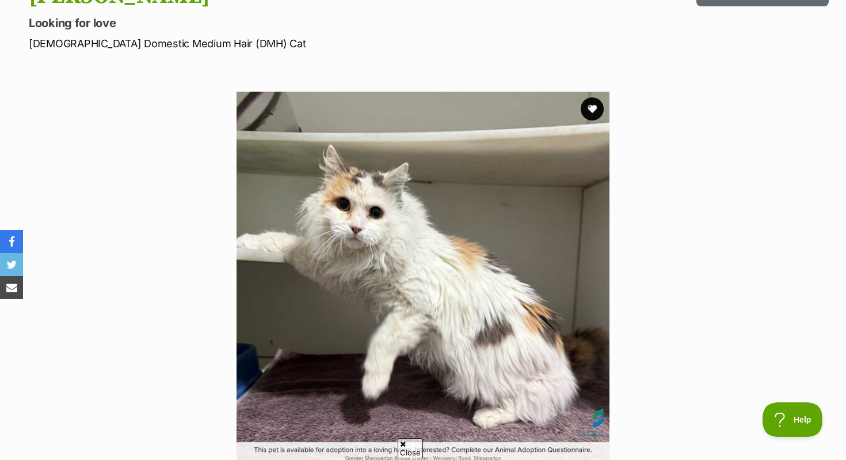
scroll to position [150, 0]
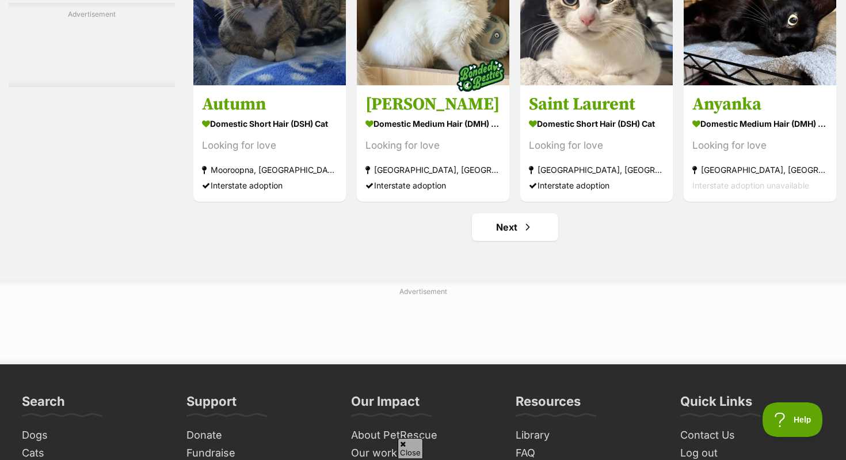
scroll to position [5643, 0]
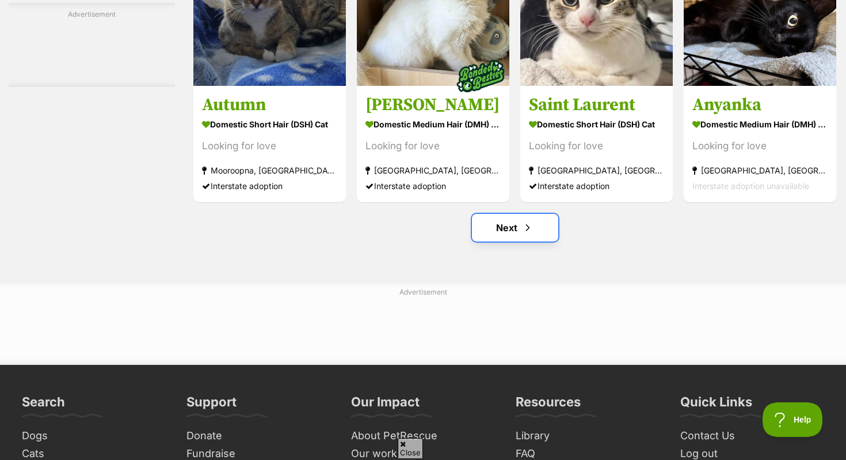
click at [522, 234] on span "Next page" at bounding box center [528, 228] width 12 height 14
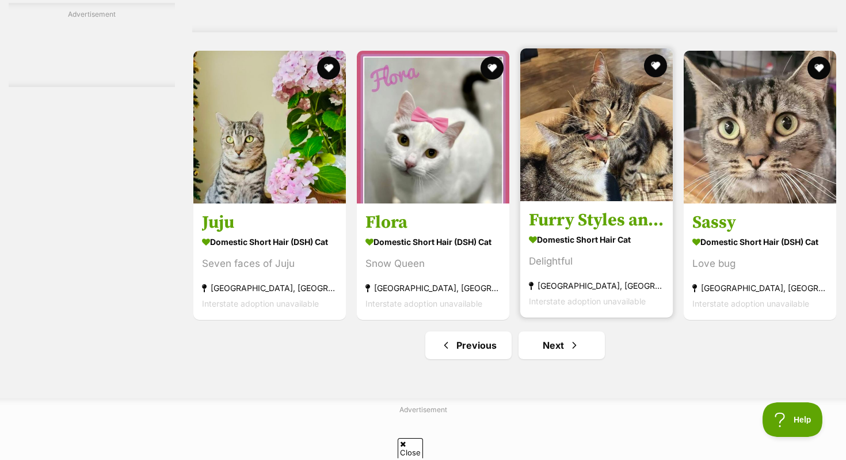
scroll to position [5529, 0]
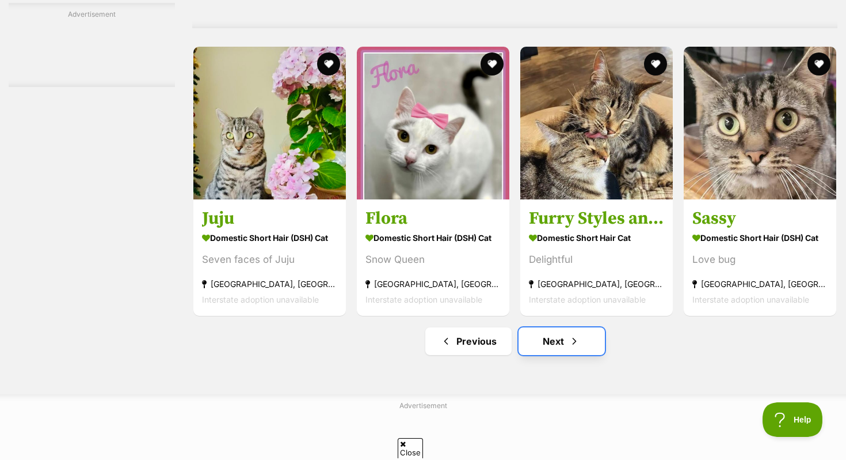
click at [546, 355] on link "Next" at bounding box center [562, 341] width 86 height 28
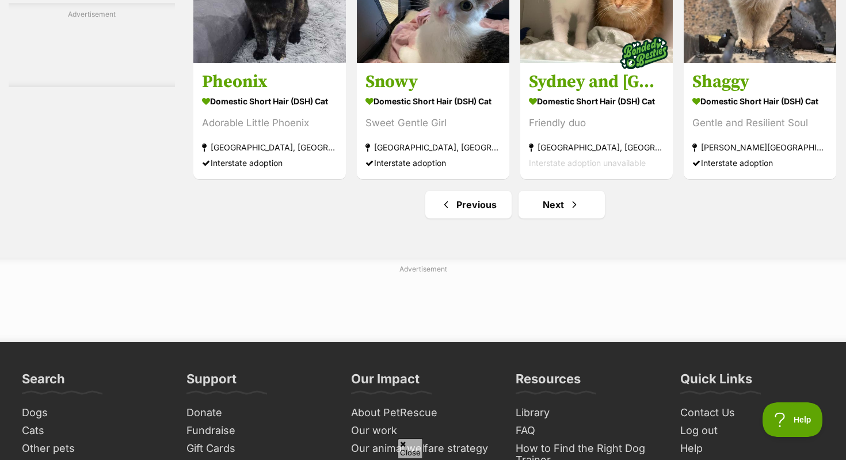
scroll to position [5468, 0]
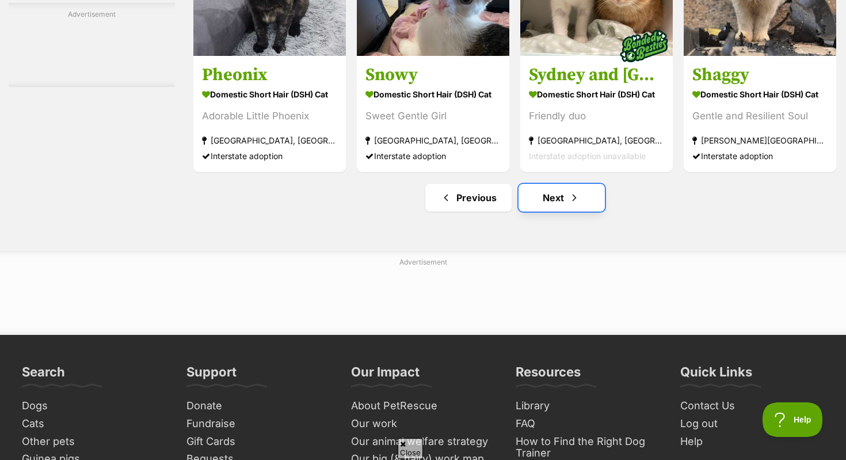
click at [544, 204] on link "Next" at bounding box center [562, 198] width 86 height 28
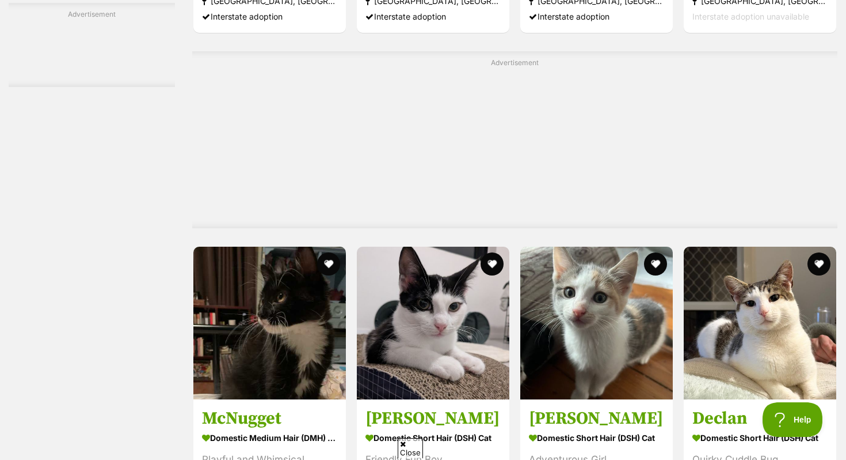
scroll to position [5810, 0]
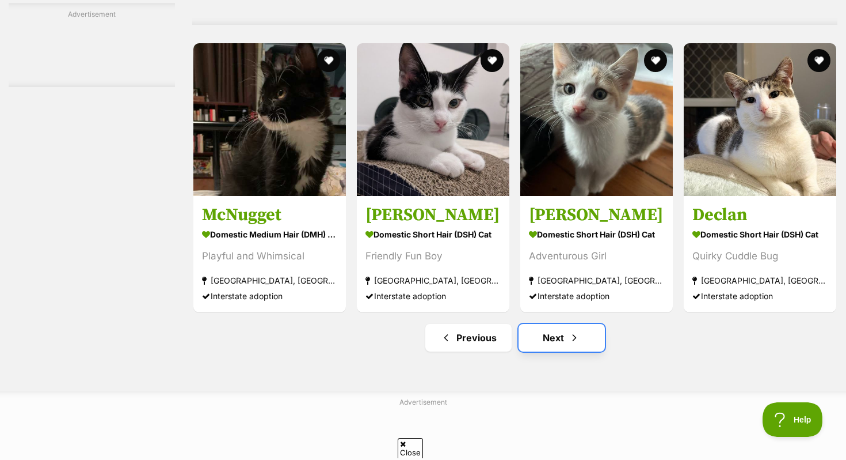
click at [544, 349] on link "Next" at bounding box center [562, 338] width 86 height 28
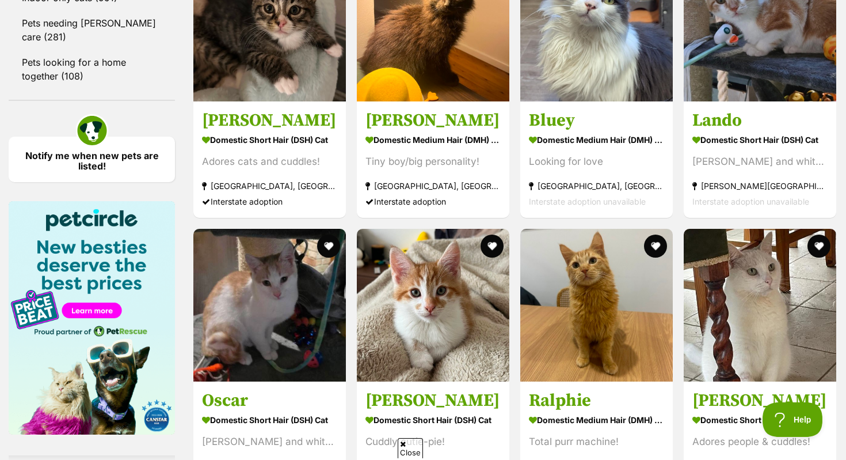
scroll to position [1590, 0]
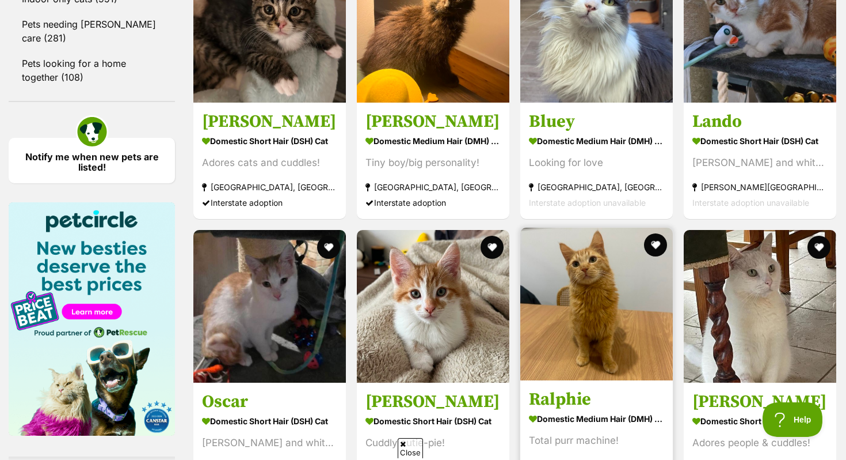
click at [585, 375] on img at bounding box center [597, 303] width 153 height 153
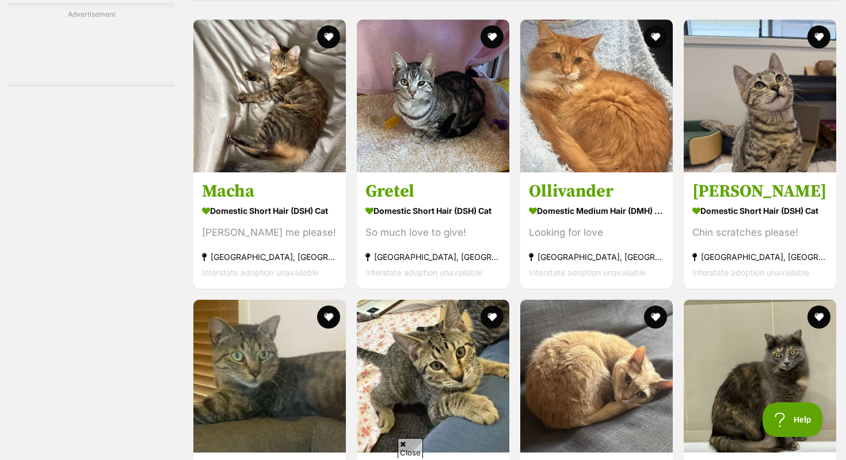
scroll to position [2752, 0]
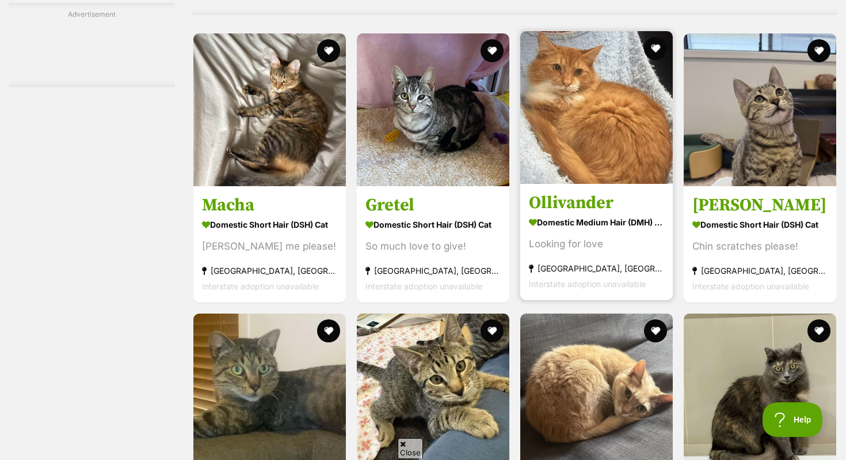
click at [600, 183] on img at bounding box center [597, 107] width 153 height 153
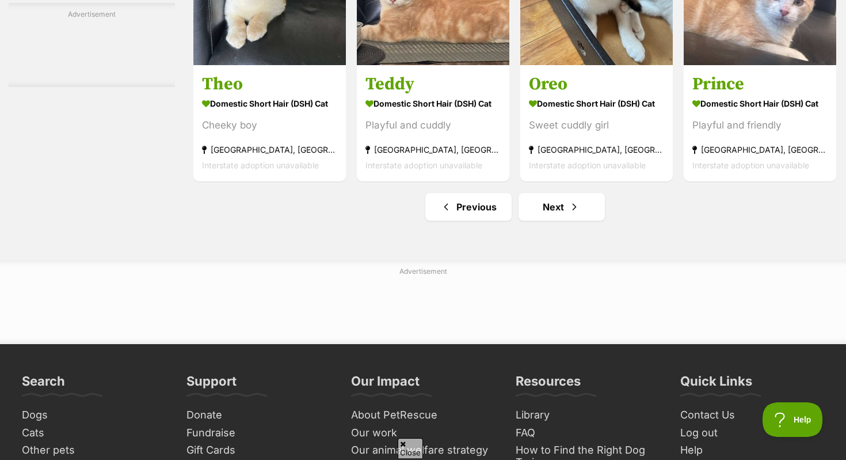
scroll to position [5665, 0]
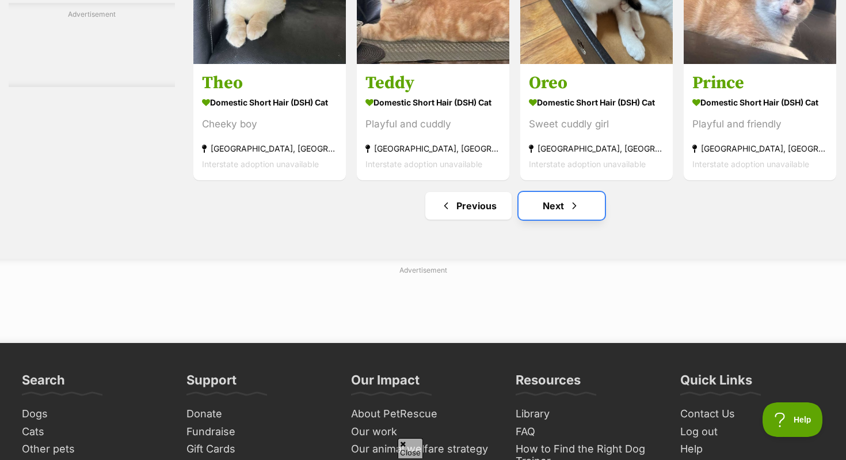
click at [546, 219] on link "Next" at bounding box center [562, 206] width 86 height 28
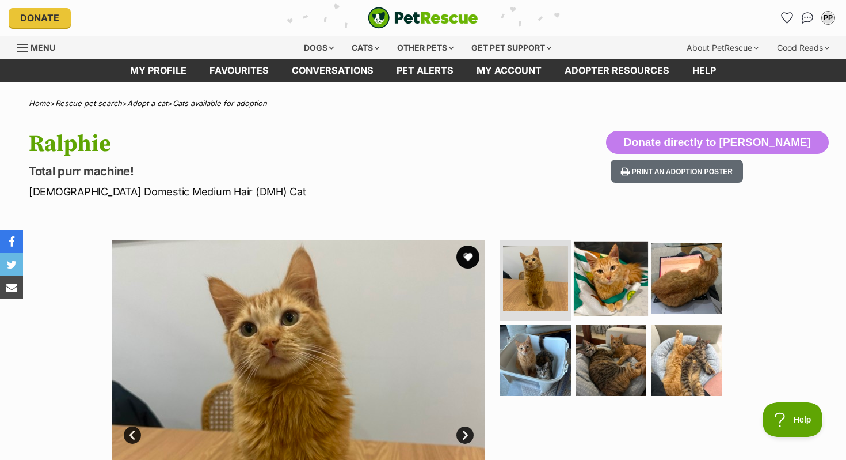
click at [617, 250] on img at bounding box center [611, 278] width 74 height 74
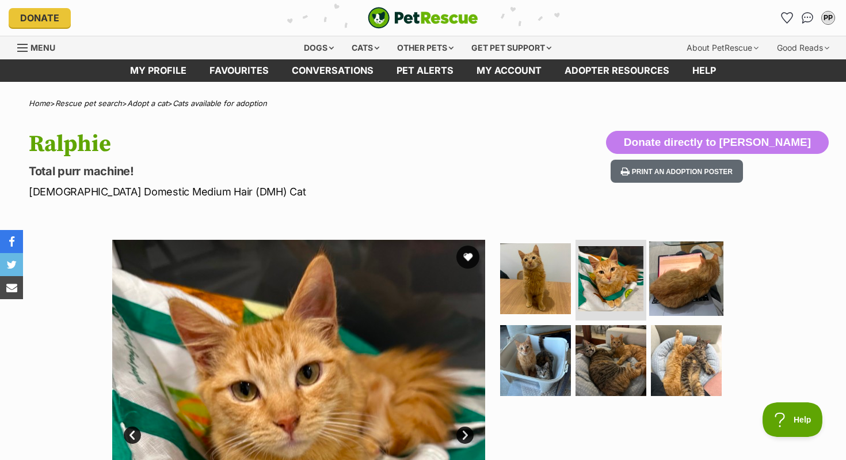
click at [685, 282] on img at bounding box center [687, 278] width 74 height 74
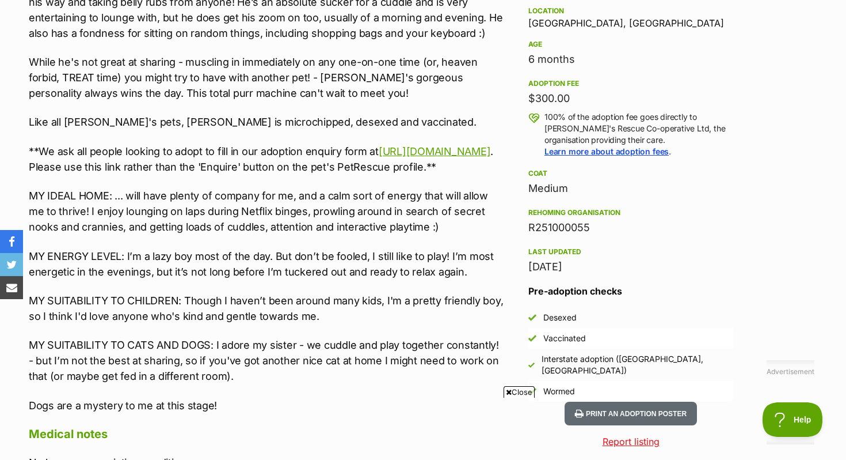
scroll to position [784, 0]
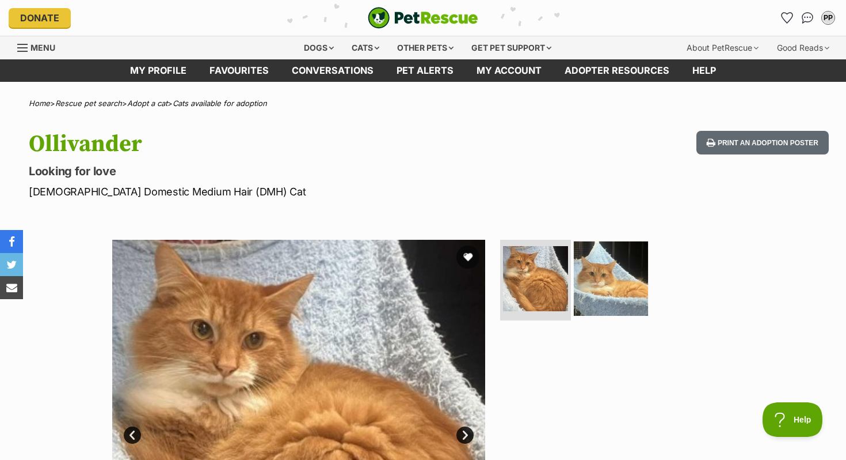
click at [603, 269] on img at bounding box center [611, 278] width 74 height 74
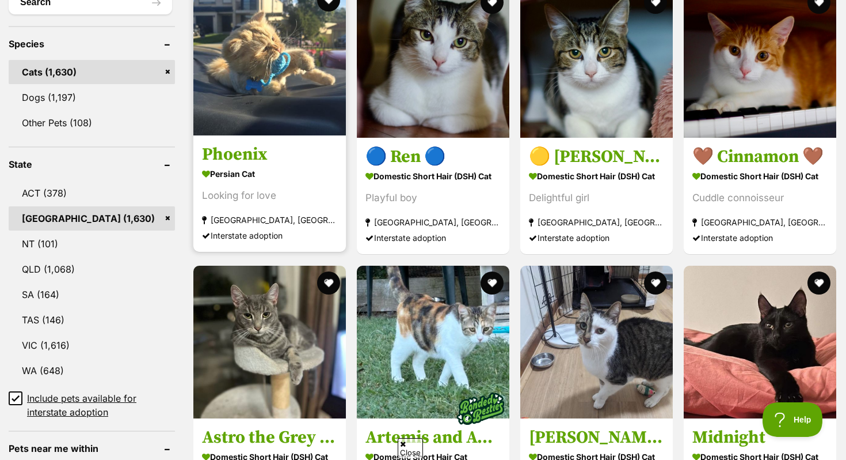
scroll to position [454, 0]
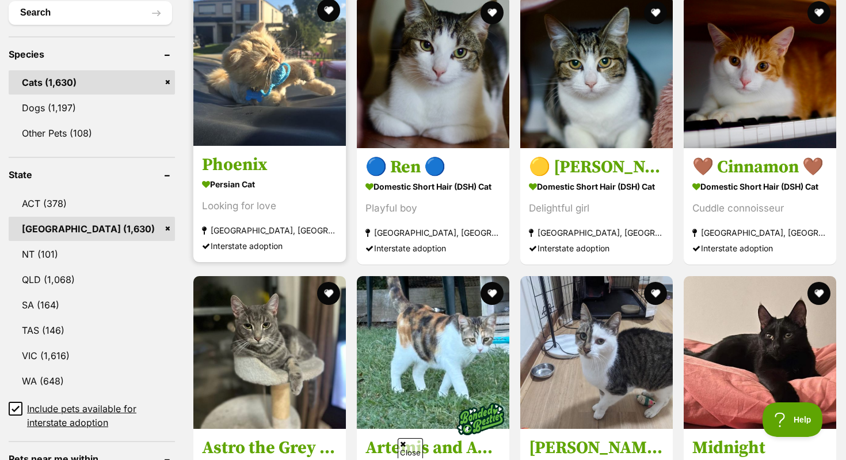
click at [253, 85] on img at bounding box center [269, 69] width 153 height 153
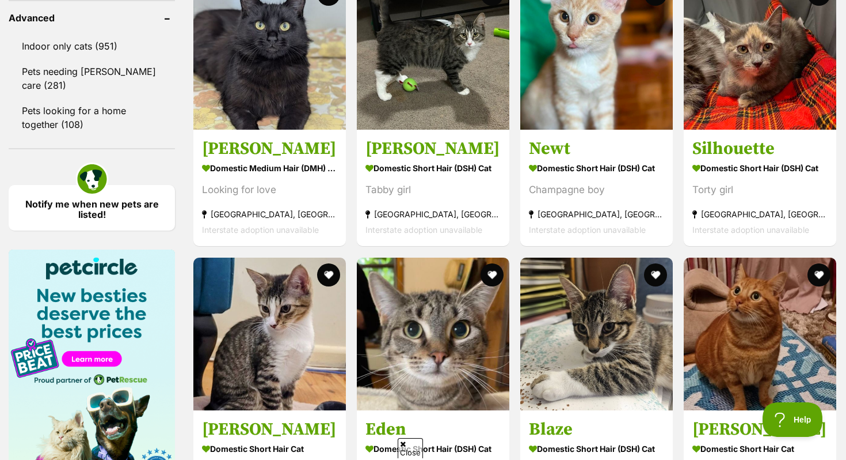
scroll to position [1535, 0]
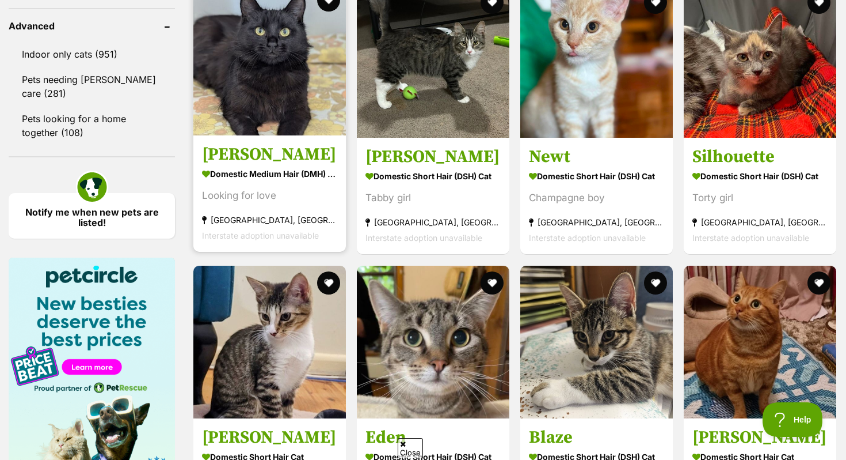
click at [293, 103] on img at bounding box center [269, 59] width 153 height 153
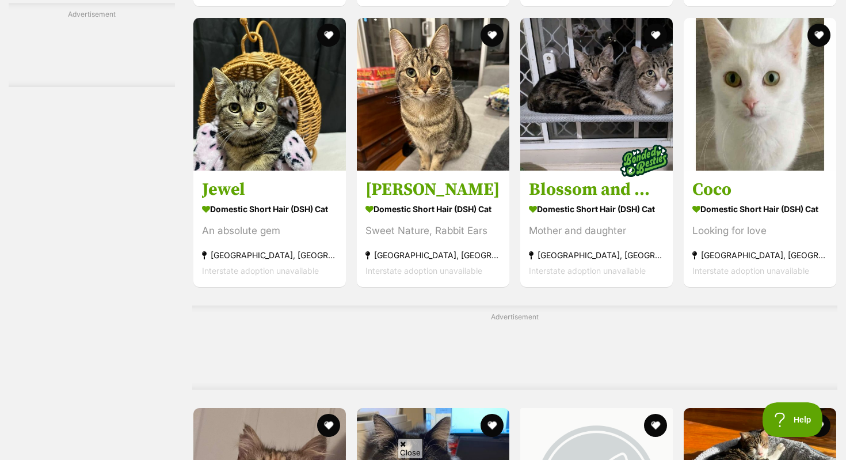
scroll to position [3930, 0]
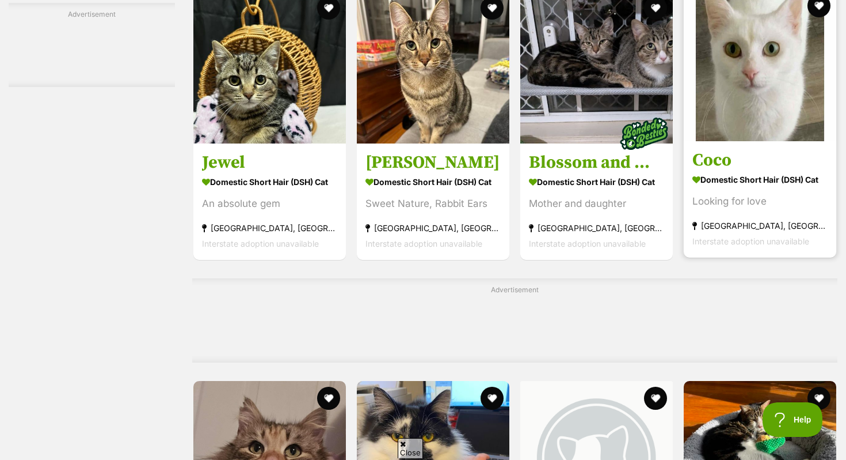
click at [768, 81] on img at bounding box center [760, 64] width 153 height 153
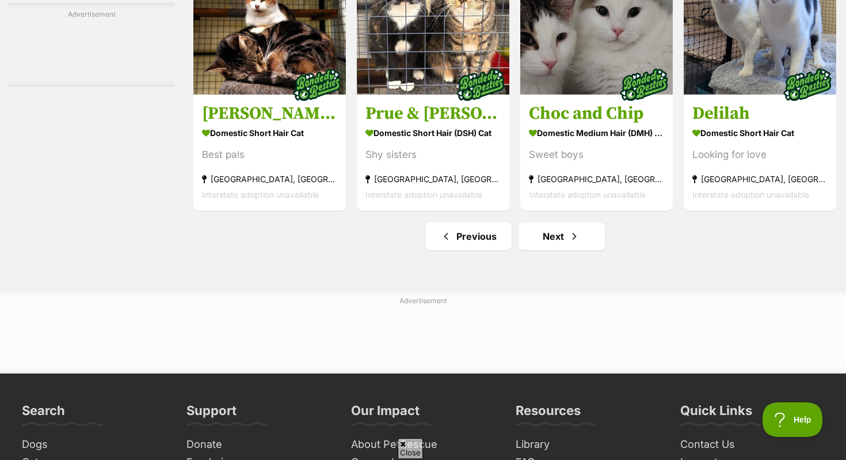
scroll to position [5428, 0]
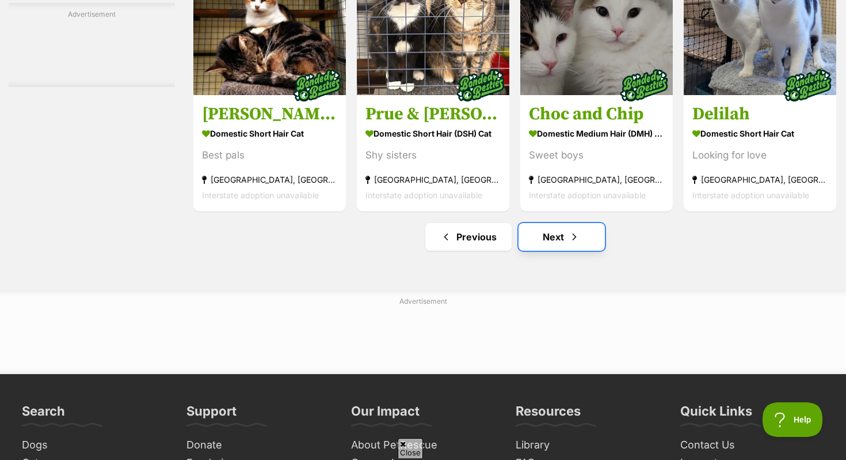
click at [557, 250] on link "Next" at bounding box center [562, 237] width 86 height 28
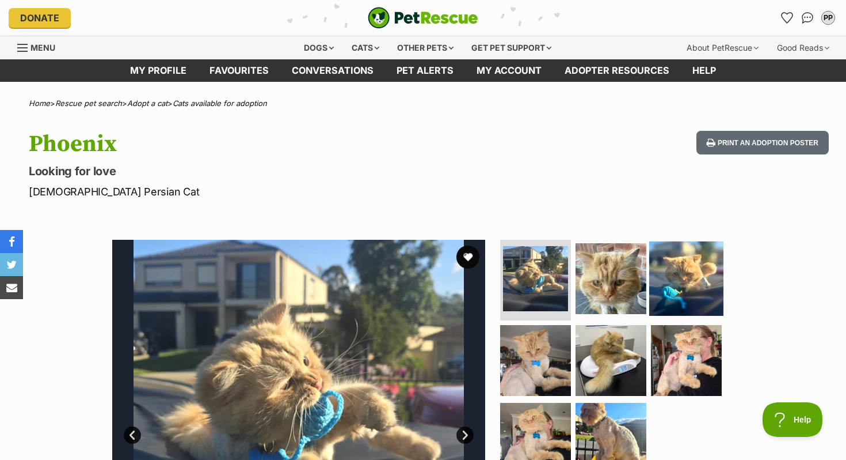
click at [672, 286] on img at bounding box center [687, 278] width 74 height 74
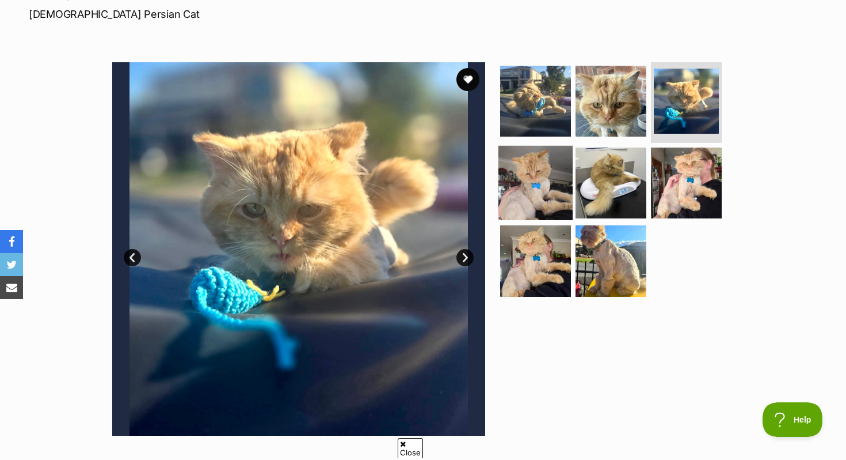
click at [526, 164] on img at bounding box center [536, 182] width 74 height 74
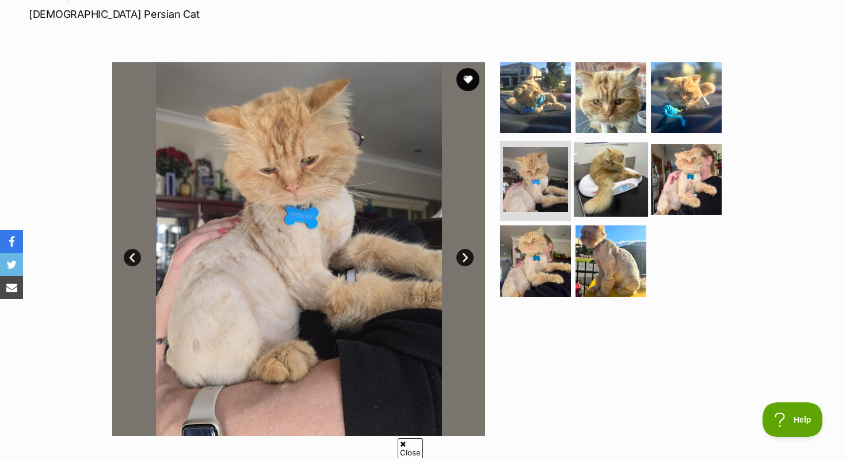
click at [613, 185] on img at bounding box center [611, 179] width 74 height 74
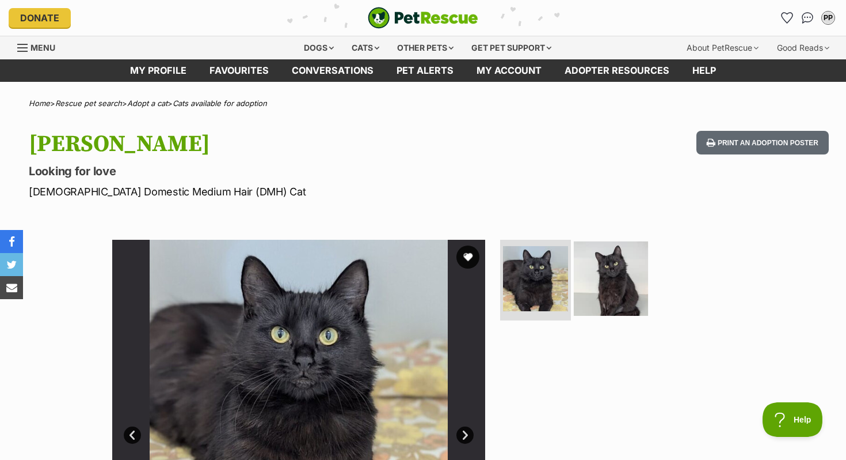
click at [576, 272] on img at bounding box center [611, 278] width 74 height 74
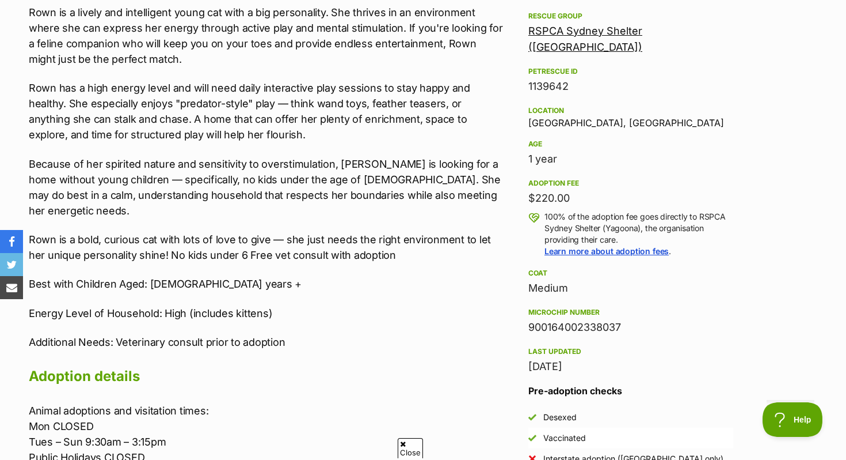
scroll to position [640, 0]
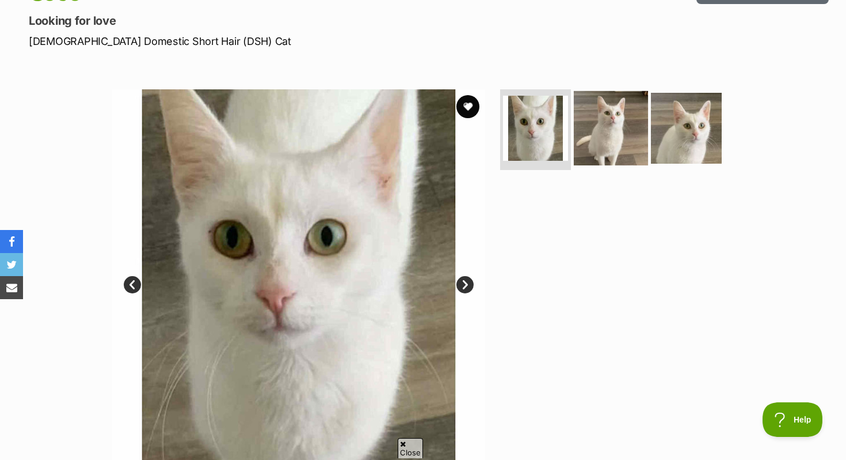
click at [592, 151] on img at bounding box center [611, 128] width 74 height 74
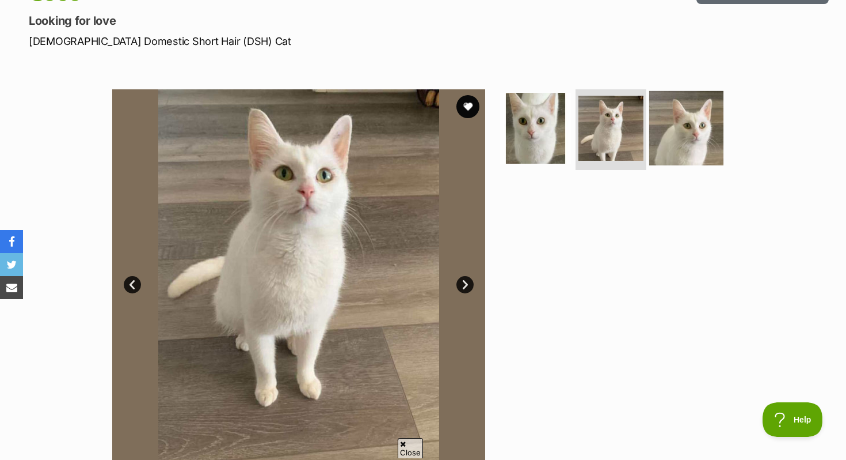
click at [711, 160] on img at bounding box center [687, 128] width 74 height 74
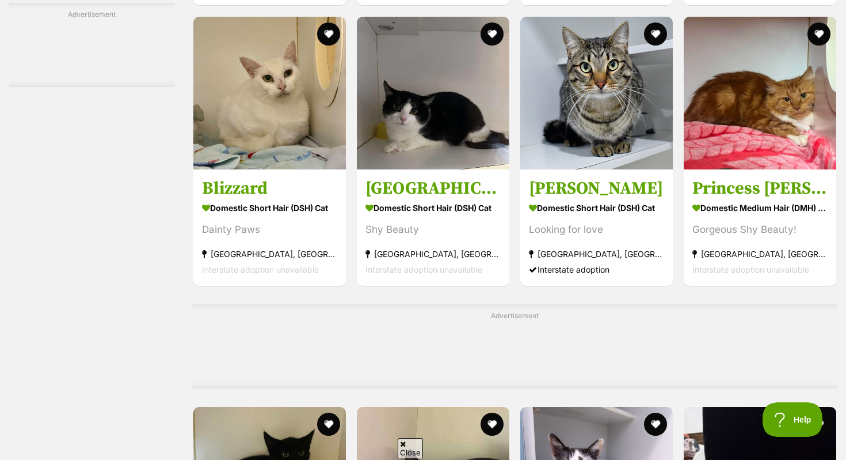
scroll to position [3980, 0]
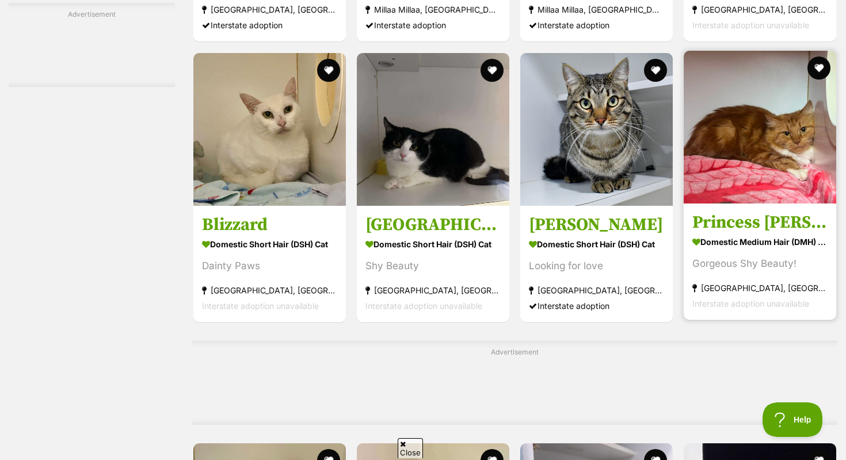
click at [796, 158] on img at bounding box center [760, 127] width 153 height 153
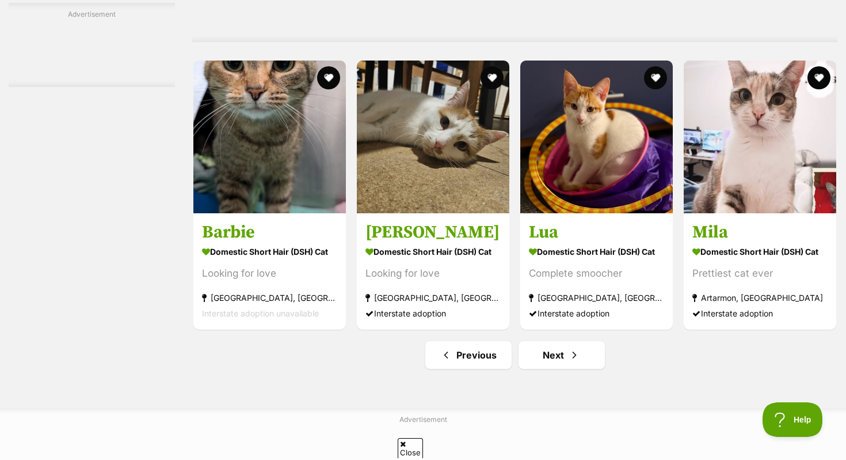
scroll to position [5422, 0]
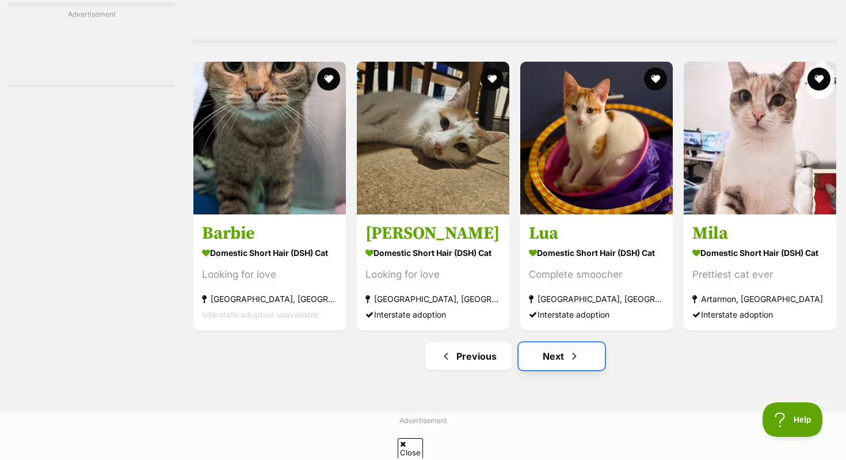
click at [560, 368] on link "Next" at bounding box center [562, 356] width 86 height 28
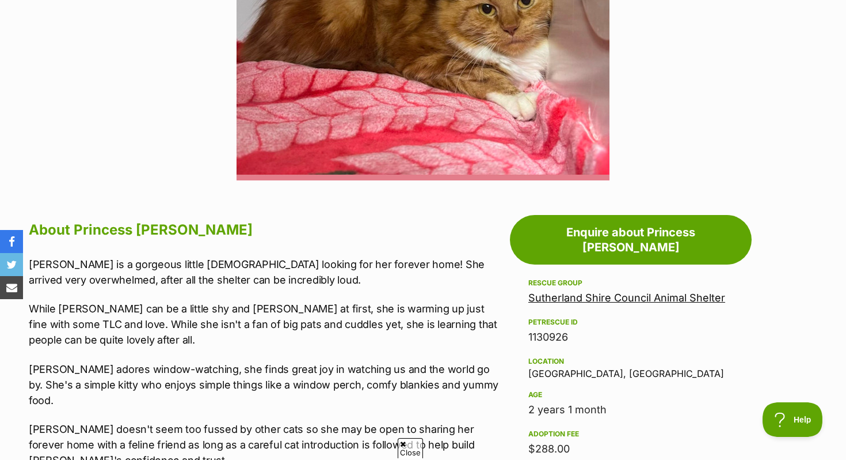
scroll to position [433, 0]
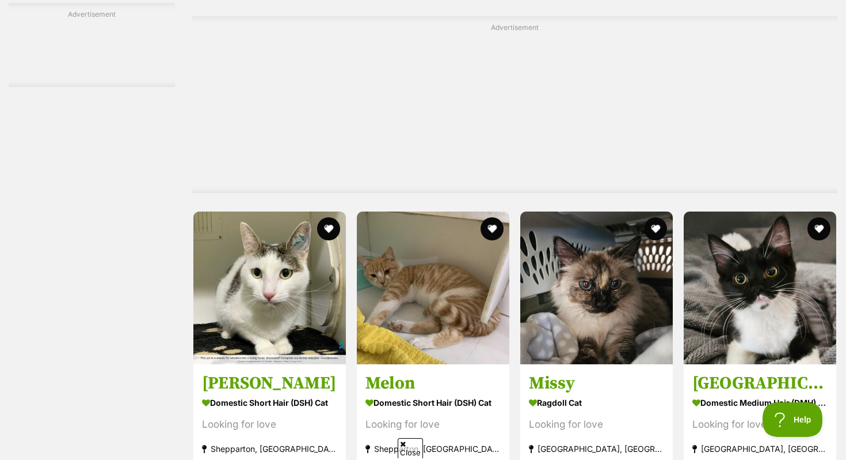
scroll to position [4399, 0]
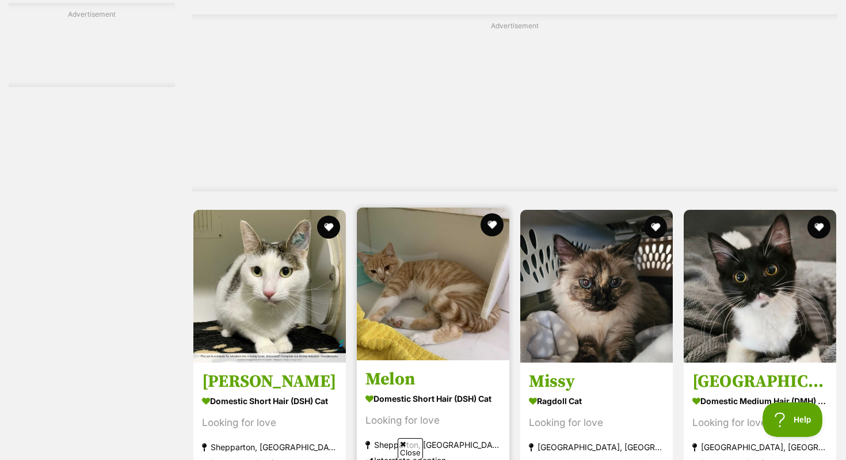
click at [467, 347] on img at bounding box center [433, 283] width 153 height 153
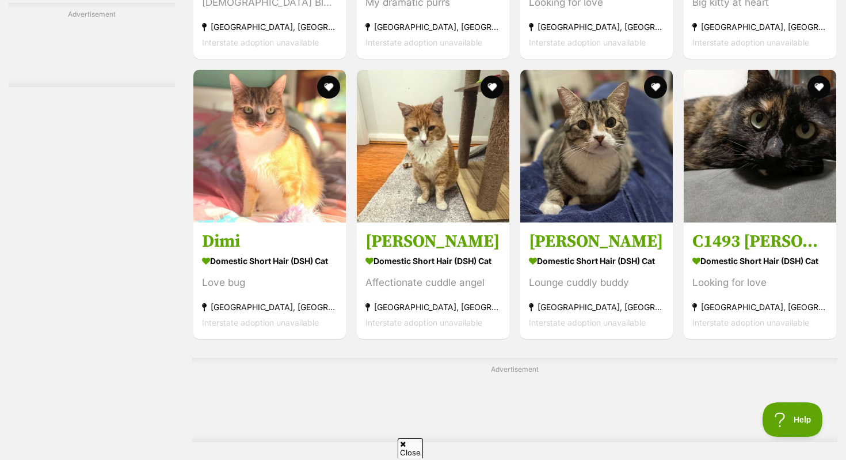
scroll to position [5212, 0]
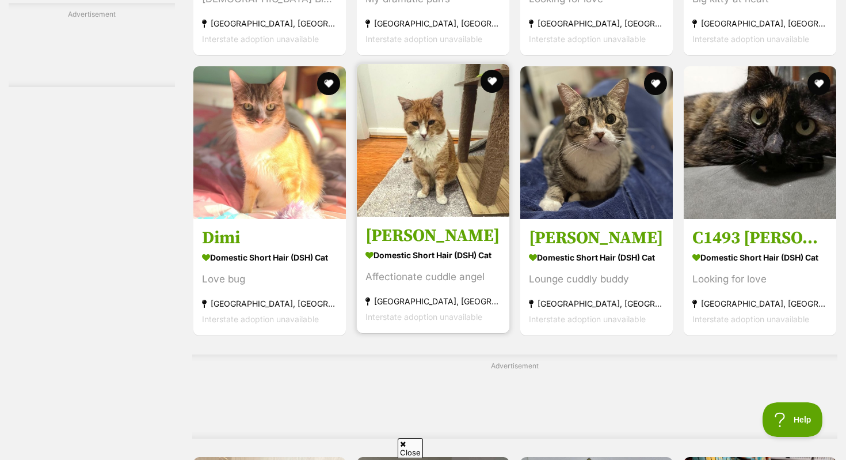
click at [464, 241] on h3 "Alfie" at bounding box center [433, 236] width 135 height 22
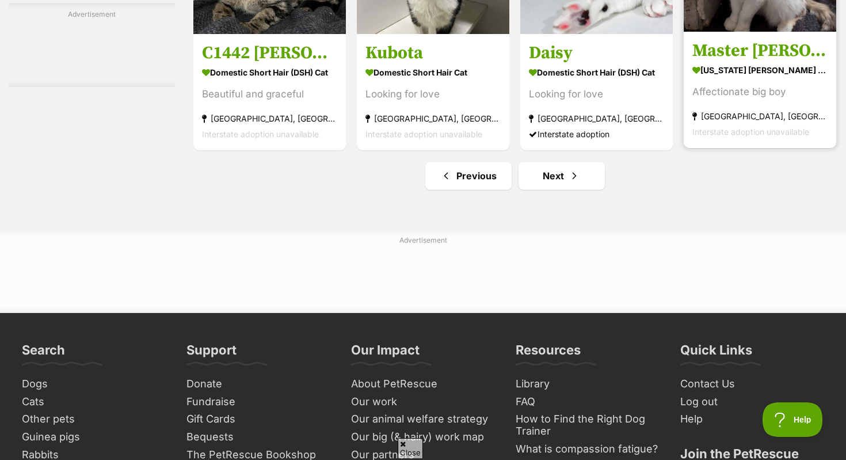
scroll to position [5788, 0]
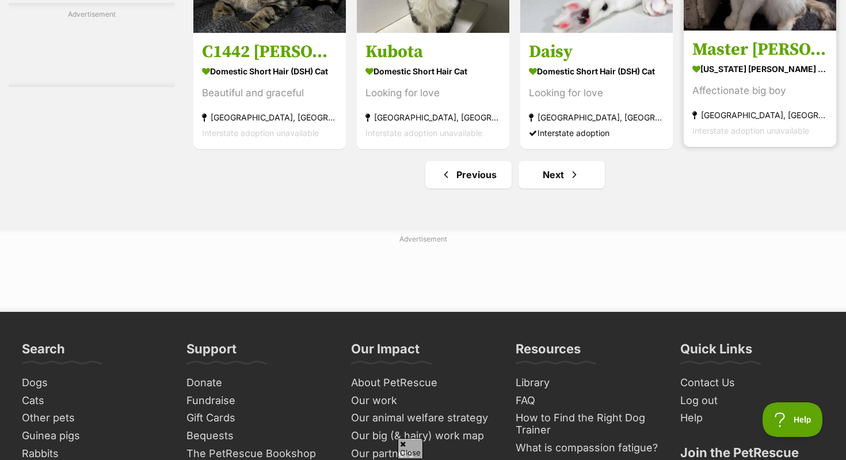
click at [739, 51] on link "Master Leo Maine Coon Cat Affectionate big boy Ermington, NSW Interstate adopti…" at bounding box center [760, 88] width 153 height 117
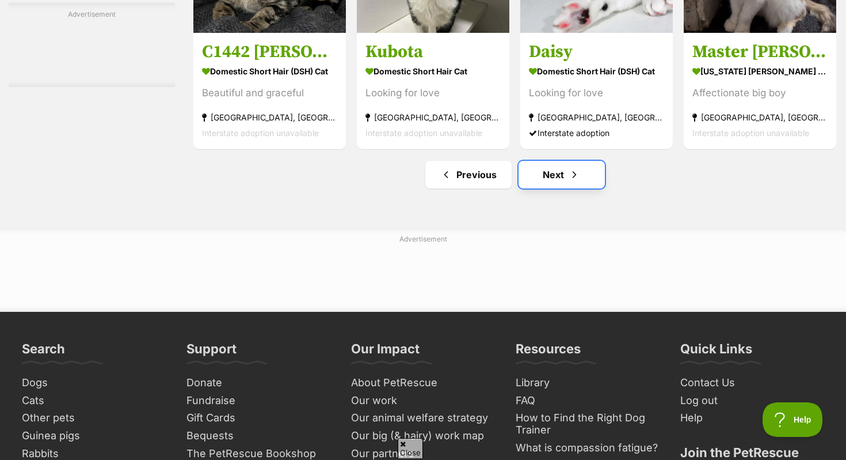
click at [578, 181] on span "Next page" at bounding box center [575, 175] width 12 height 14
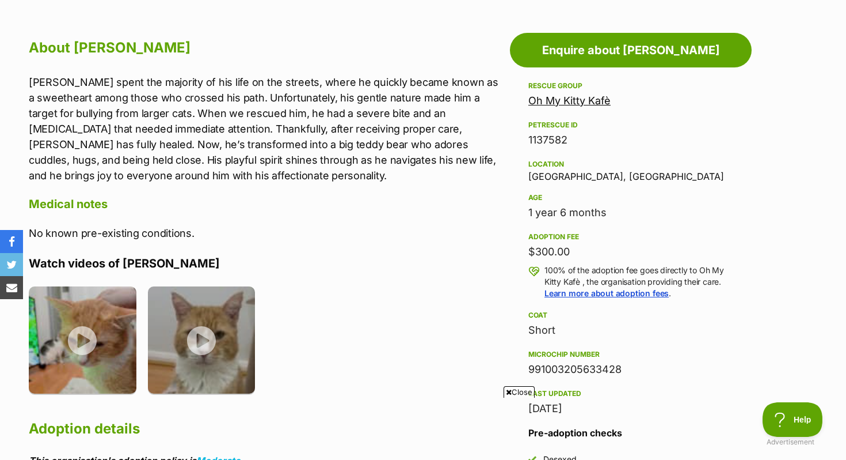
scroll to position [622, 0]
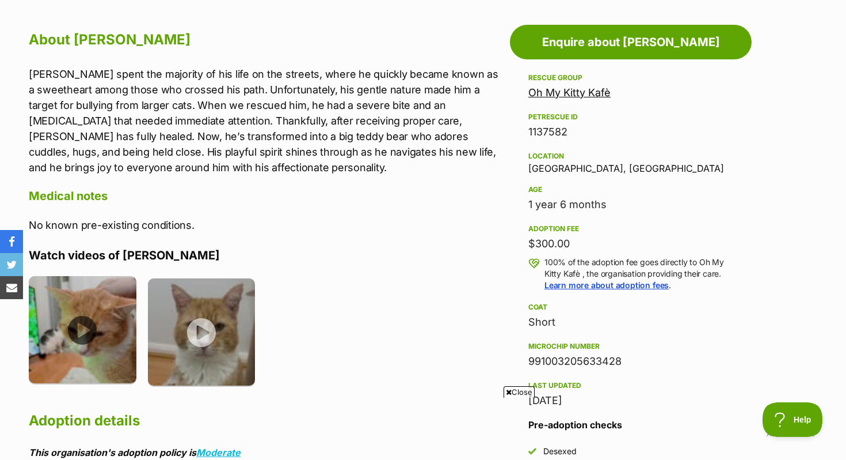
click at [124, 322] on img at bounding box center [83, 330] width 108 height 108
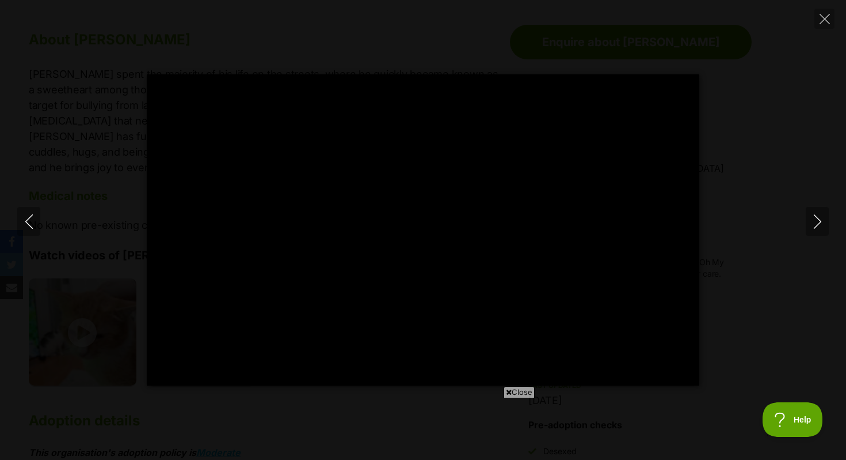
type input "100"
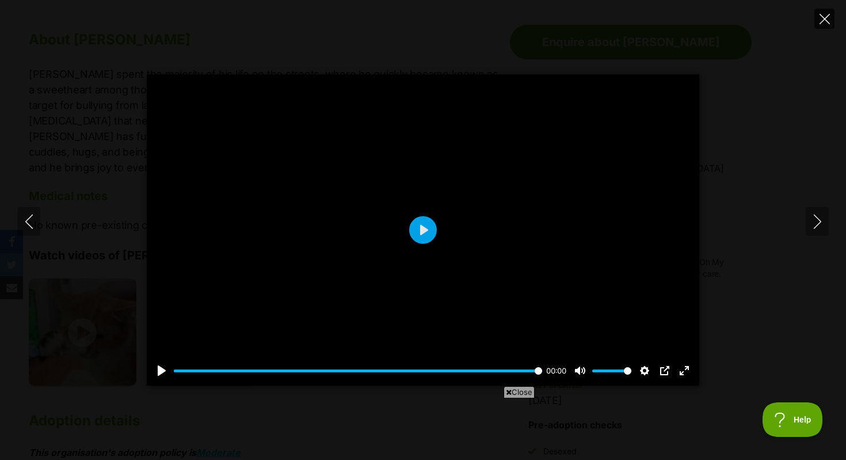
click at [824, 21] on icon "Close" at bounding box center [825, 19] width 10 height 10
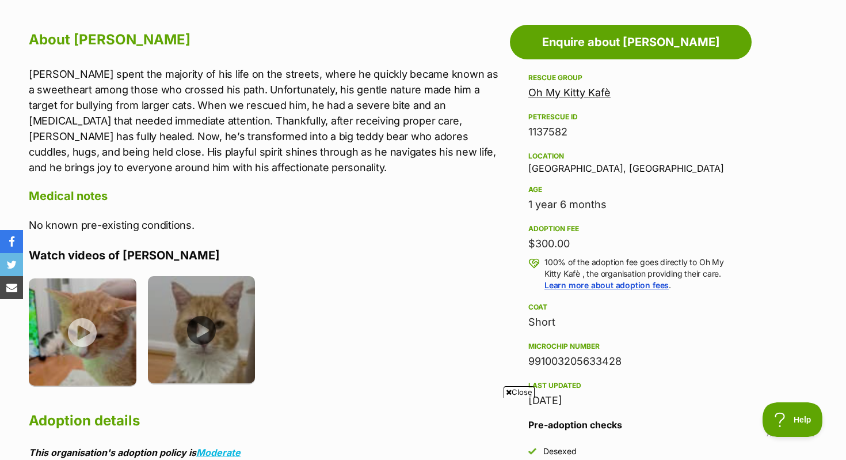
click at [234, 298] on img at bounding box center [202, 330] width 108 height 108
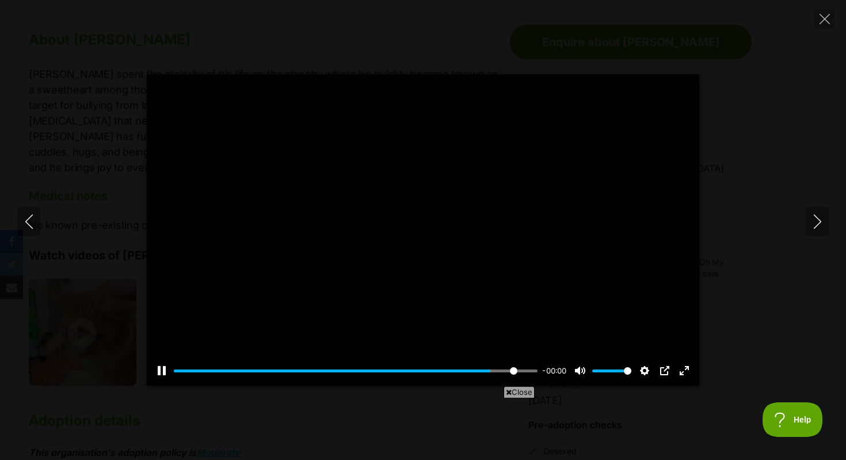
type input "100"
click at [833, 22] on button "Close" at bounding box center [825, 19] width 20 height 20
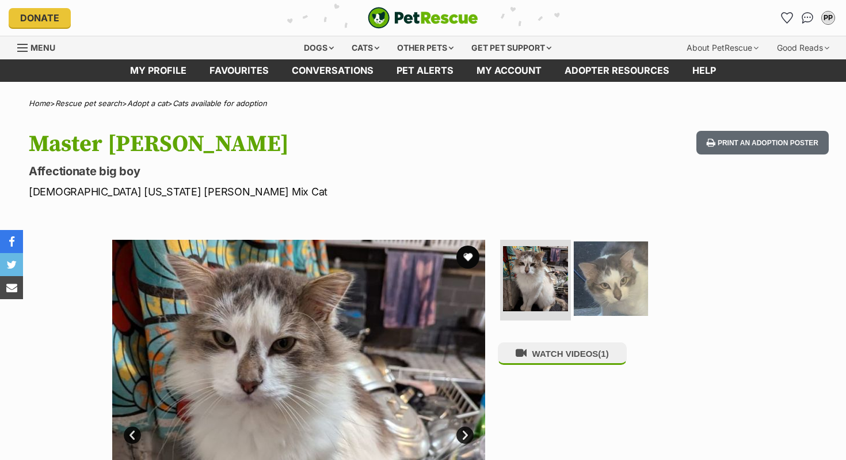
click at [615, 274] on img at bounding box center [611, 278] width 74 height 74
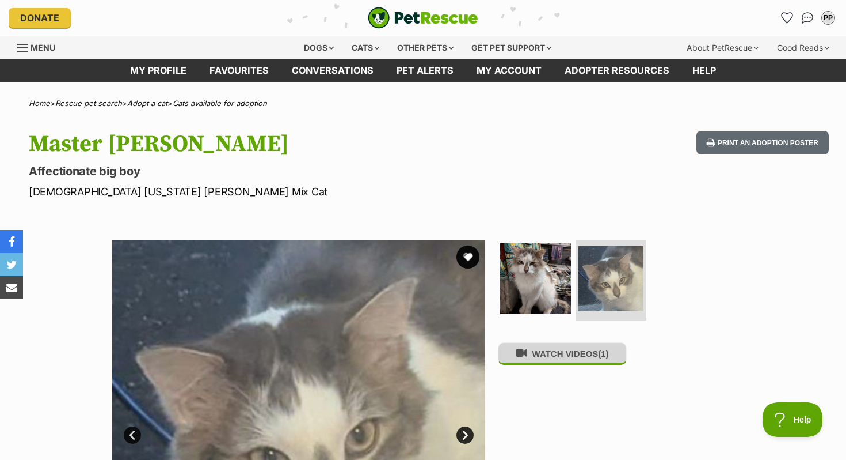
click at [580, 352] on button "WATCH VIDEOS (1)" at bounding box center [562, 353] width 129 height 22
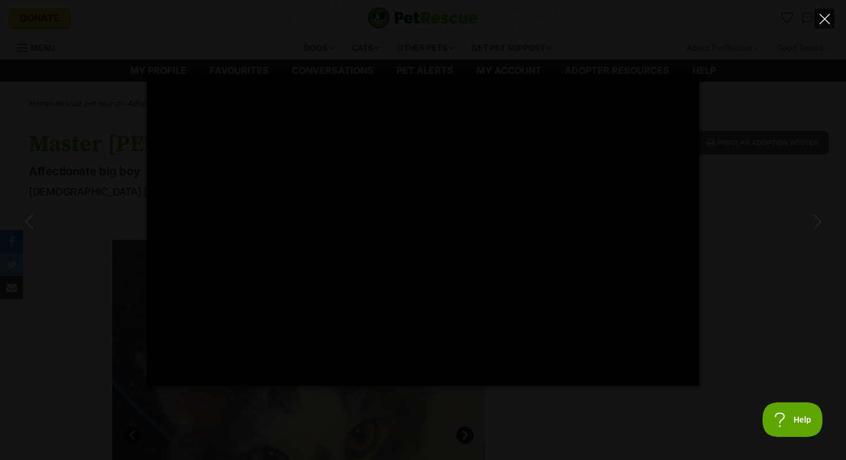
click at [834, 16] on button "Close" at bounding box center [825, 19] width 20 height 20
type input "8.53"
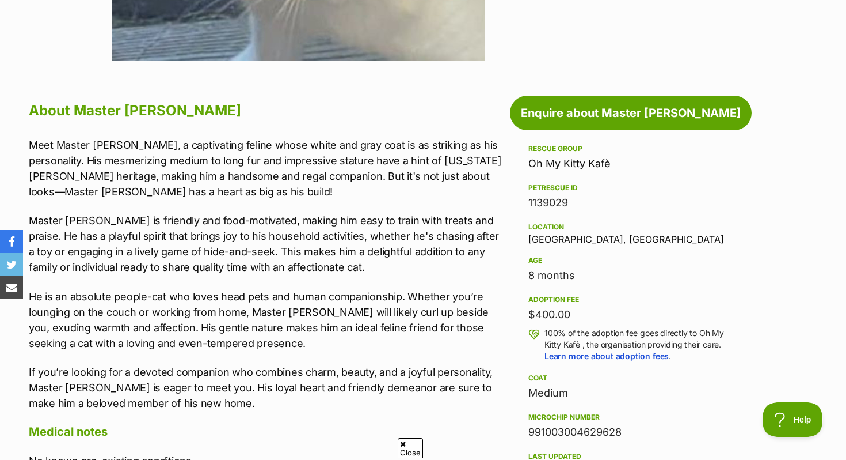
scroll to position [568, 0]
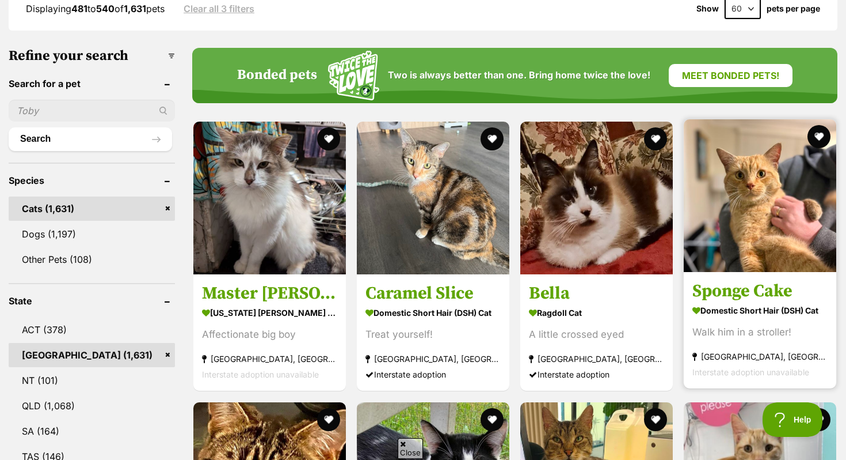
click at [734, 202] on img at bounding box center [760, 195] width 153 height 153
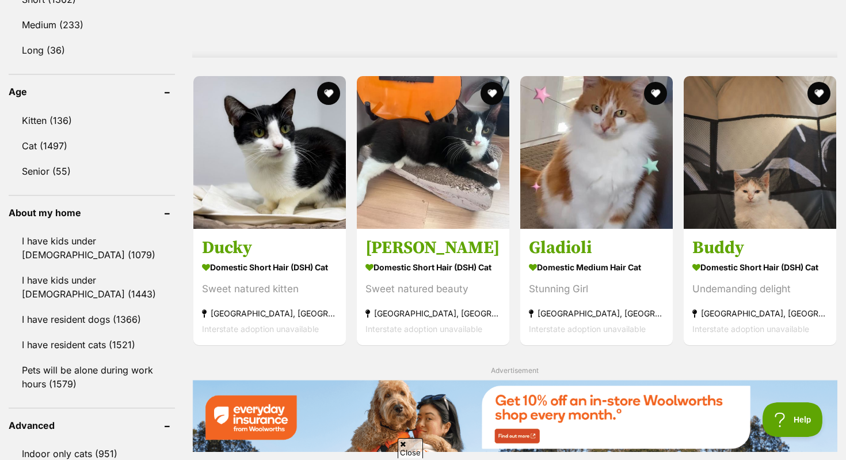
scroll to position [1136, 0]
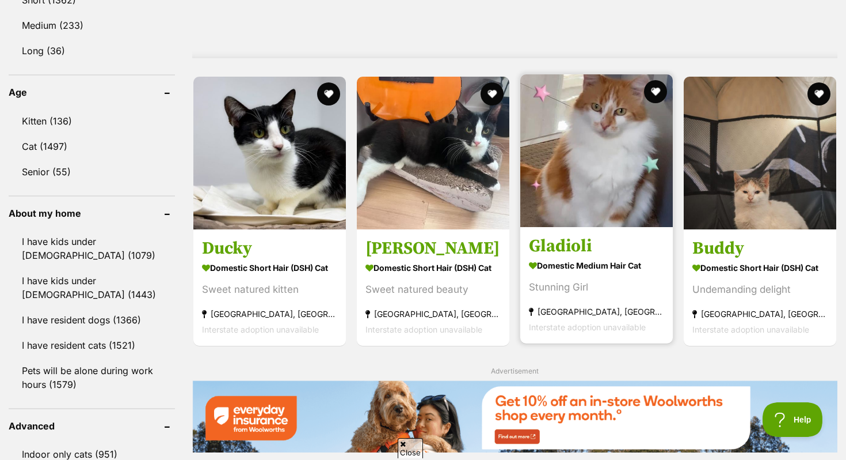
click at [618, 203] on img at bounding box center [597, 150] width 153 height 153
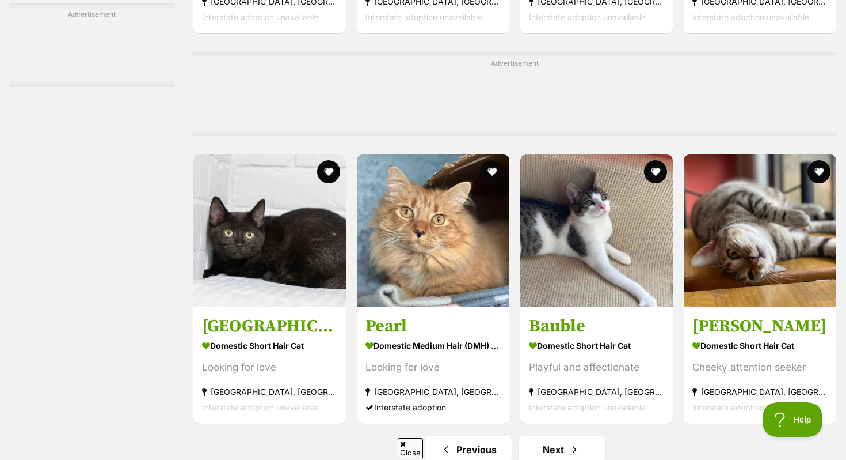
scroll to position [5496, 0]
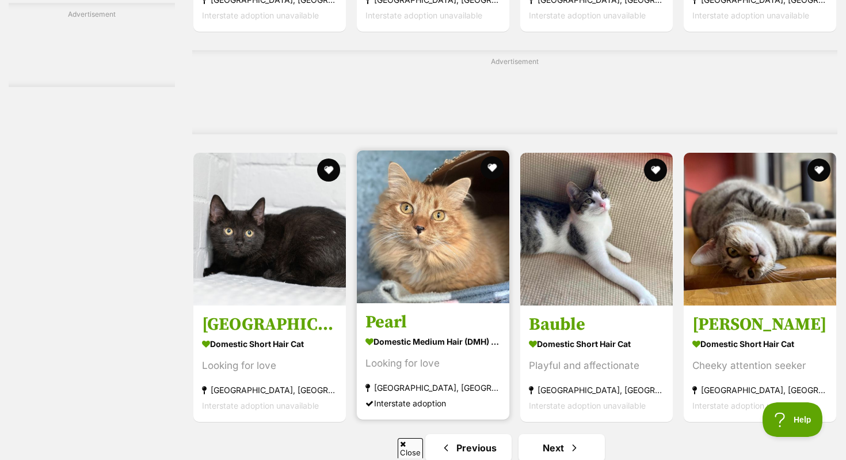
click at [464, 280] on img at bounding box center [433, 226] width 153 height 153
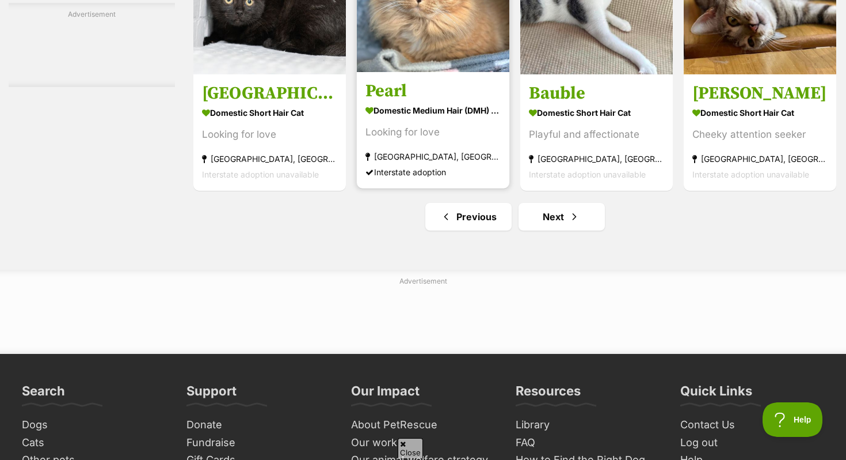
scroll to position [5870, 0]
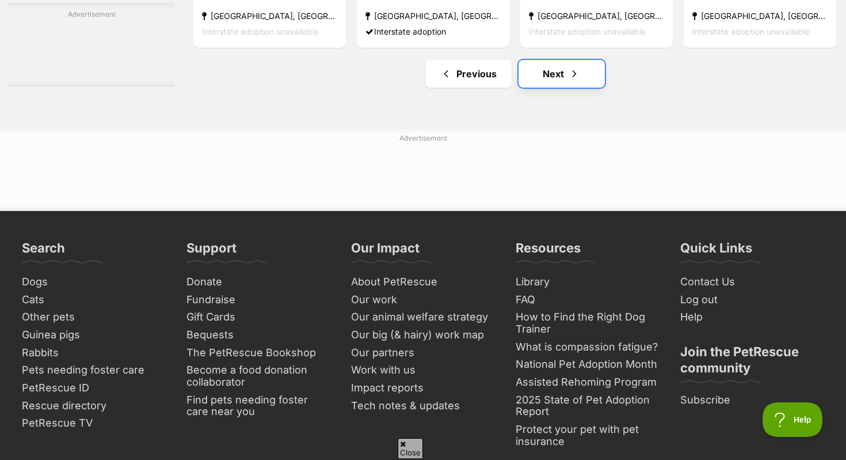
click at [571, 88] on link "Next" at bounding box center [562, 74] width 86 height 28
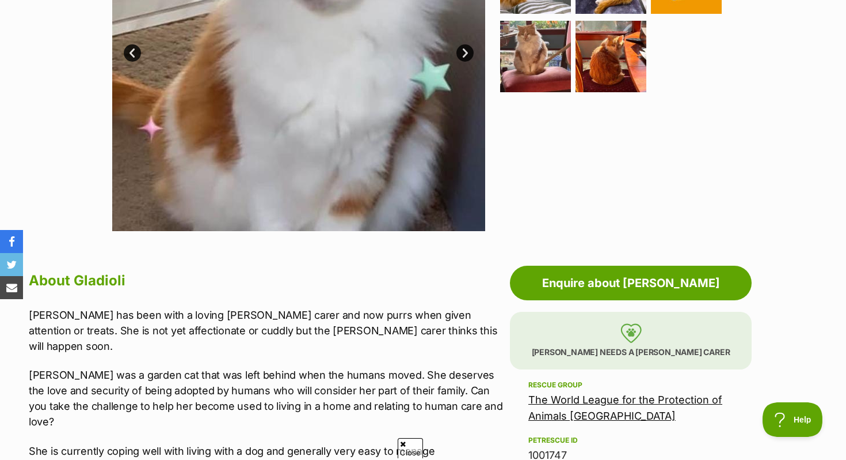
scroll to position [215, 0]
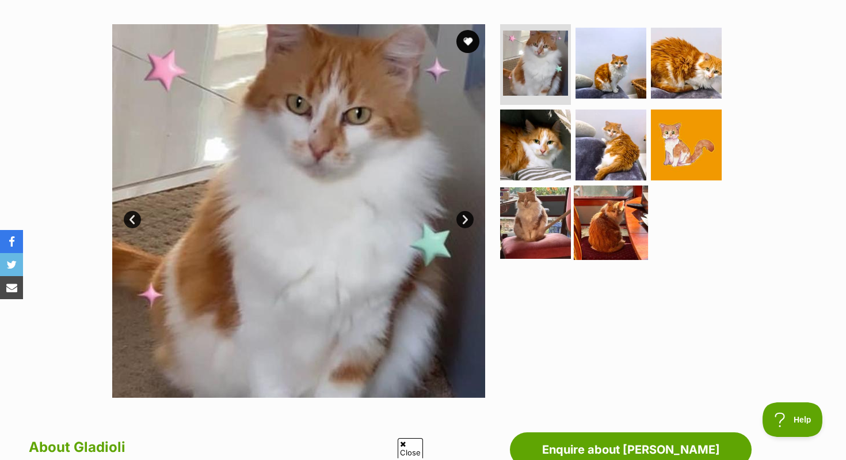
click at [614, 207] on img at bounding box center [611, 222] width 74 height 74
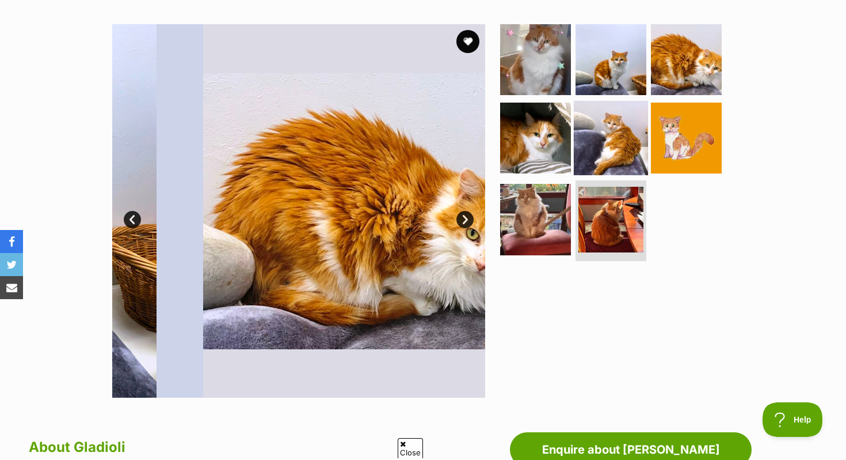
scroll to position [0, 0]
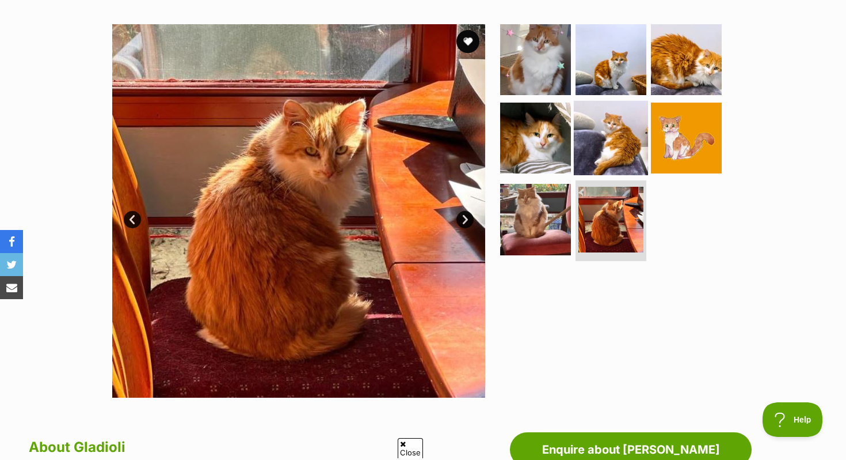
click at [613, 136] on img at bounding box center [611, 137] width 74 height 74
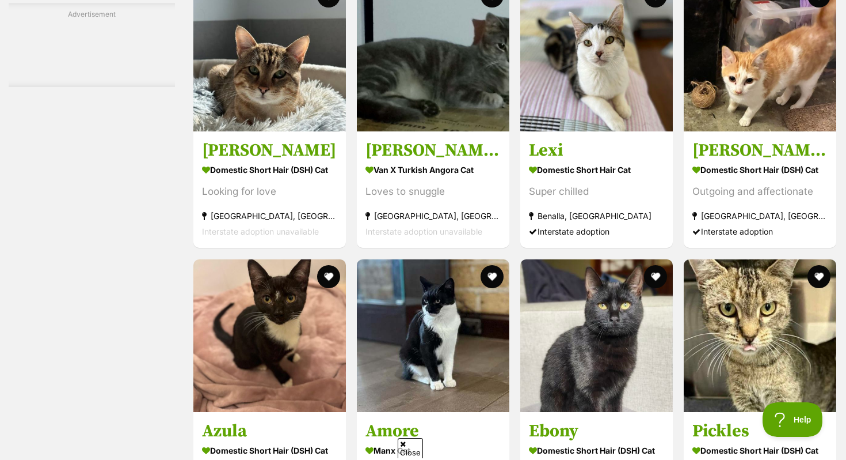
scroll to position [3776, 0]
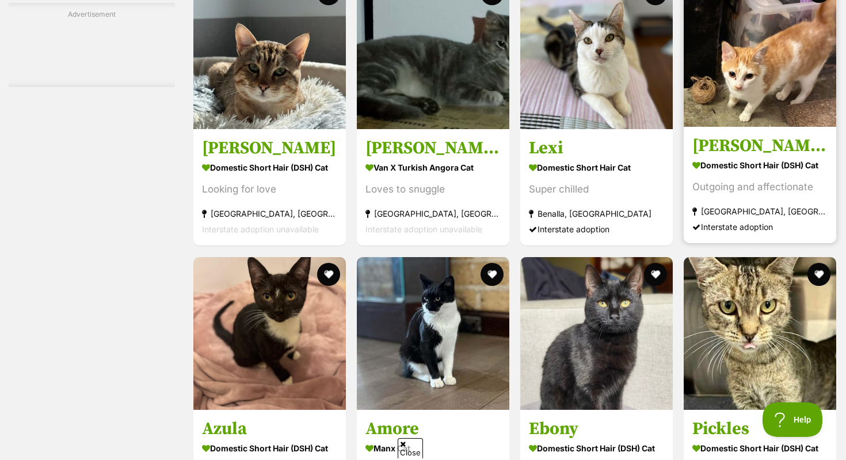
click at [774, 92] on img at bounding box center [760, 50] width 153 height 153
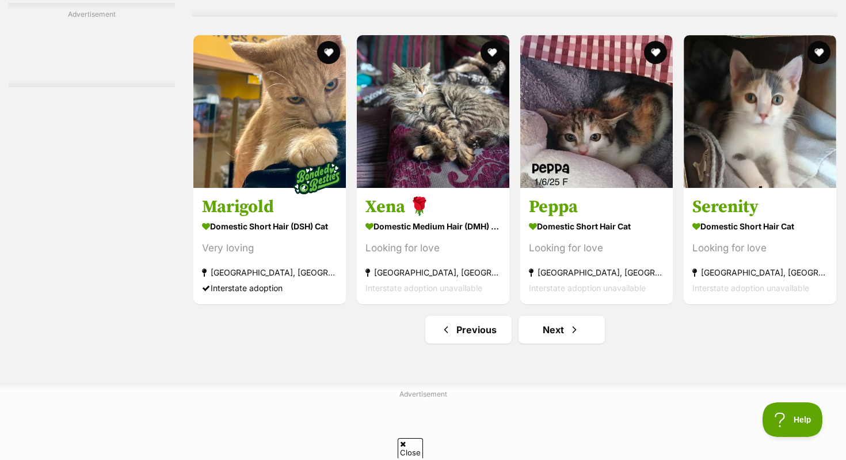
scroll to position [5567, 0]
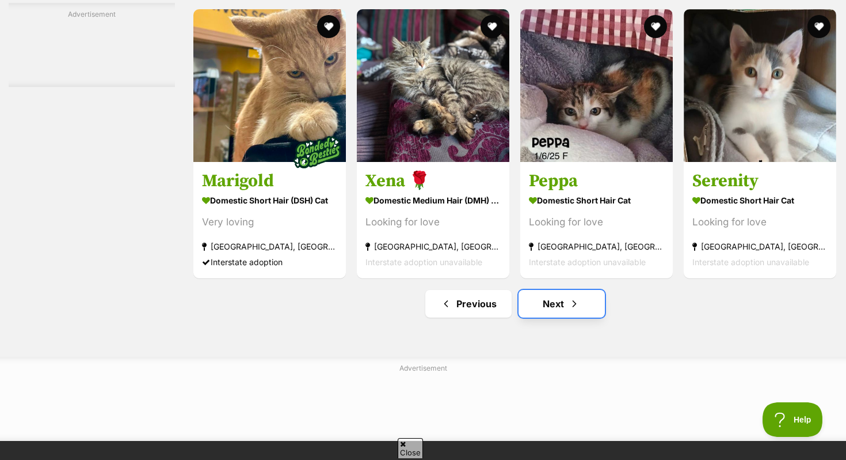
click at [559, 317] on link "Next" at bounding box center [562, 304] width 86 height 28
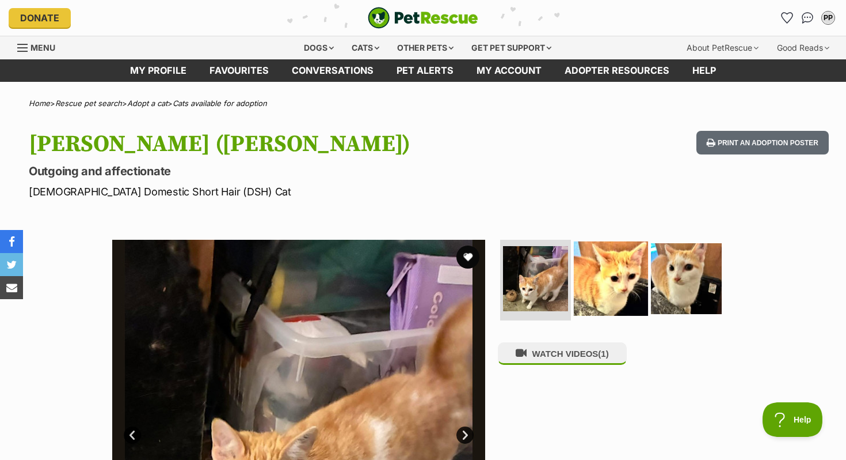
click at [612, 293] on img at bounding box center [611, 278] width 74 height 74
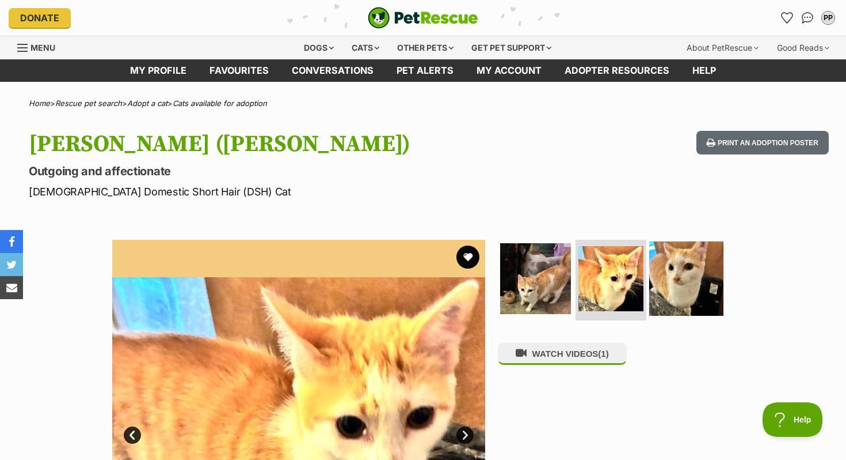
click at [705, 268] on img at bounding box center [687, 278] width 74 height 74
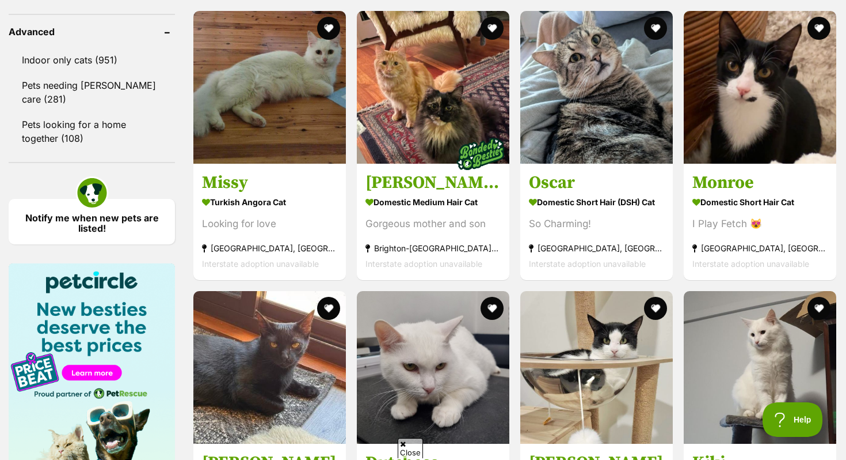
scroll to position [1552, 0]
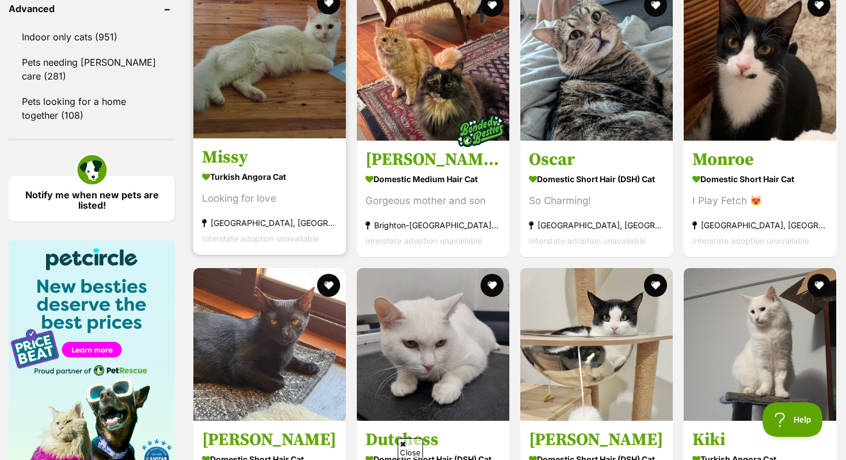
click at [284, 126] on img at bounding box center [269, 62] width 153 height 153
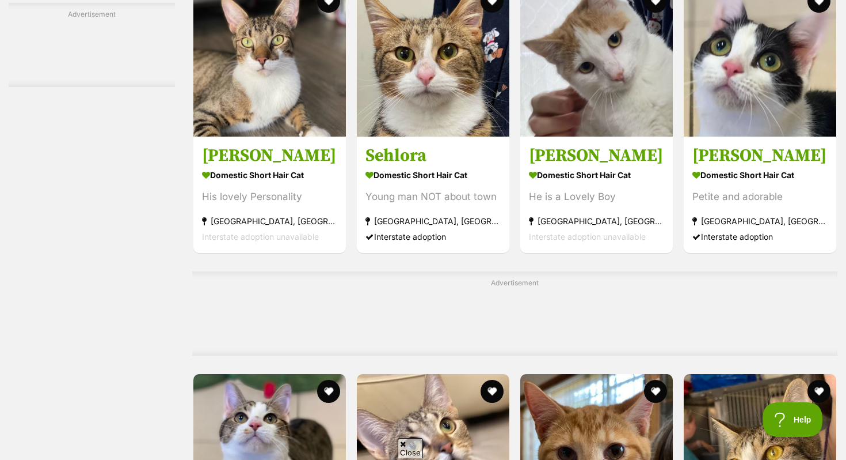
scroll to position [5436, 0]
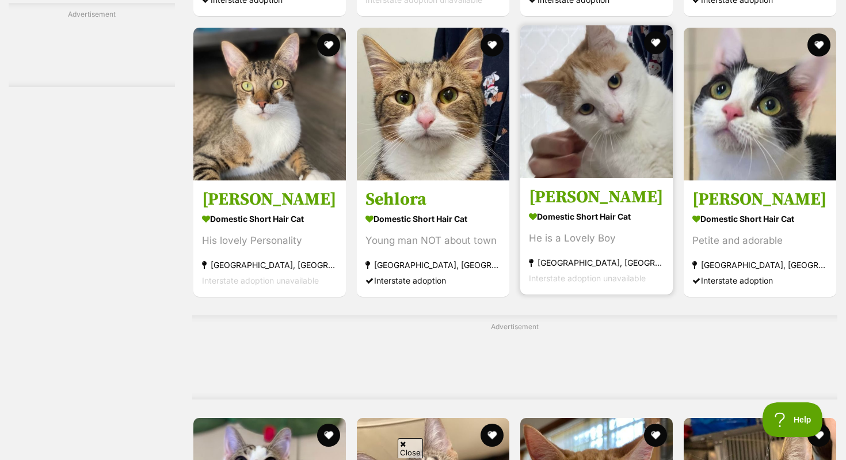
click at [618, 135] on img at bounding box center [597, 101] width 153 height 153
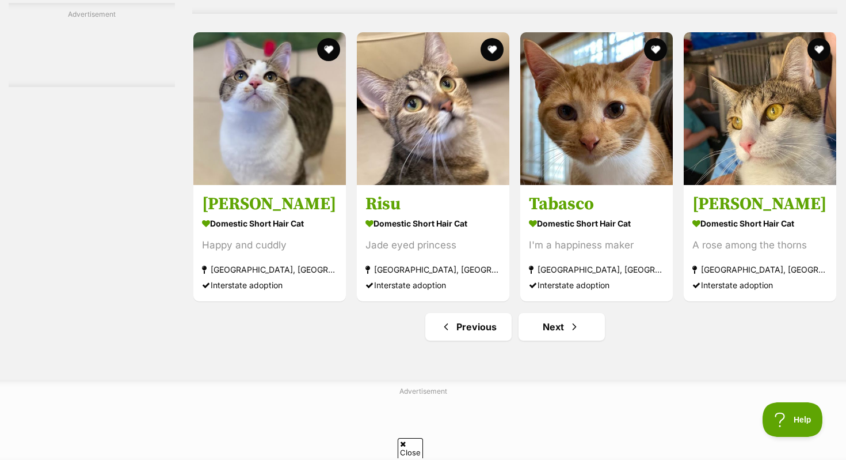
scroll to position [5821, 0]
click at [537, 341] on link "Next" at bounding box center [562, 327] width 86 height 28
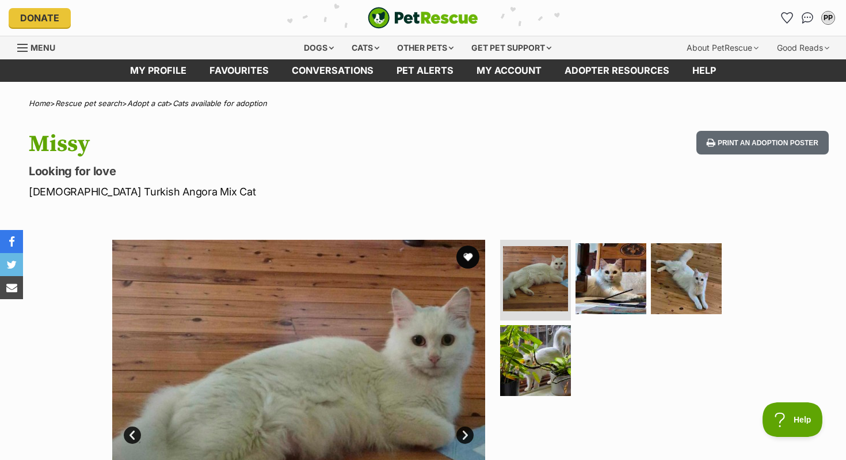
click at [692, 300] on img at bounding box center [687, 278] width 74 height 74
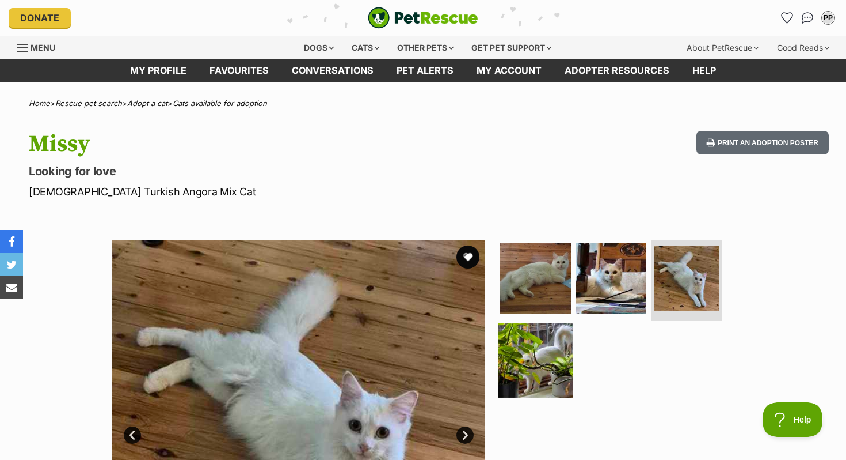
click at [537, 365] on img at bounding box center [536, 359] width 74 height 74
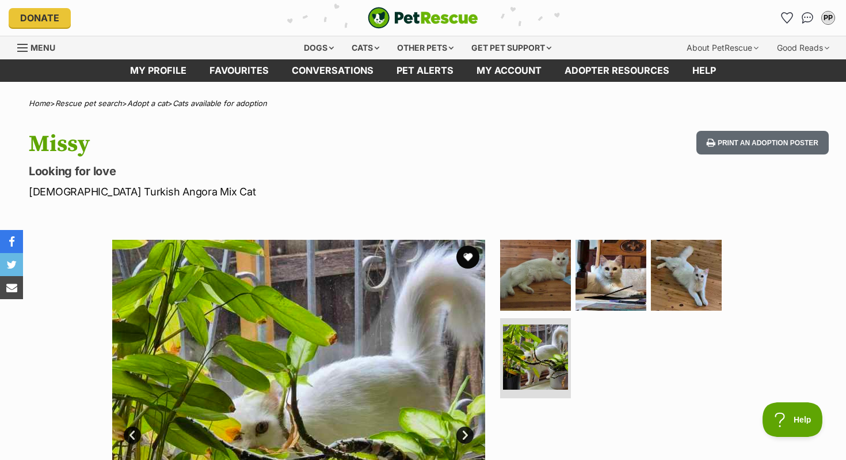
click at [621, 237] on section "Available 4 of 4 images 4 of 4 images 4 of 4 images 4 of 4 images Next Prev 1 2…" at bounding box center [423, 417] width 656 height 390
click at [621, 260] on img at bounding box center [611, 275] width 74 height 74
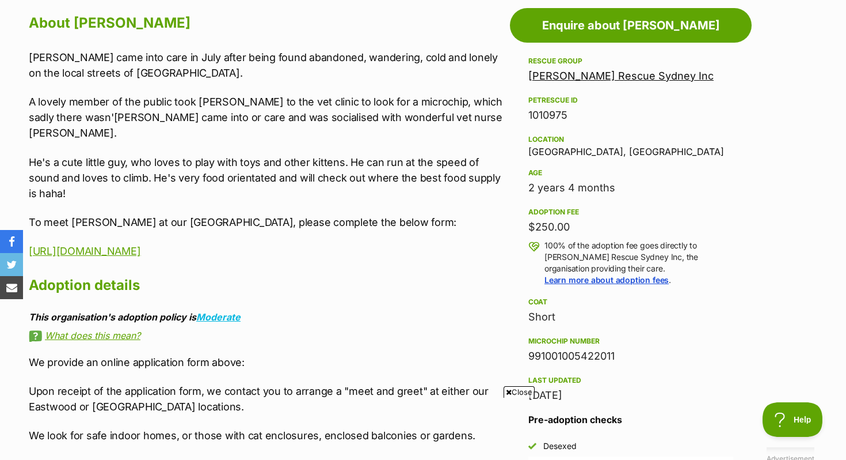
click at [506, 392] on icon at bounding box center [509, 391] width 6 height 7
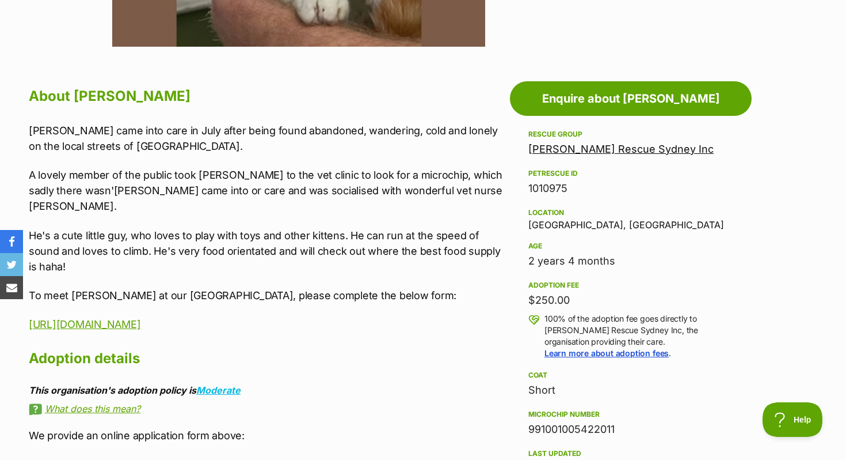
scroll to position [185, 0]
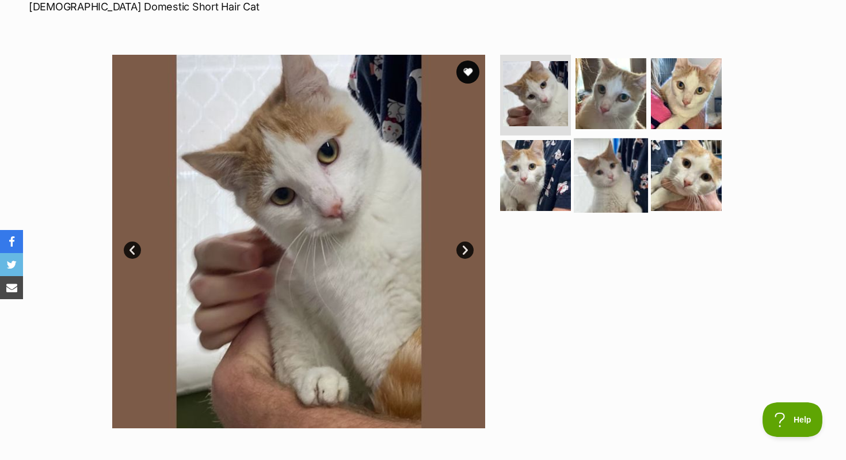
click at [608, 189] on img at bounding box center [611, 175] width 74 height 74
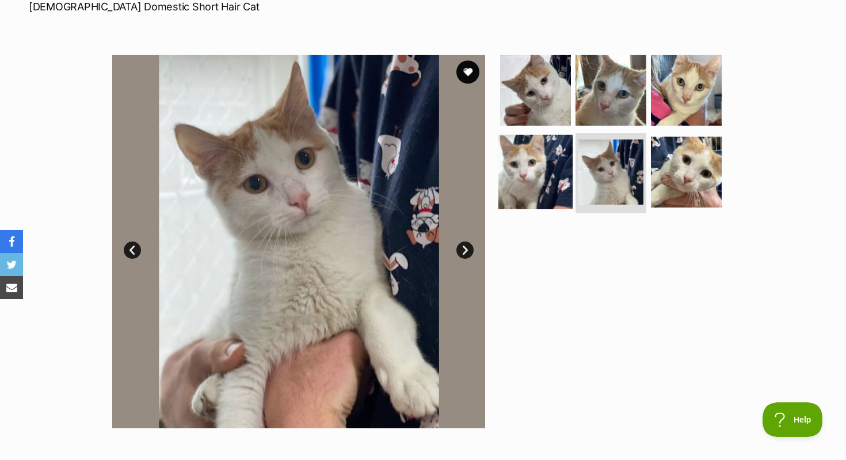
click at [532, 195] on img at bounding box center [536, 171] width 74 height 74
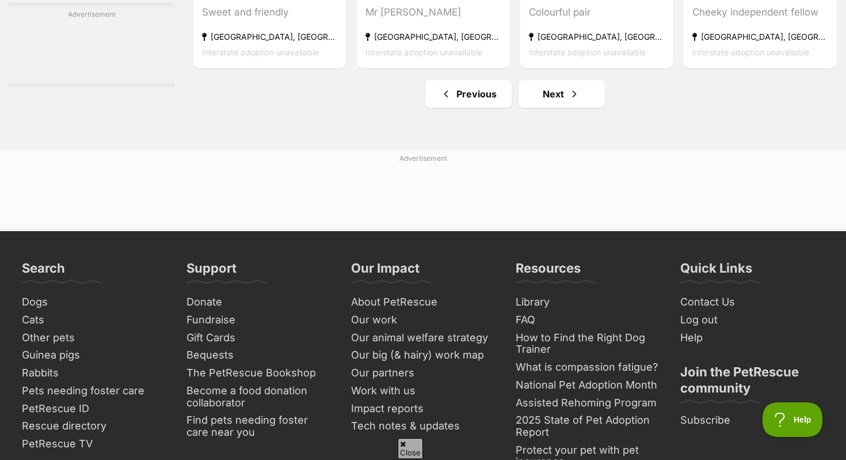
scroll to position [5578, 0]
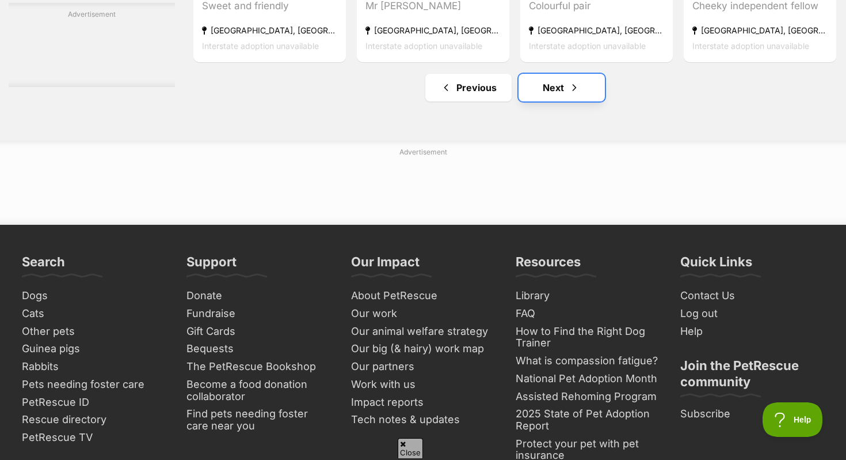
click at [569, 94] on span "Next page" at bounding box center [575, 88] width 12 height 14
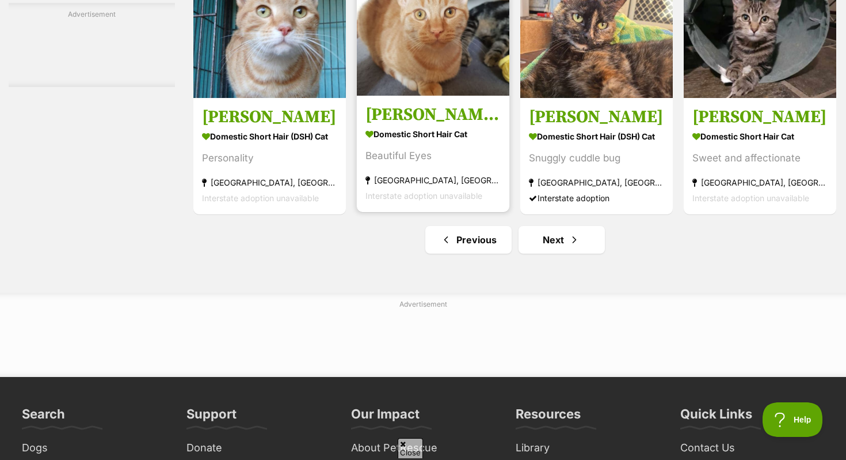
scroll to position [5646, 0]
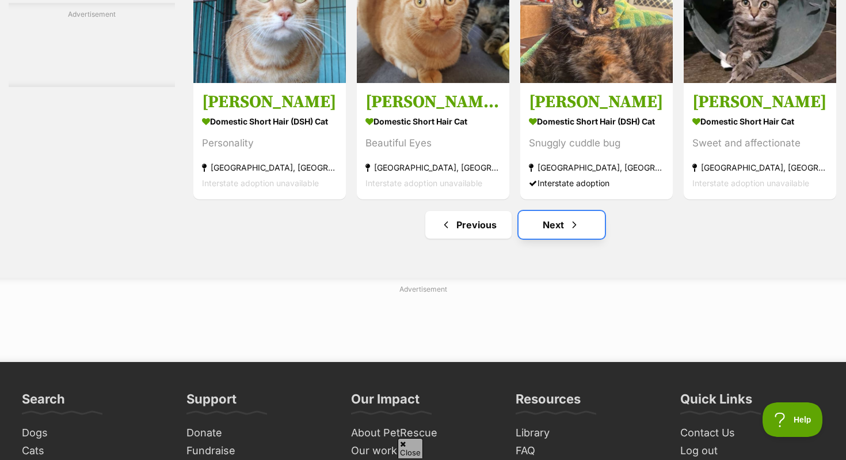
click at [574, 231] on span "Next page" at bounding box center [575, 225] width 12 height 14
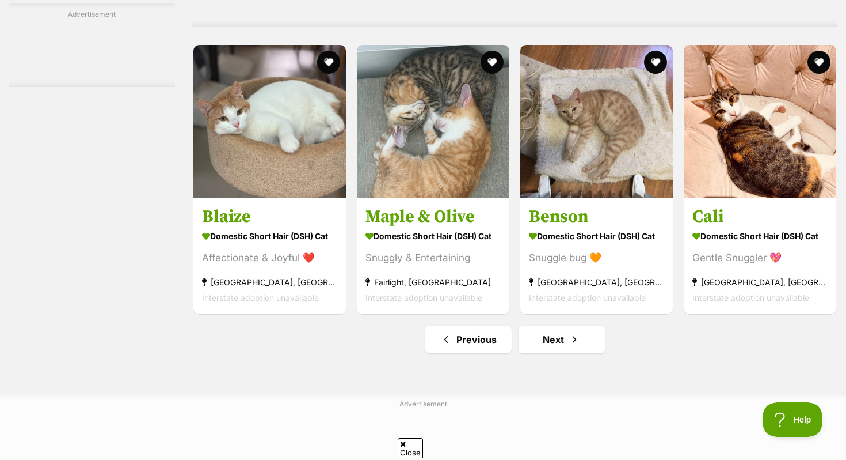
scroll to position [5442, 0]
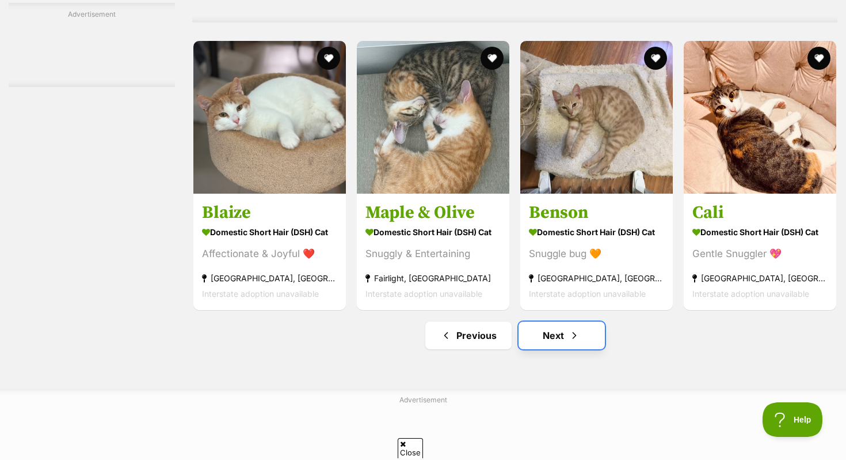
click at [580, 349] on link "Next" at bounding box center [562, 335] width 86 height 28
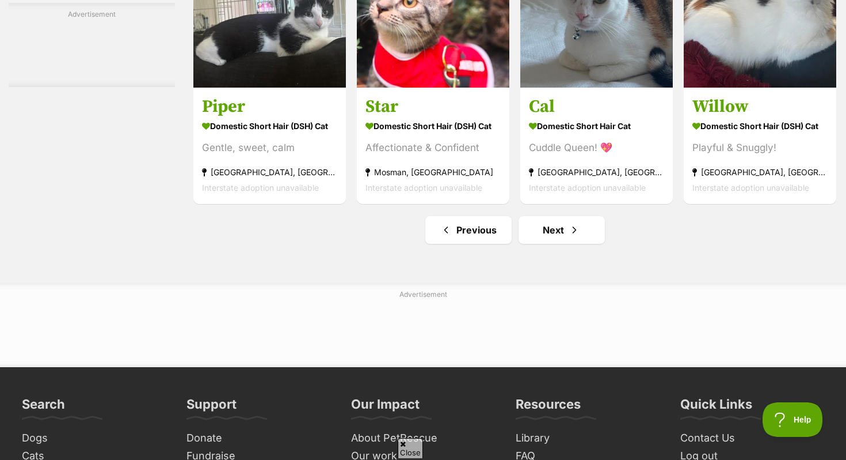
scroll to position [5773, 0]
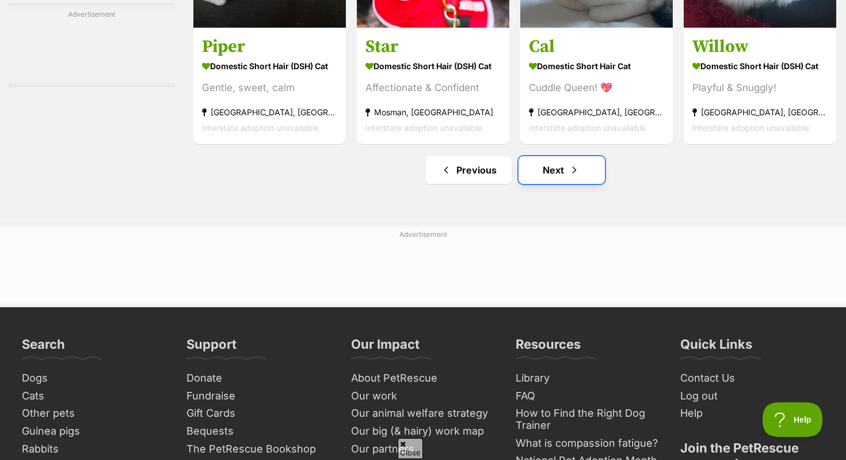
click at [554, 184] on link "Next" at bounding box center [562, 170] width 86 height 28
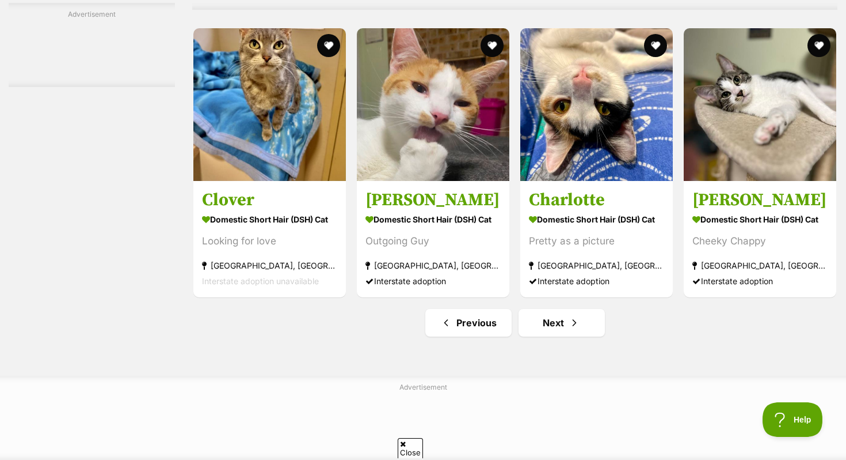
scroll to position [5377, 0]
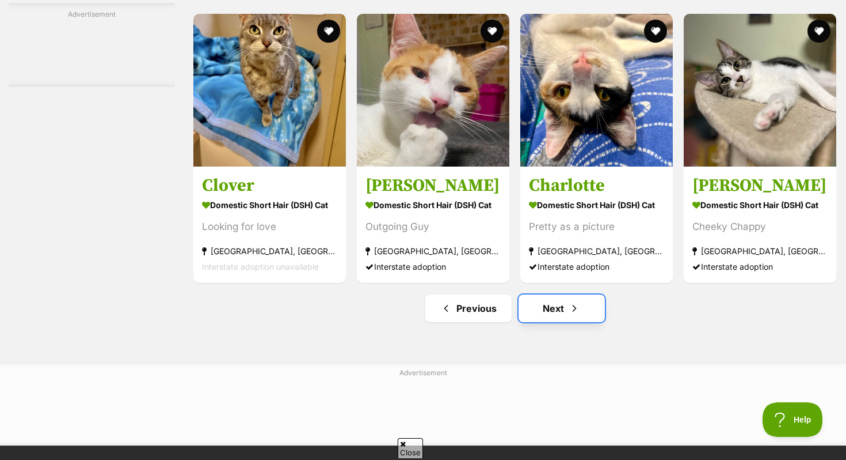
click at [532, 322] on link "Next" at bounding box center [562, 308] width 86 height 28
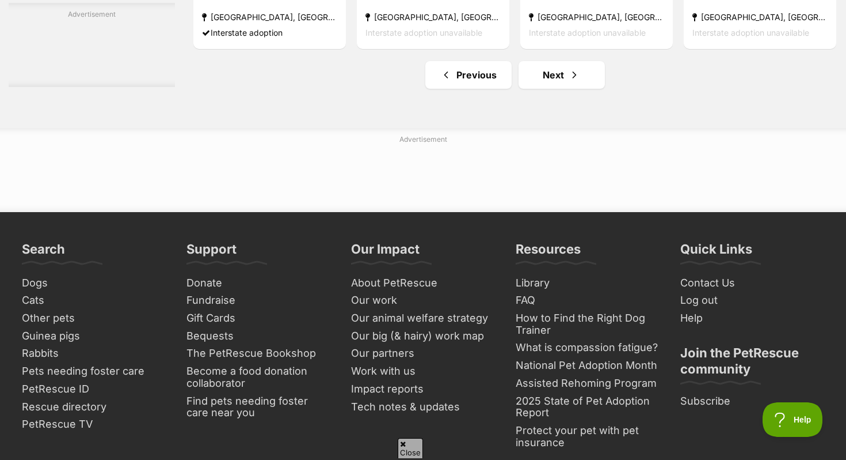
scroll to position [5533, 0]
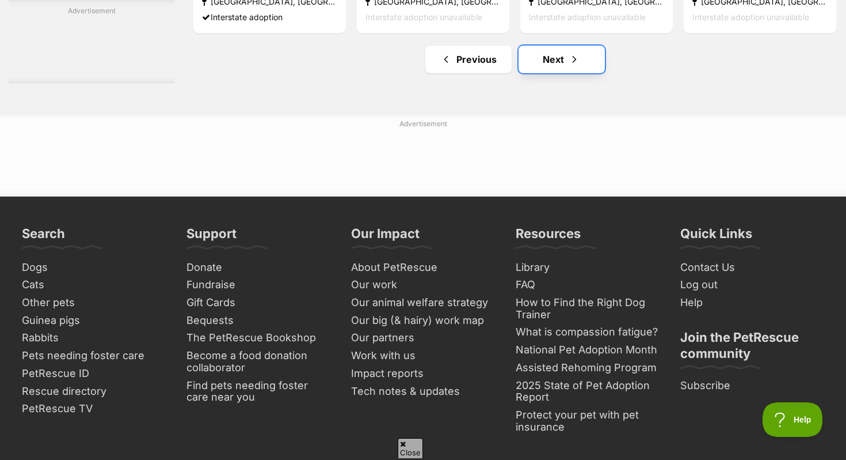
click at [570, 66] on span "Next page" at bounding box center [575, 59] width 12 height 14
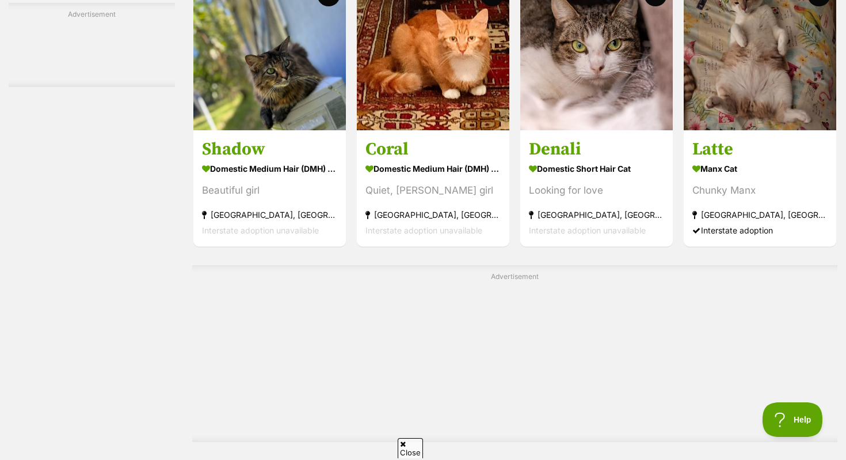
scroll to position [3552, 0]
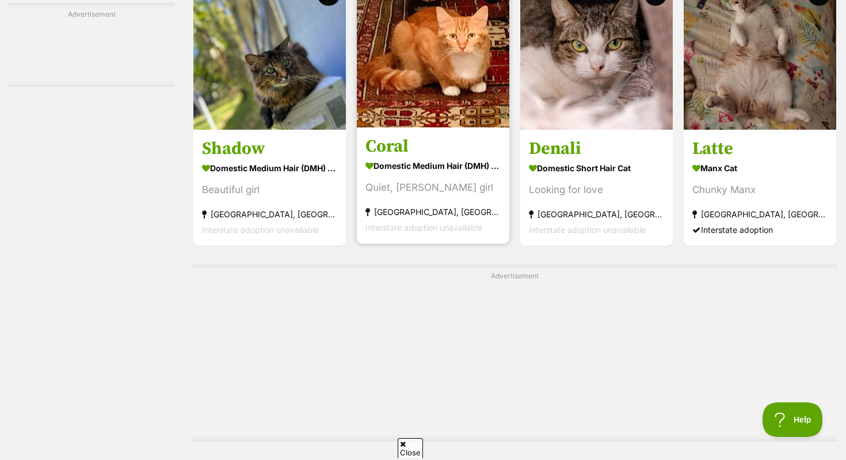
click at [419, 53] on img at bounding box center [433, 51] width 153 height 153
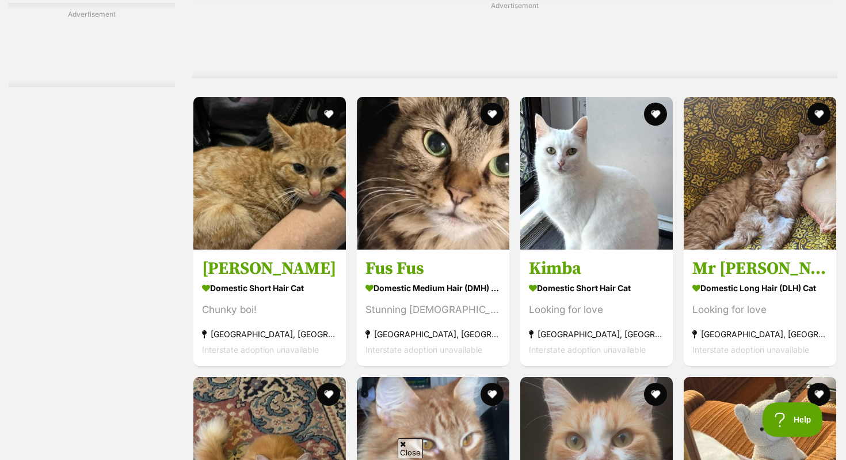
scroll to position [4983, 0]
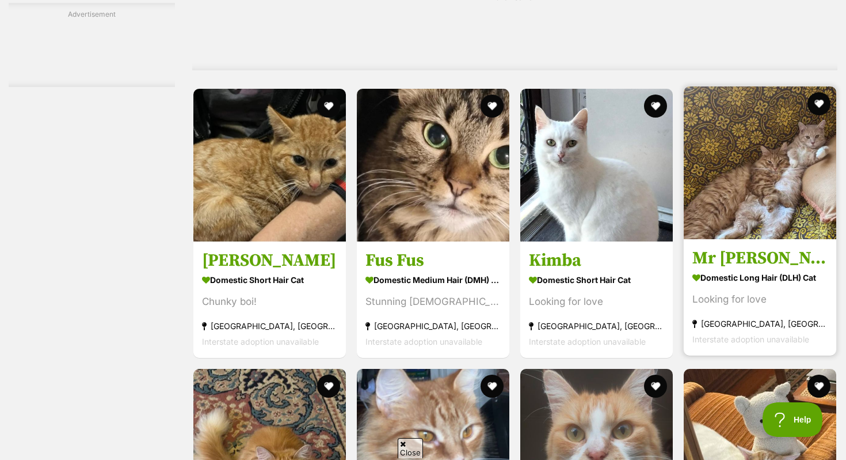
click at [759, 165] on img at bounding box center [760, 162] width 153 height 153
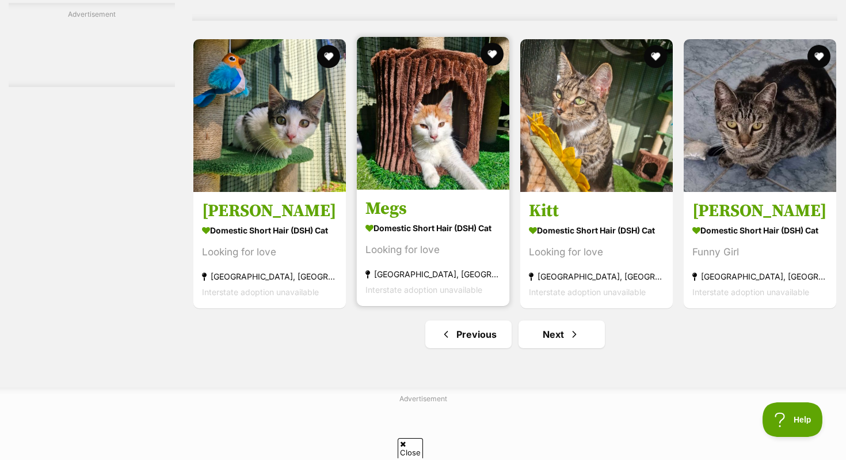
scroll to position [5673, 0]
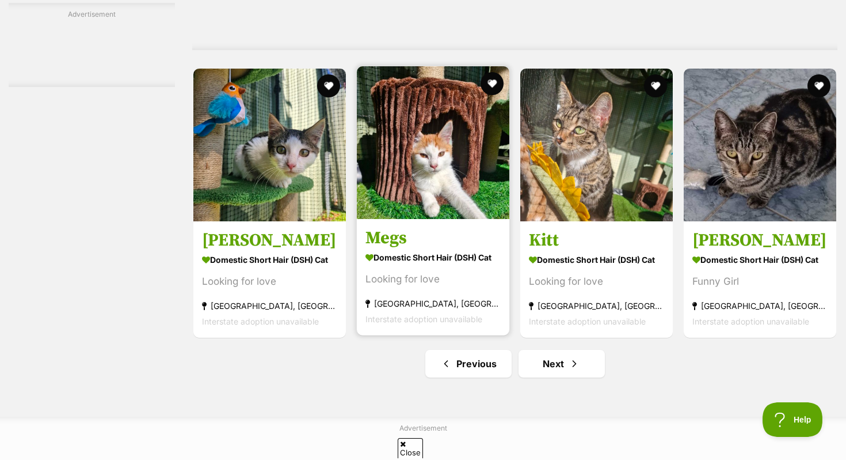
click at [445, 172] on img at bounding box center [433, 142] width 153 height 153
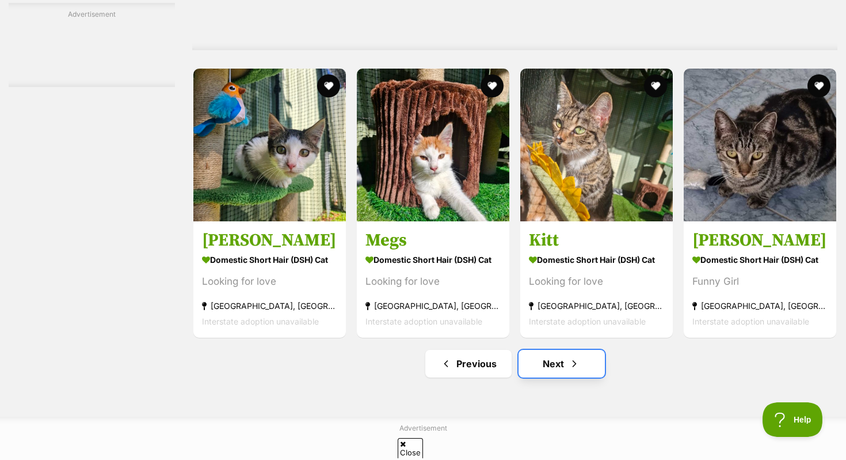
click at [571, 370] on span "Next page" at bounding box center [575, 363] width 12 height 14
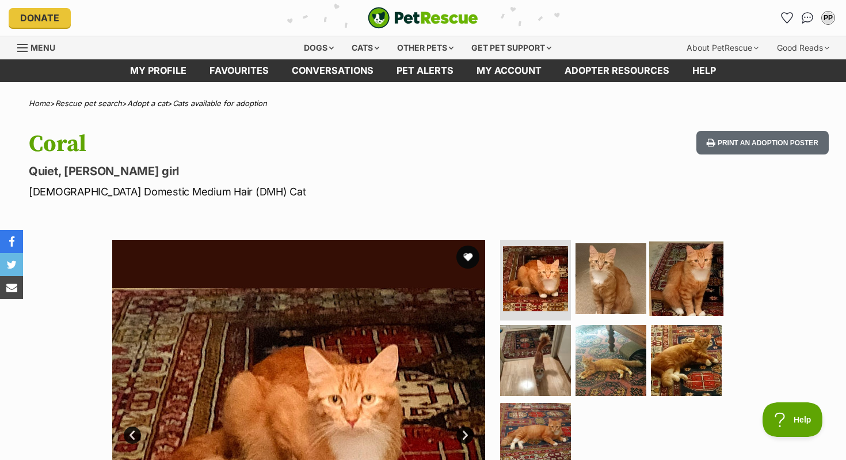
click at [686, 278] on img at bounding box center [687, 278] width 74 height 74
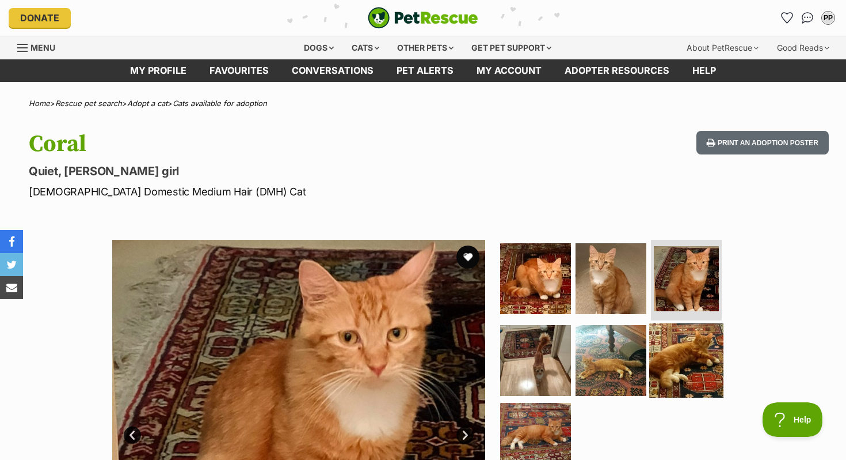
click at [696, 345] on img at bounding box center [687, 359] width 74 height 74
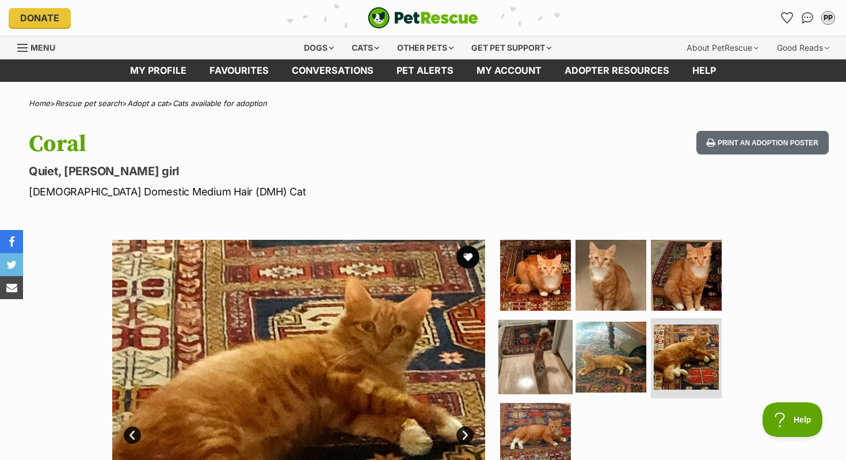
click at [518, 369] on img at bounding box center [536, 356] width 74 height 74
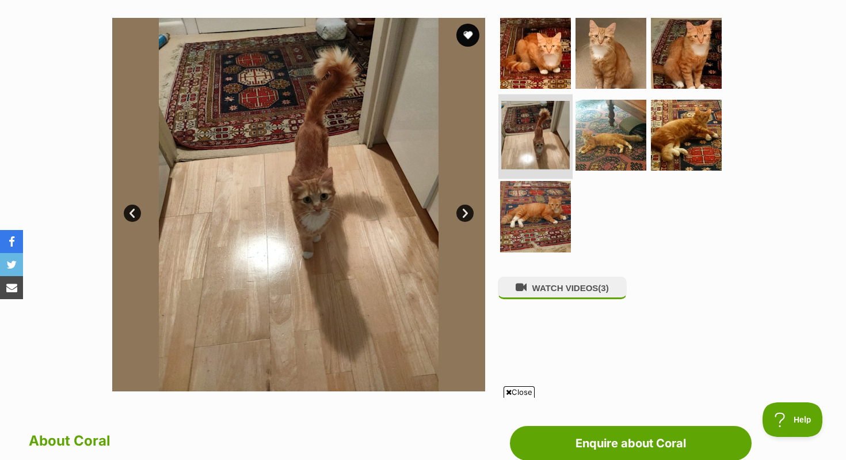
scroll to position [222, 0]
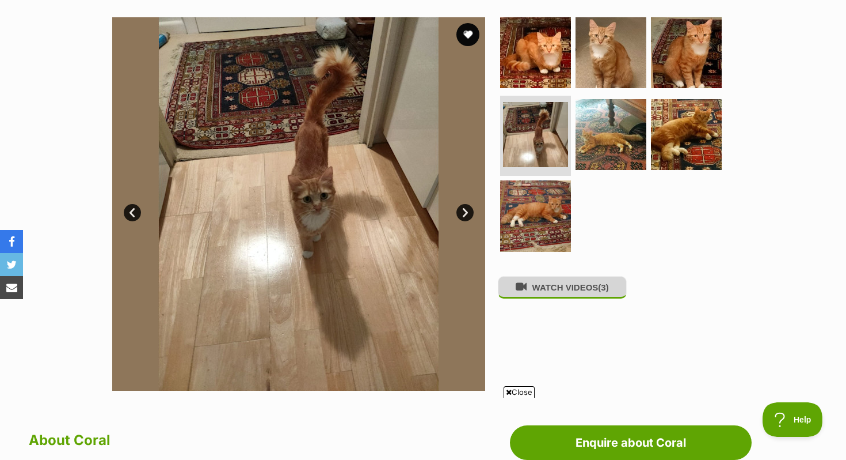
click at [560, 286] on button "WATCH VIDEOS (3)" at bounding box center [562, 287] width 129 height 22
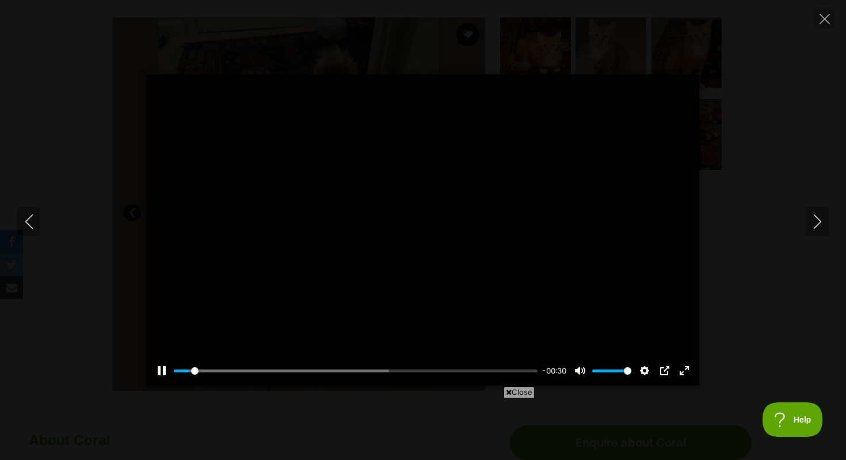
scroll to position [0, 0]
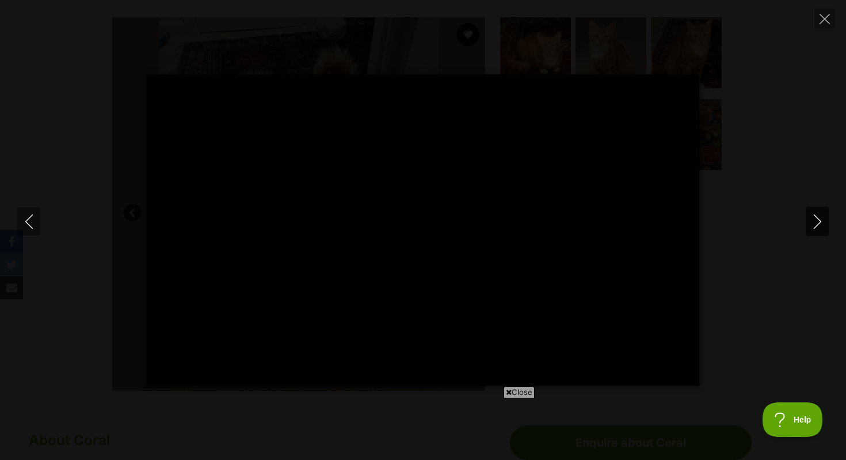
click at [814, 219] on icon "Next" at bounding box center [818, 221] width 14 height 14
type input "20.47"
click at [811, 219] on icon "Next" at bounding box center [818, 221] width 14 height 14
type input "38.3"
click at [834, 21] on button "Close" at bounding box center [825, 19] width 20 height 20
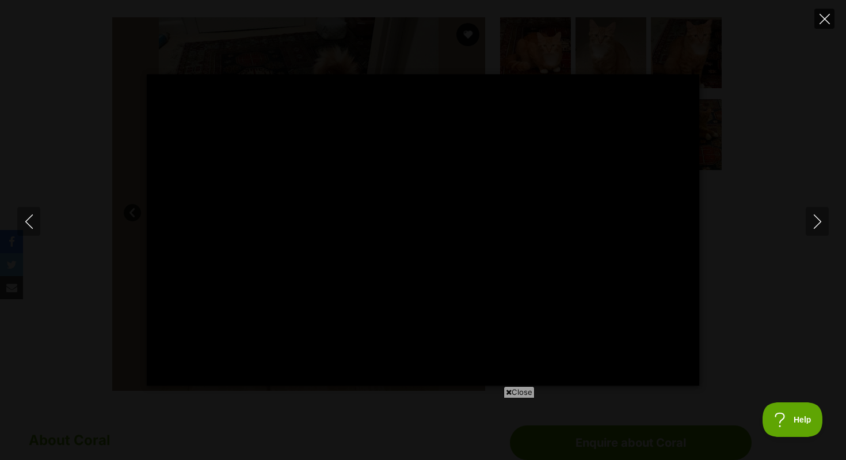
type input "25.14"
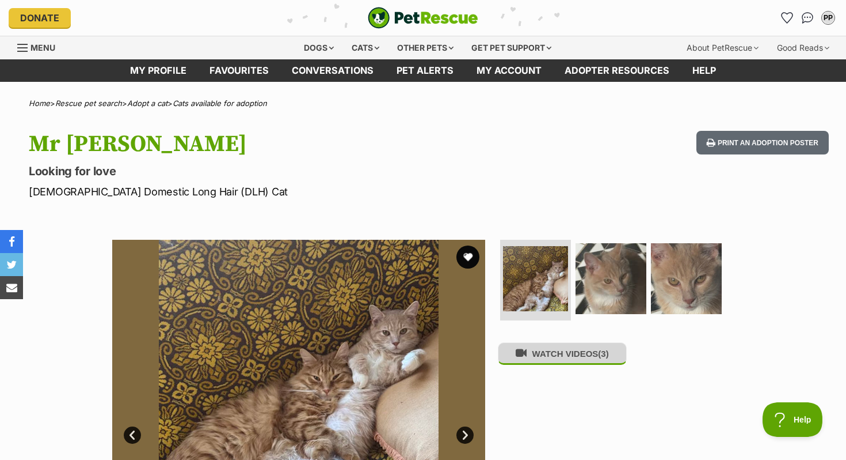
click at [544, 365] on button "WATCH VIDEOS (3)" at bounding box center [562, 353] width 129 height 22
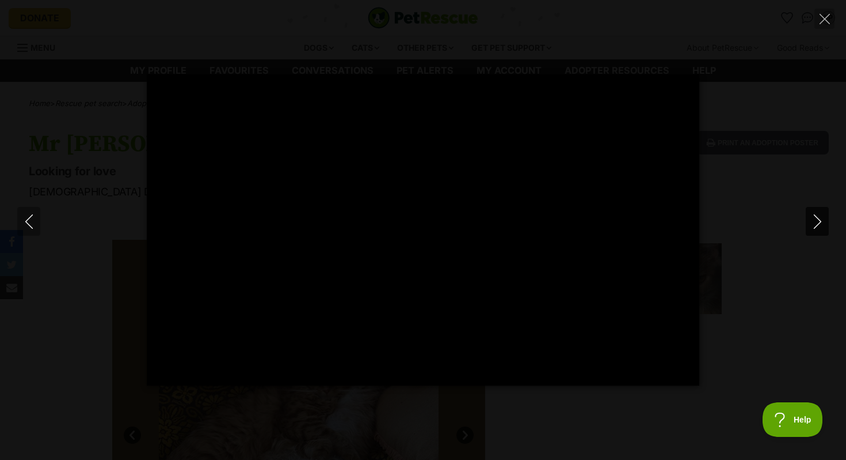
click at [819, 218] on icon "Next" at bounding box center [818, 221] width 14 height 14
type input "17.39"
click at [815, 219] on icon "Next" at bounding box center [818, 221] width 14 height 14
type input "20.45"
type input "100"
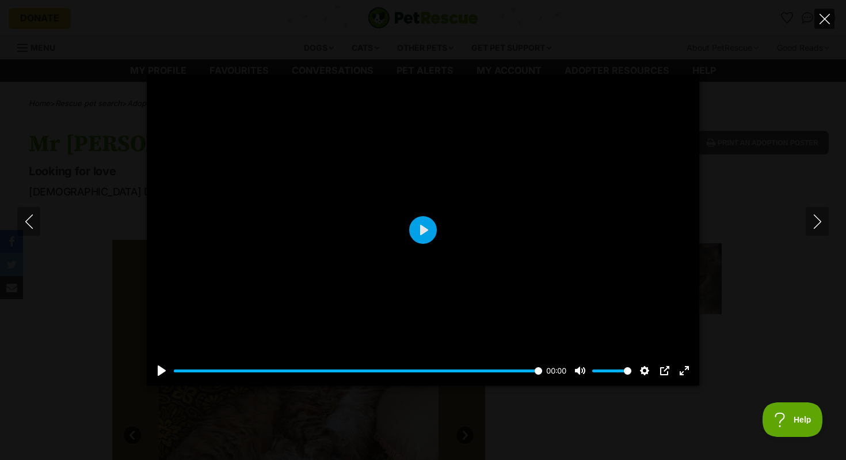
click at [826, 22] on icon "Close" at bounding box center [825, 19] width 10 height 10
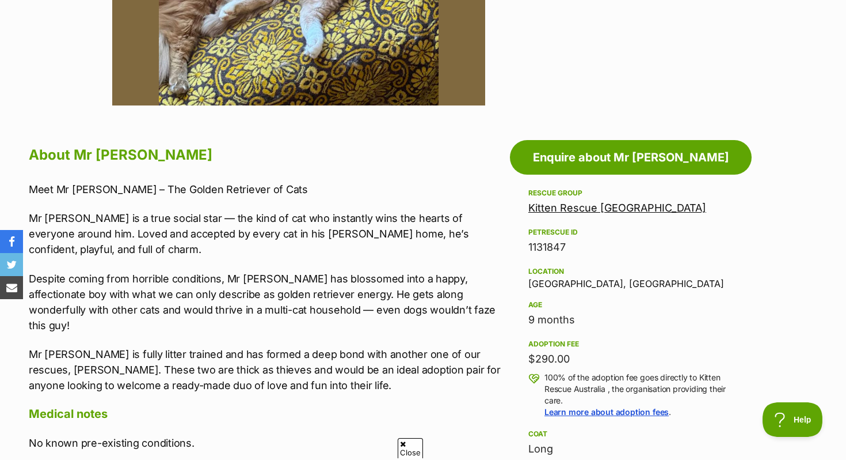
scroll to position [508, 0]
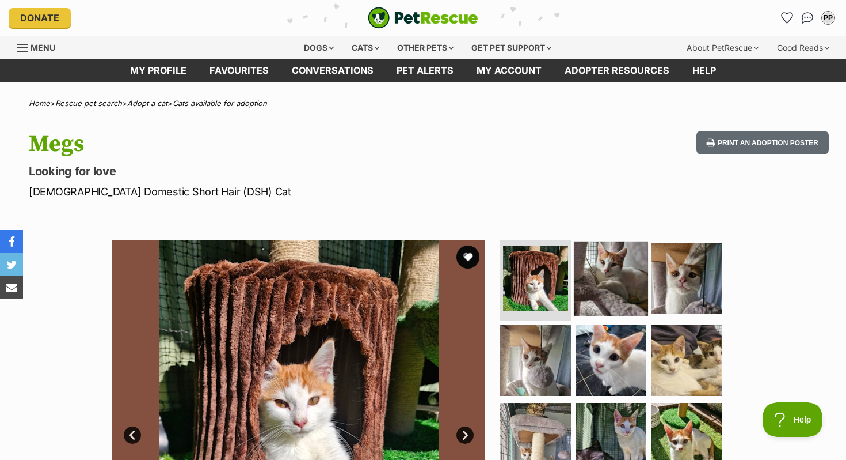
click at [609, 279] on img at bounding box center [611, 278] width 74 height 74
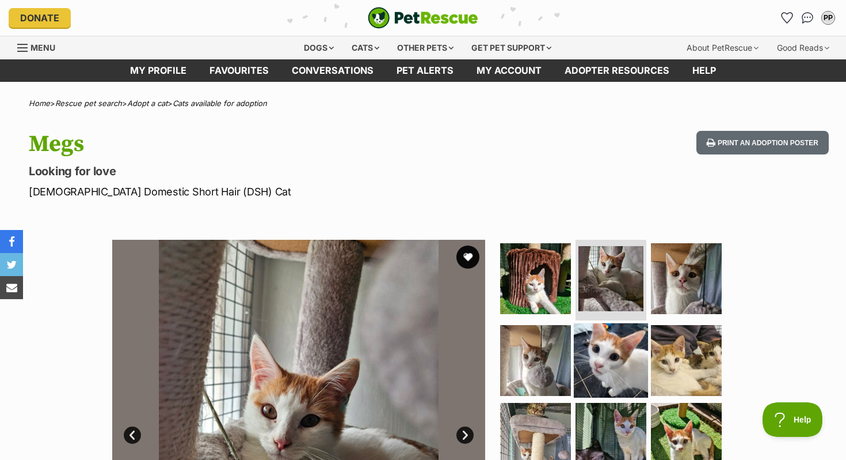
click at [602, 356] on img at bounding box center [611, 359] width 74 height 74
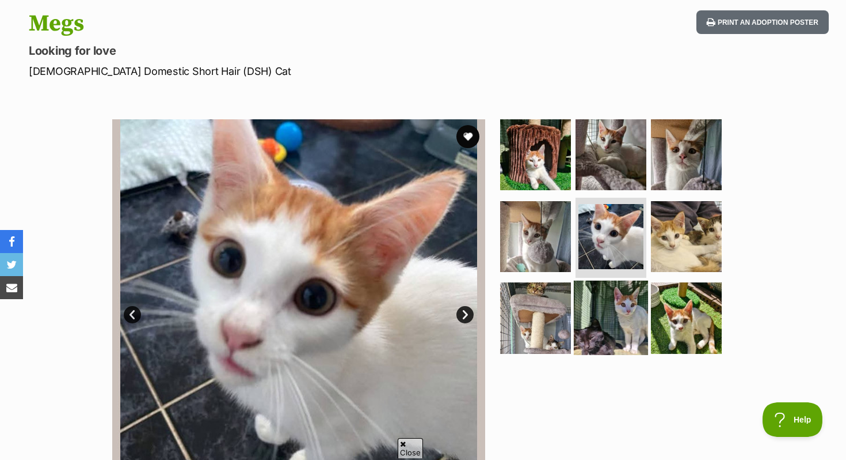
click at [579, 340] on img at bounding box center [611, 317] width 74 height 74
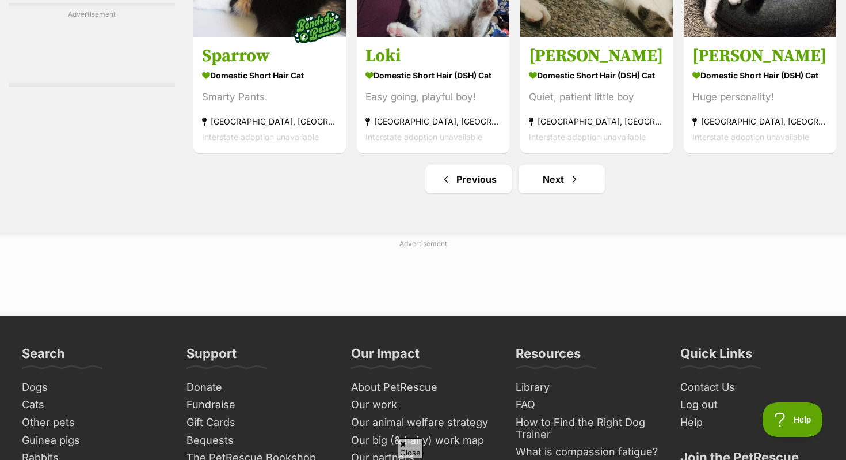
scroll to position [5426, 0]
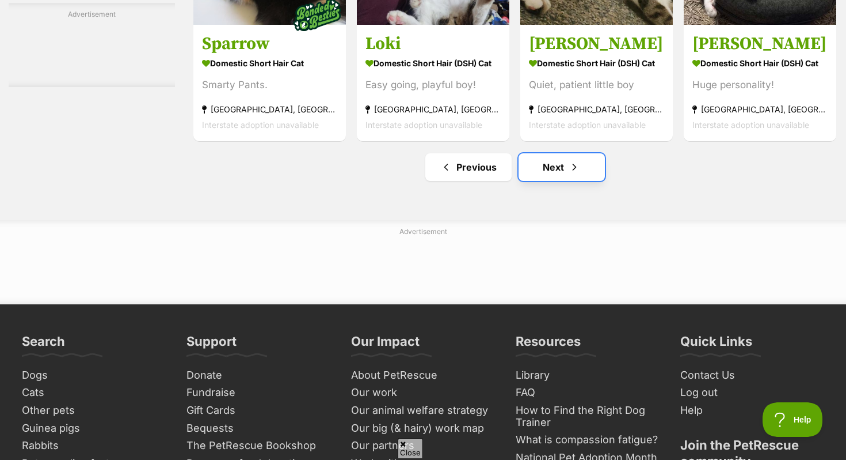
click at [537, 179] on link "Next" at bounding box center [562, 167] width 86 height 28
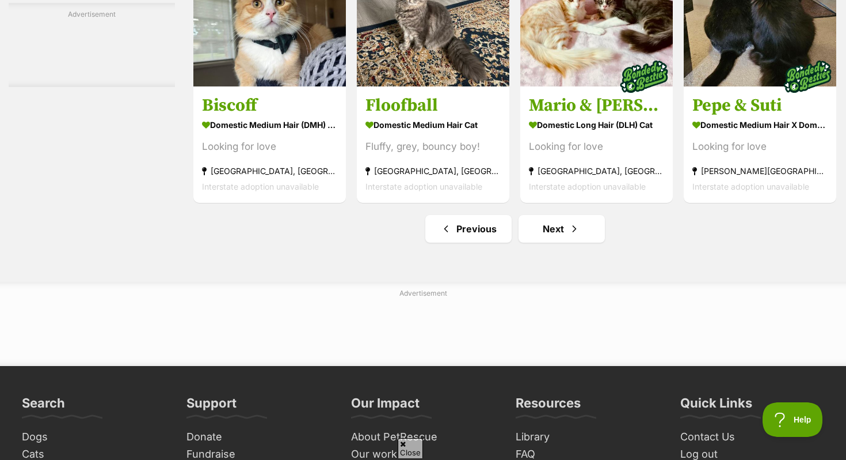
scroll to position [5375, 0]
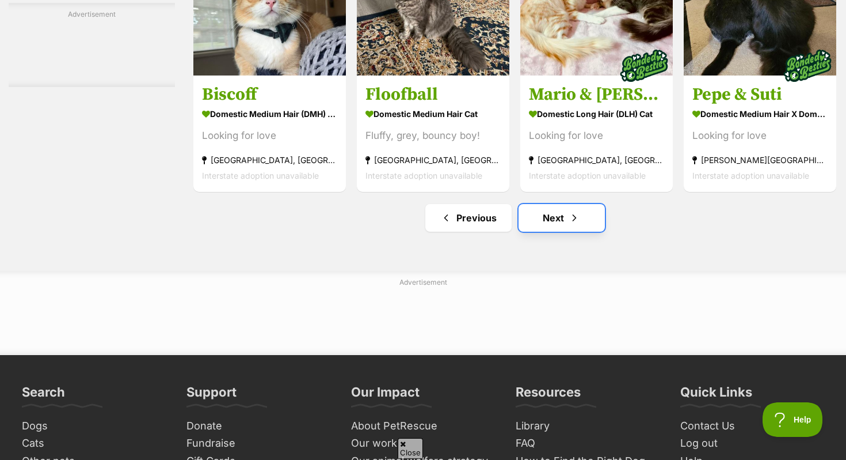
click at [575, 225] on span "Next page" at bounding box center [575, 218] width 12 height 14
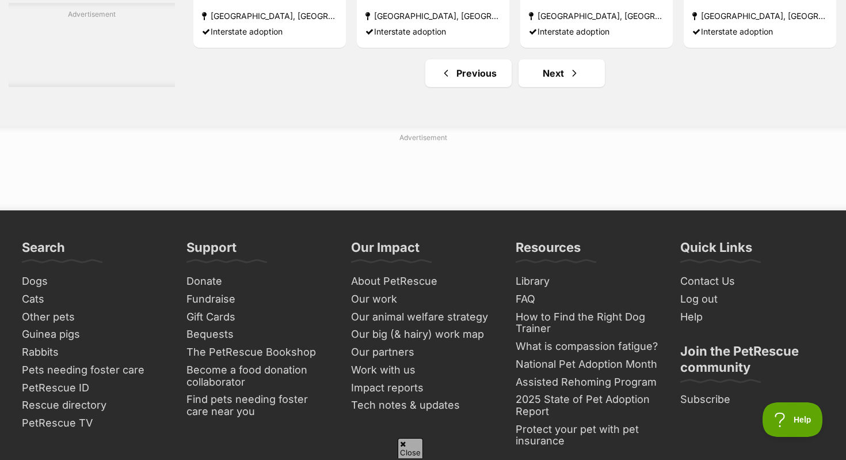
scroll to position [5593, 0]
click at [561, 86] on link "Next" at bounding box center [562, 73] width 86 height 28
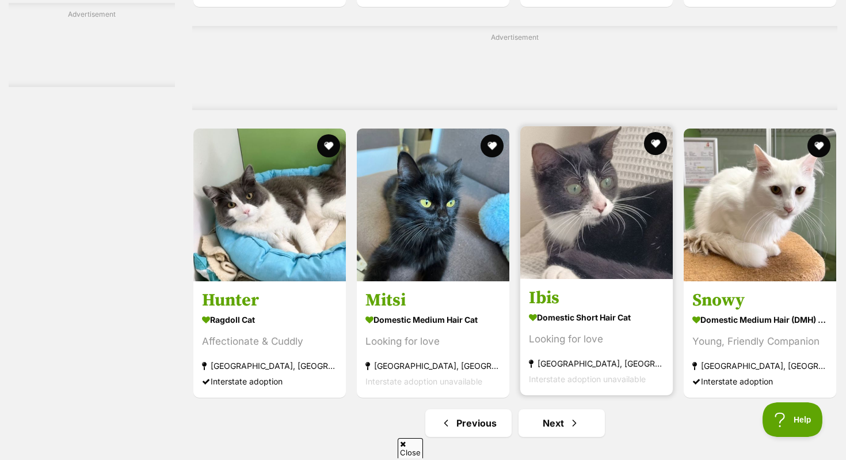
scroll to position [5445, 0]
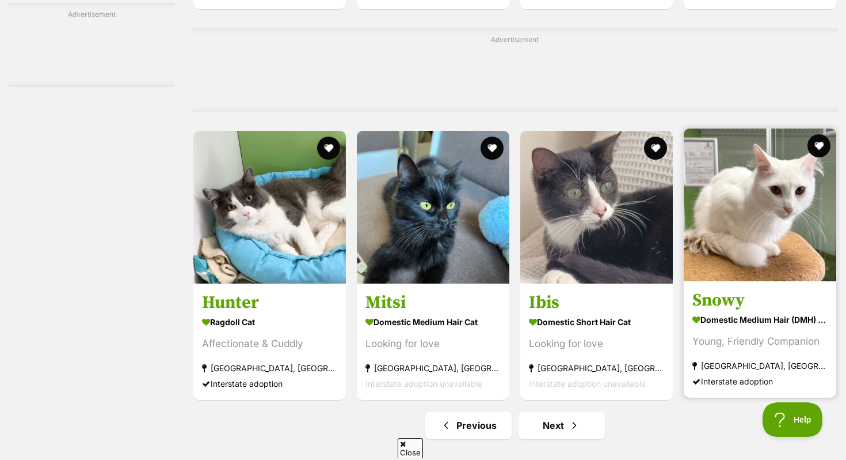
click at [794, 281] on img at bounding box center [760, 204] width 153 height 153
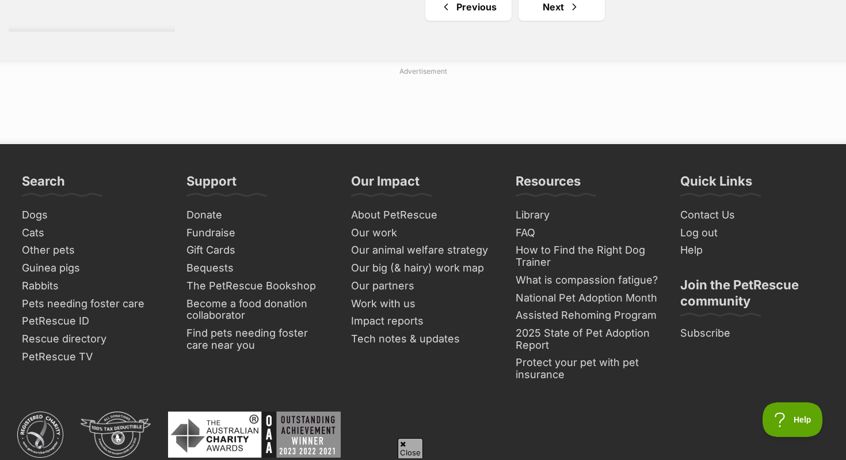
scroll to position [5877, 0]
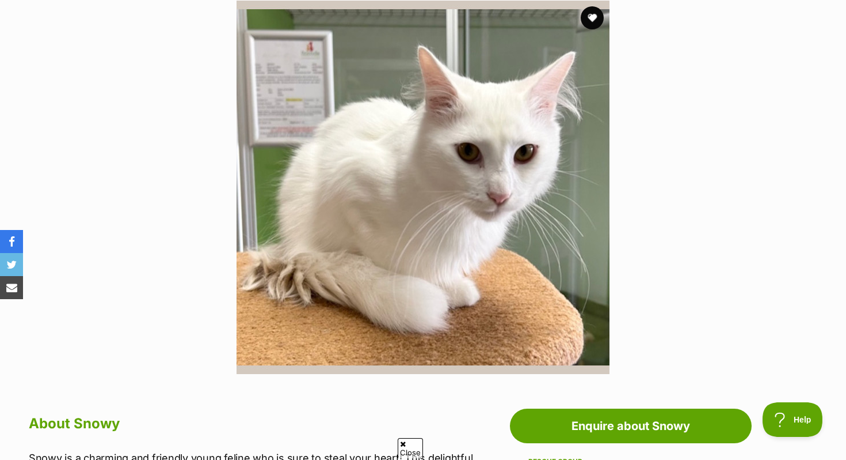
scroll to position [240, 0]
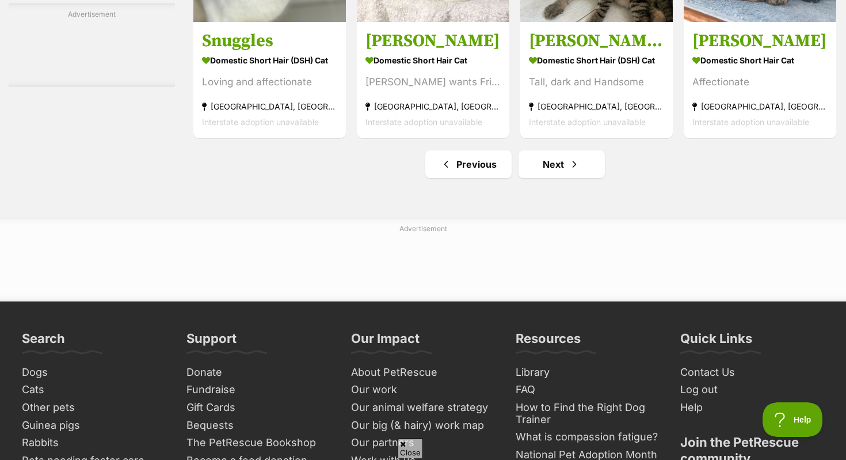
scroll to position [5443, 0]
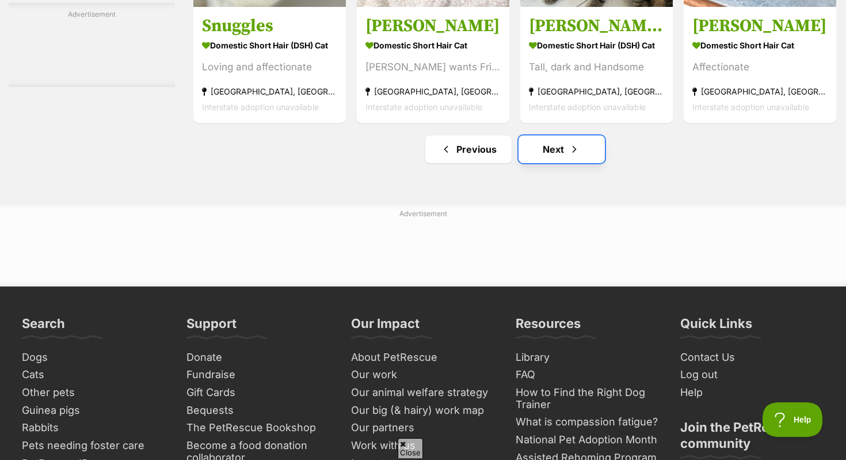
click at [556, 163] on link "Next" at bounding box center [562, 149] width 86 height 28
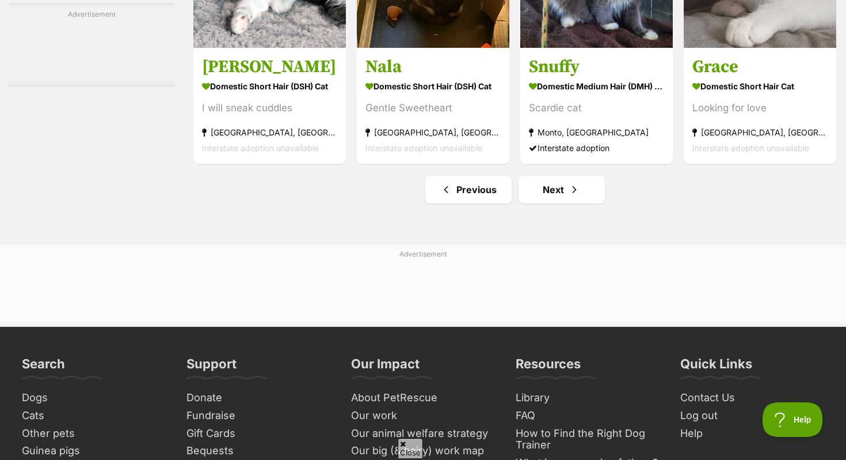
scroll to position [5479, 0]
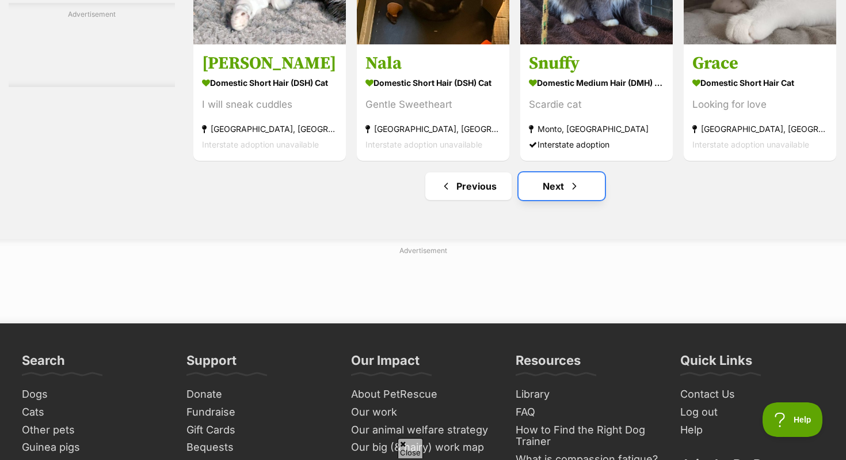
click at [566, 200] on link "Next" at bounding box center [562, 186] width 86 height 28
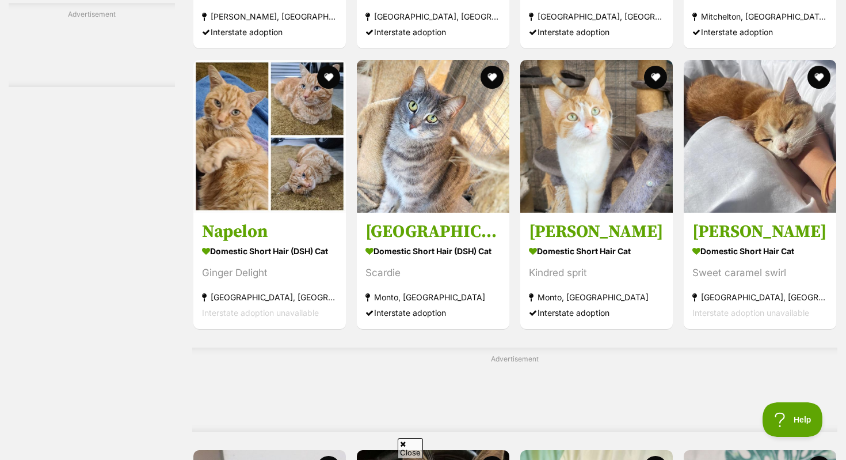
scroll to position [3979, 0]
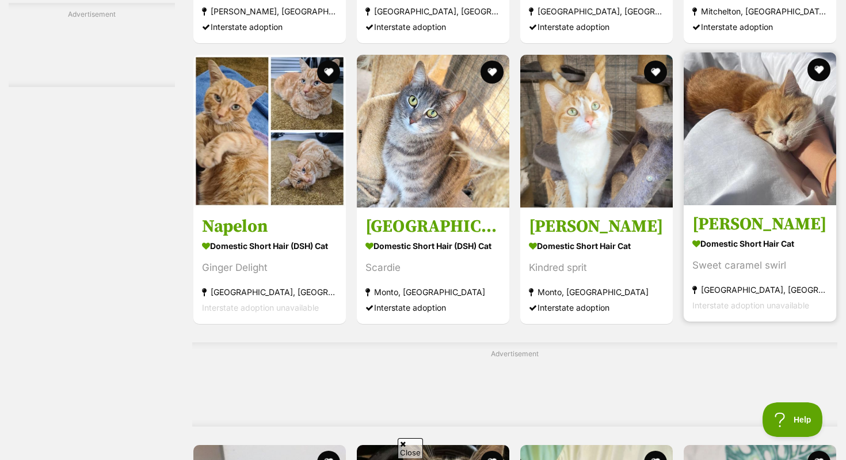
click at [757, 225] on link "Parker Domestic Short Hair Cat Sweet caramel swirl Hornsby, NSW Interstate adop…" at bounding box center [760, 262] width 153 height 117
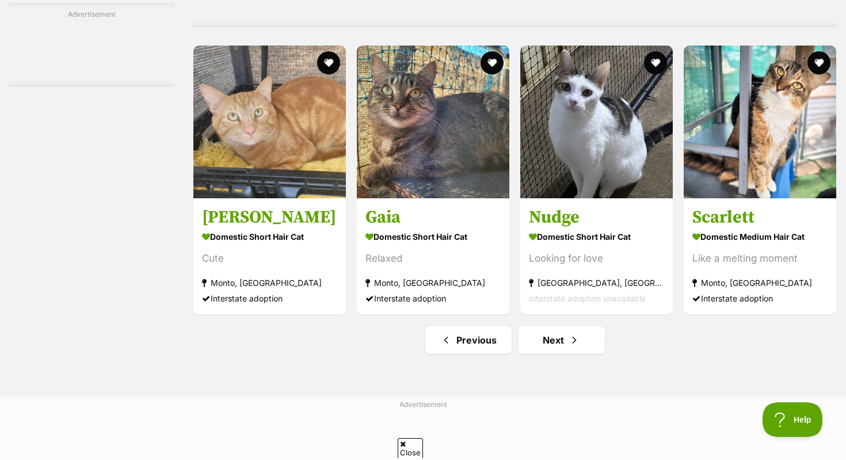
scroll to position [5443, 0]
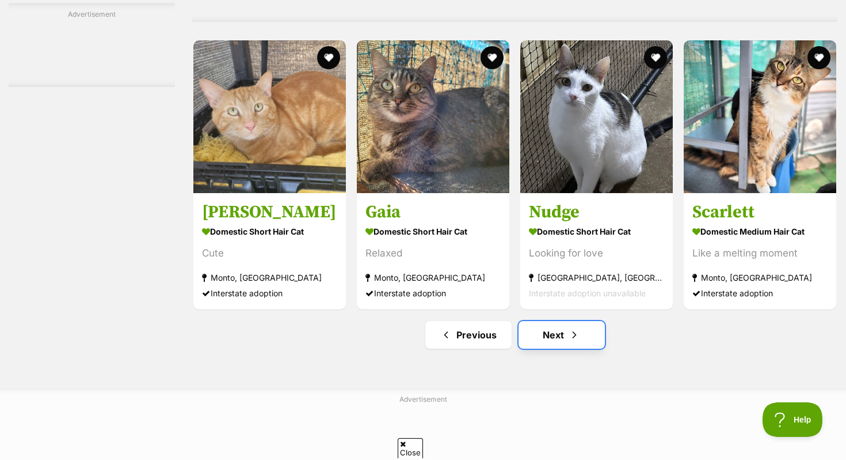
click at [541, 348] on link "Next" at bounding box center [562, 335] width 86 height 28
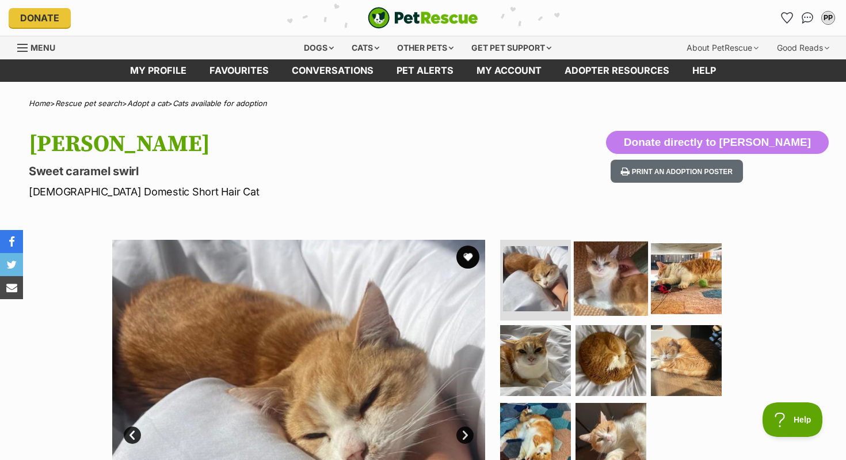
click at [617, 305] on img at bounding box center [611, 278] width 74 height 74
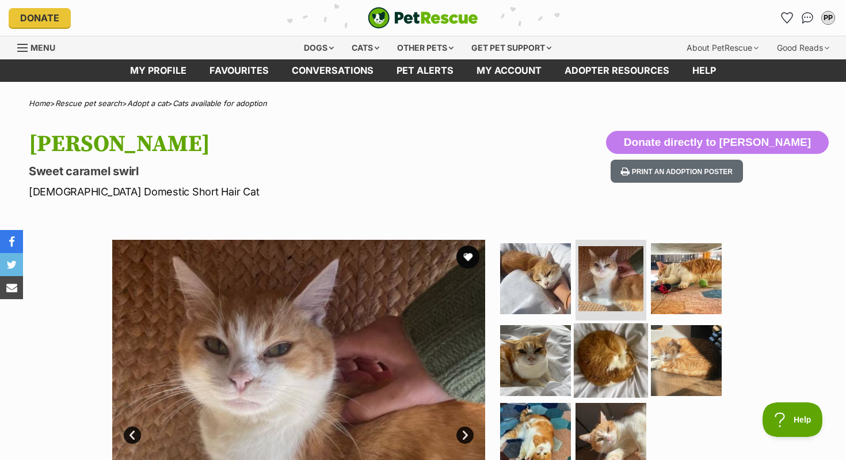
click at [606, 358] on img at bounding box center [611, 359] width 74 height 74
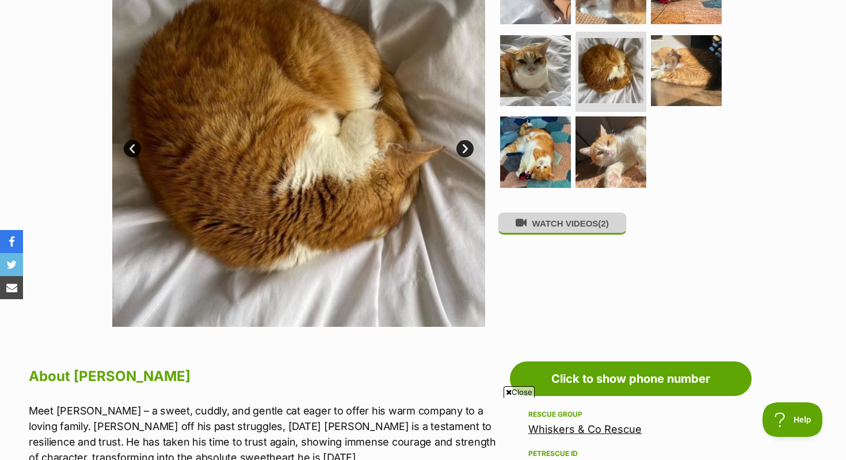
click at [583, 223] on button "WATCH VIDEOS (2)" at bounding box center [562, 223] width 129 height 22
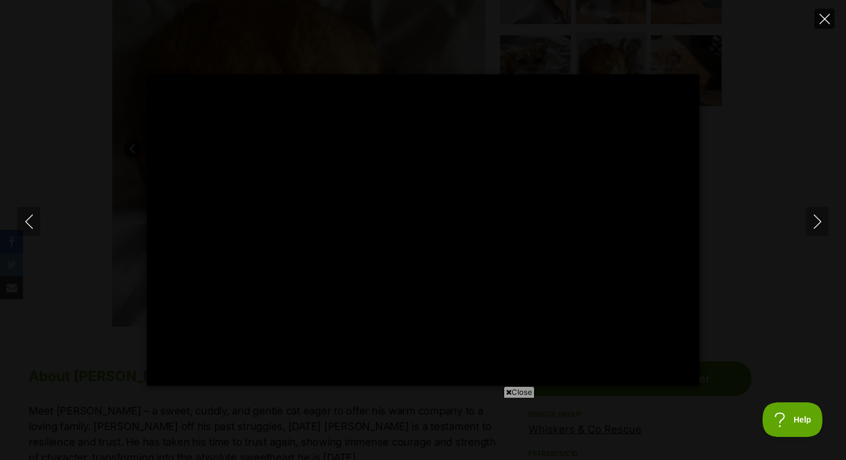
click at [820, 16] on icon "Close" at bounding box center [825, 19] width 10 height 10
type input "7.72"
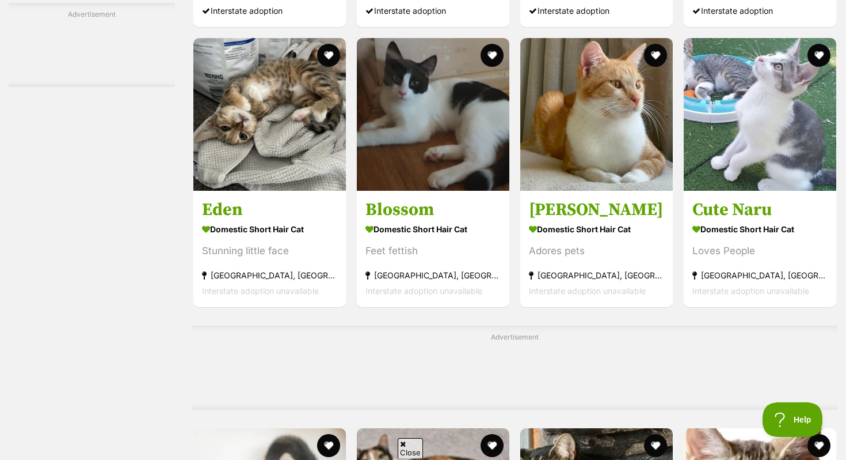
scroll to position [3900, 0]
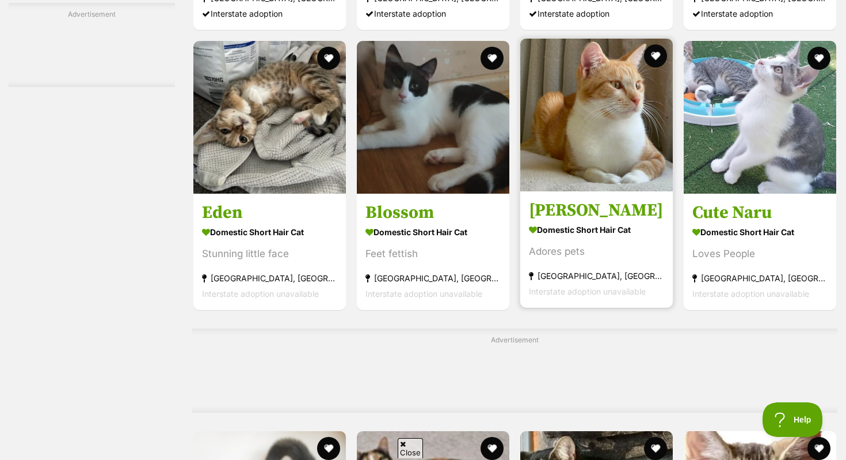
click at [634, 259] on div "Adores pets" at bounding box center [596, 252] width 135 height 16
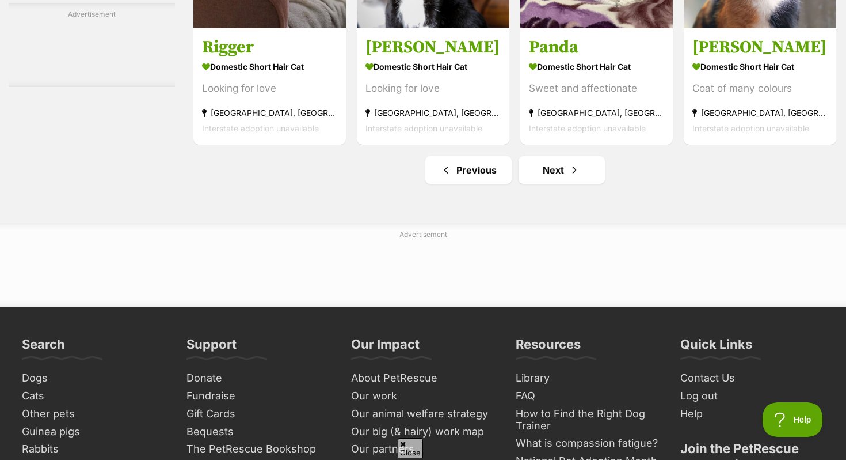
scroll to position [5514, 0]
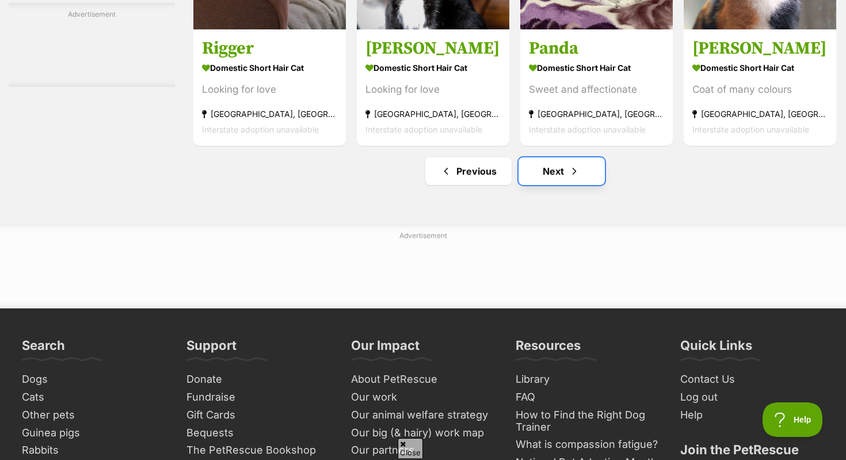
click at [547, 183] on link "Next" at bounding box center [562, 171] width 86 height 28
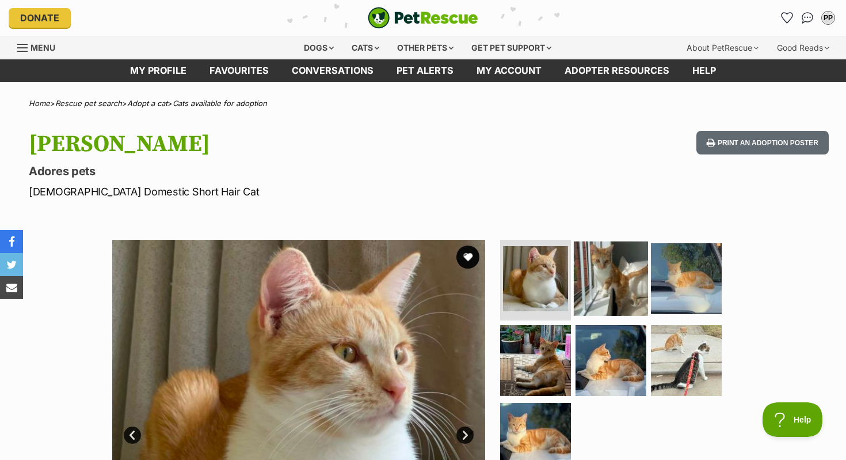
click at [630, 291] on img at bounding box center [611, 278] width 74 height 74
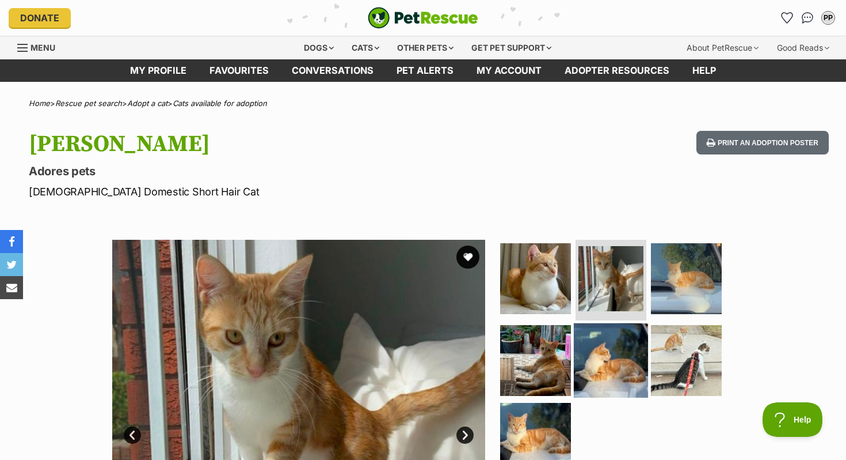
click at [597, 366] on img at bounding box center [611, 359] width 74 height 74
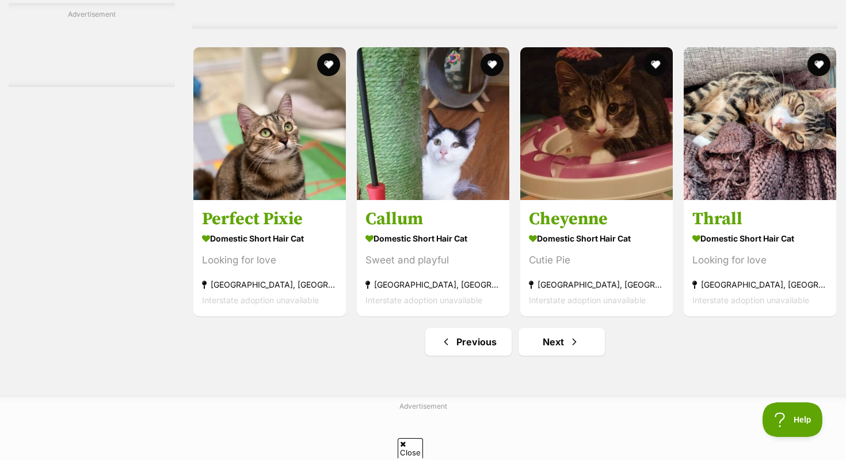
scroll to position [5521, 0]
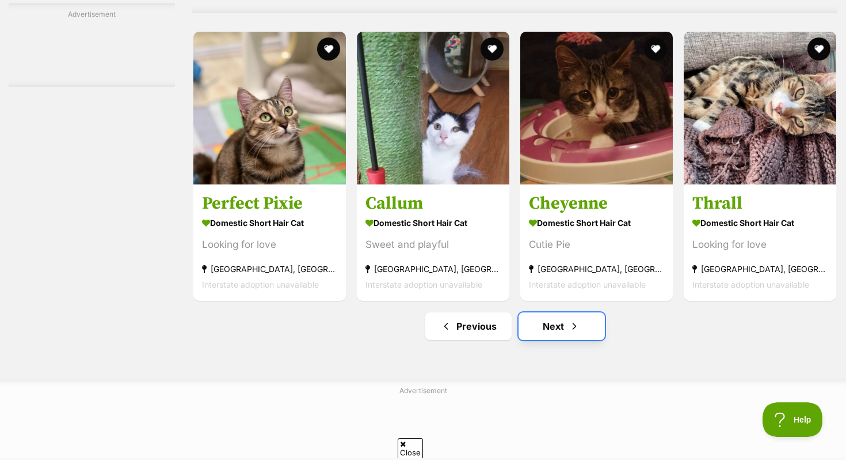
click at [535, 340] on link "Next" at bounding box center [562, 326] width 86 height 28
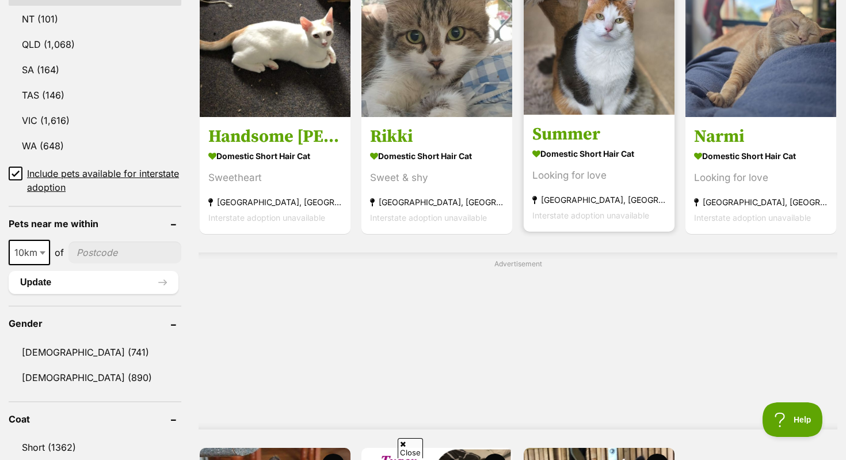
scroll to position [458, 0]
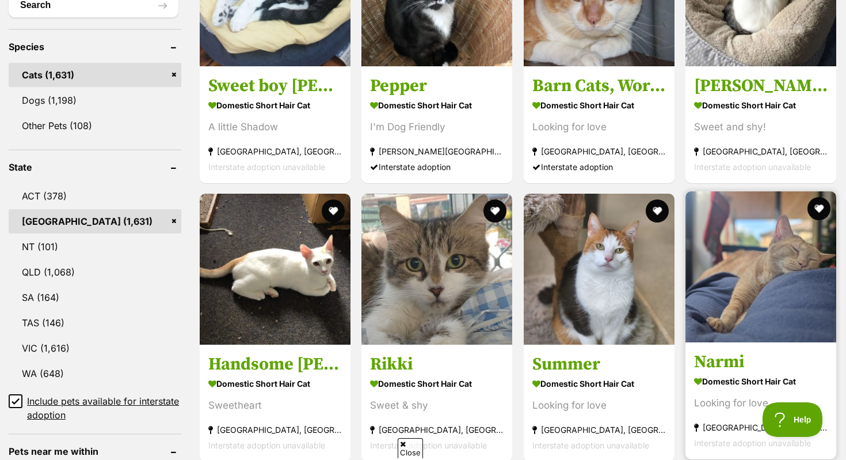
click at [750, 280] on img at bounding box center [761, 266] width 151 height 151
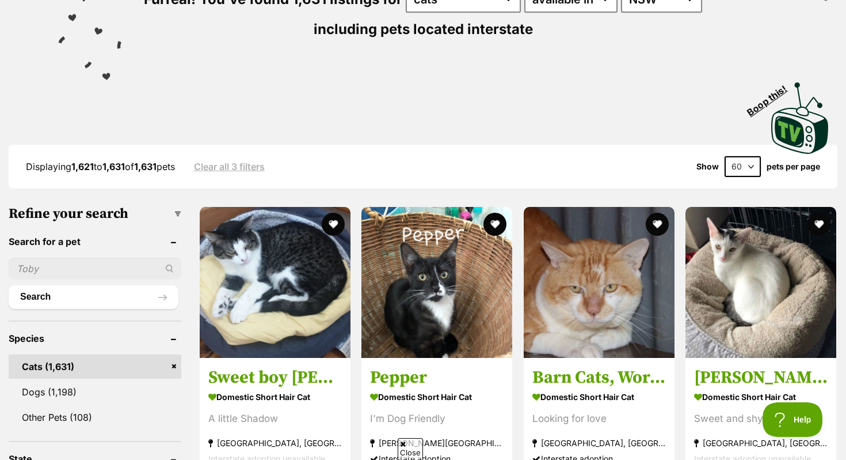
scroll to position [139, 0]
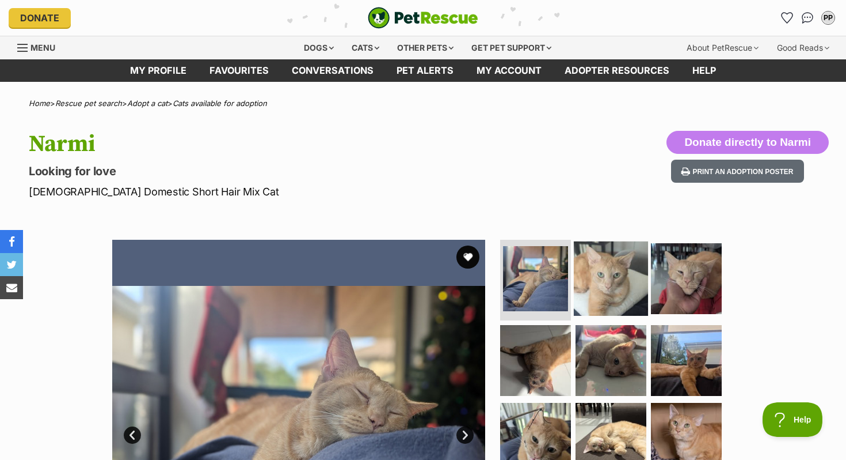
click at [624, 278] on img at bounding box center [611, 278] width 74 height 74
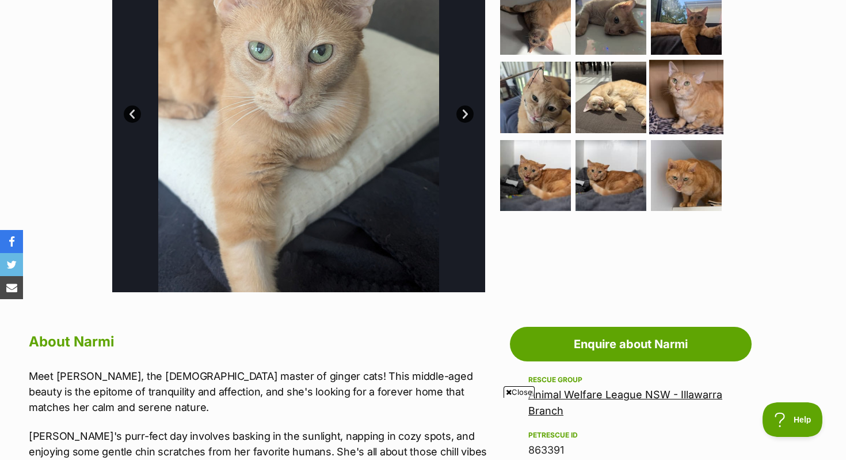
scroll to position [549, 0]
